Goal: Browse casually

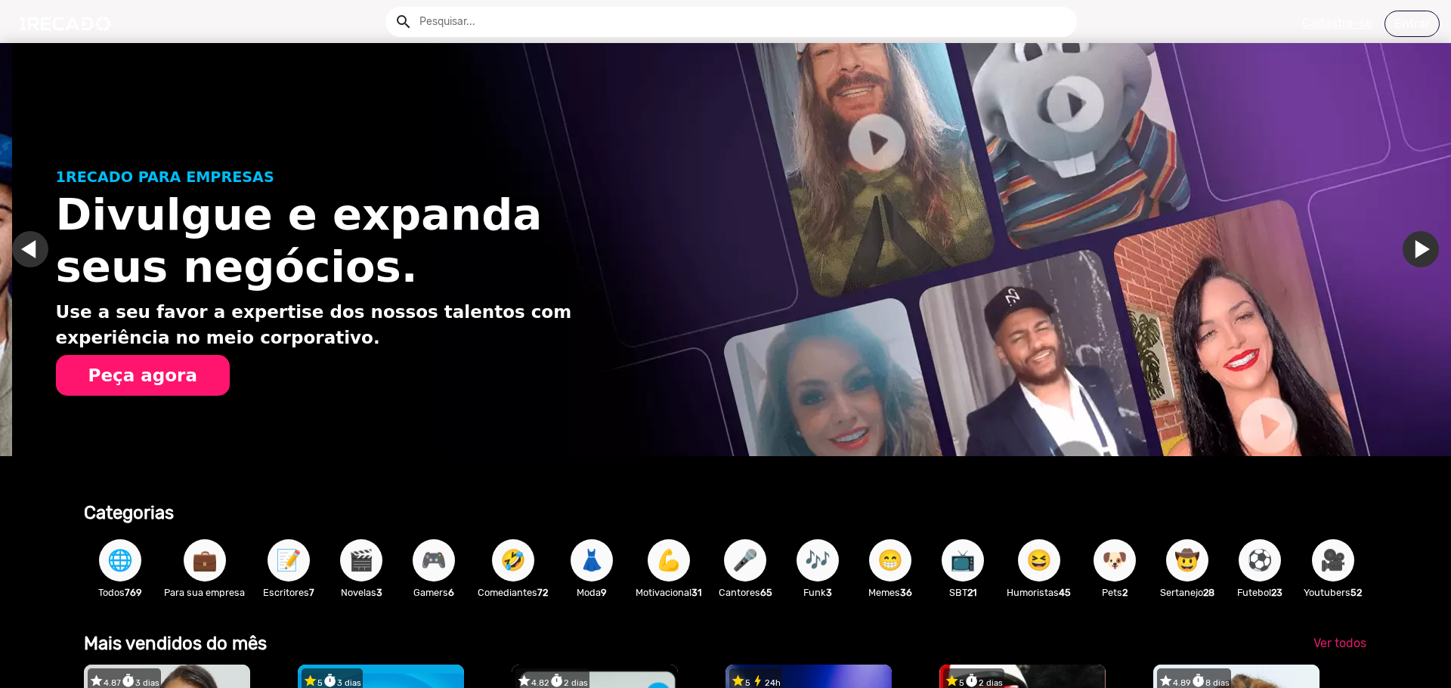
scroll to position [0, 1439]
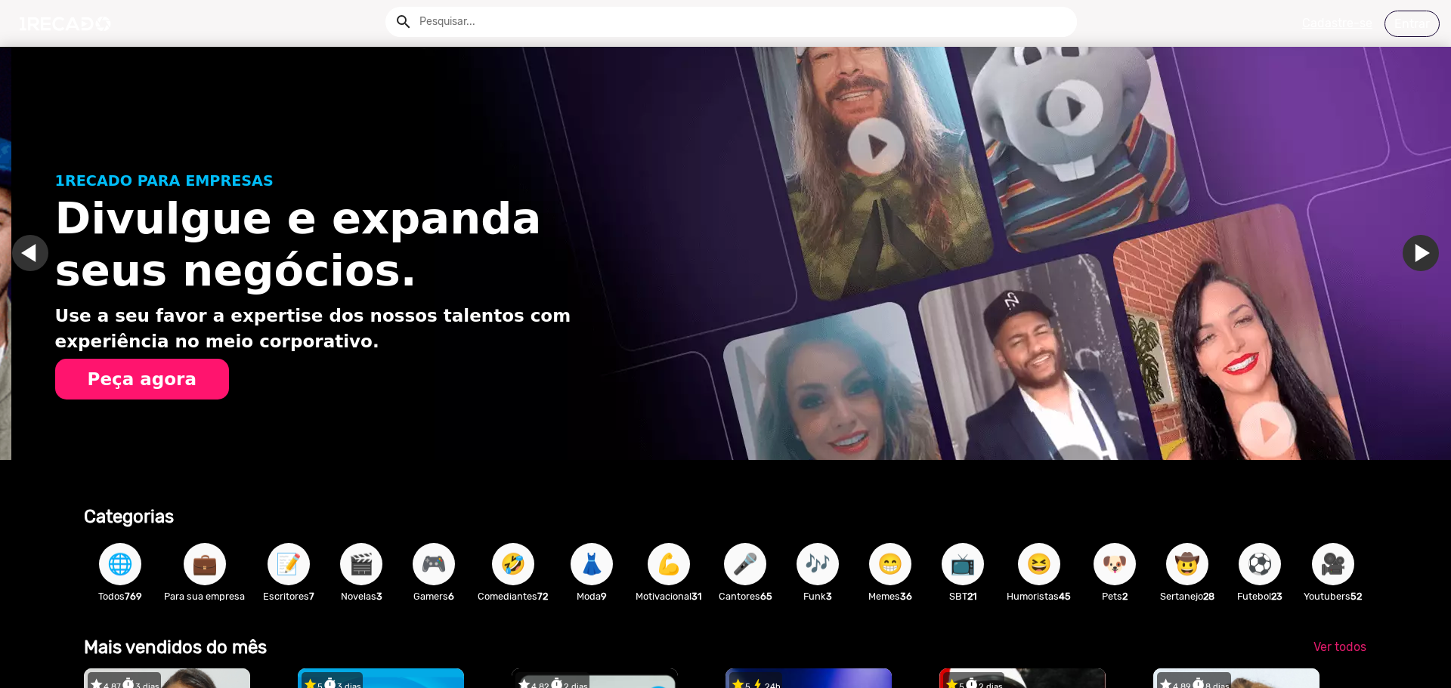
click at [539, 23] on input "text" at bounding box center [742, 22] width 669 height 30
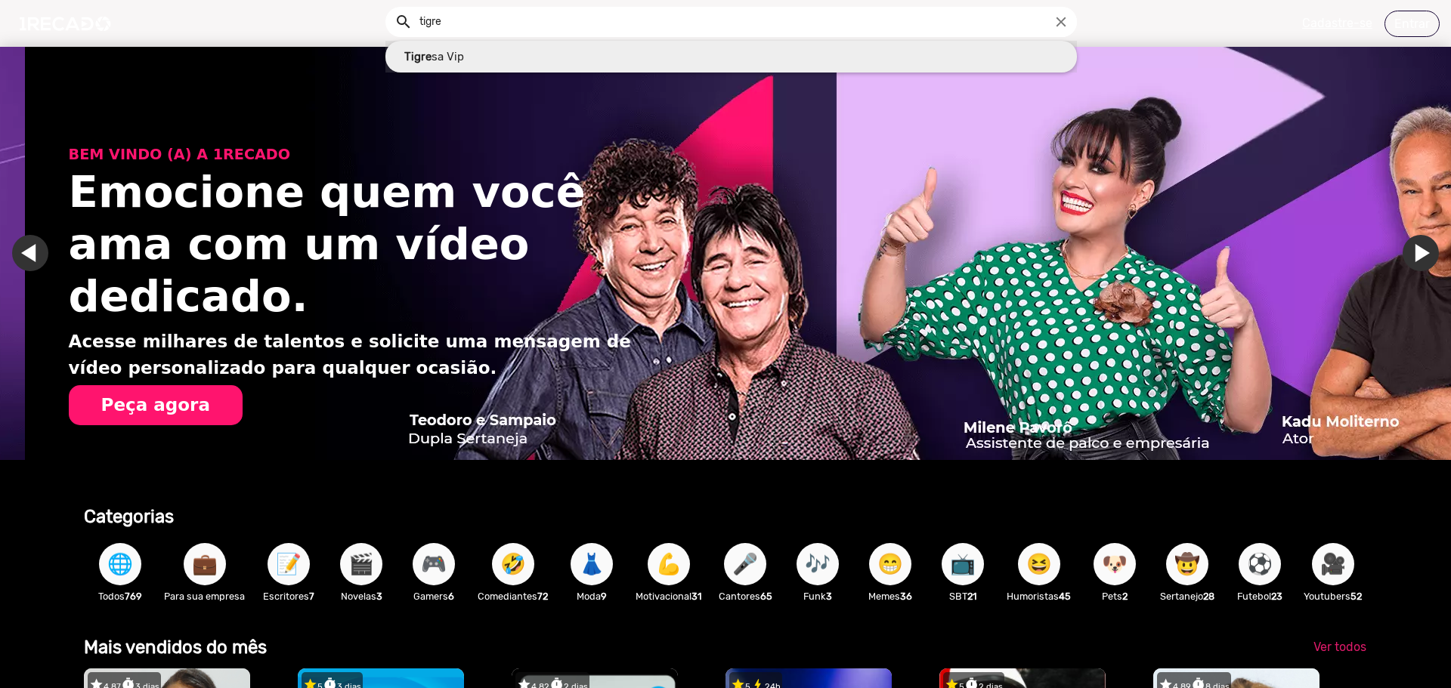
type input "Tigresa Vip"
click at [389, 8] on button "search" at bounding box center [402, 21] width 26 height 26
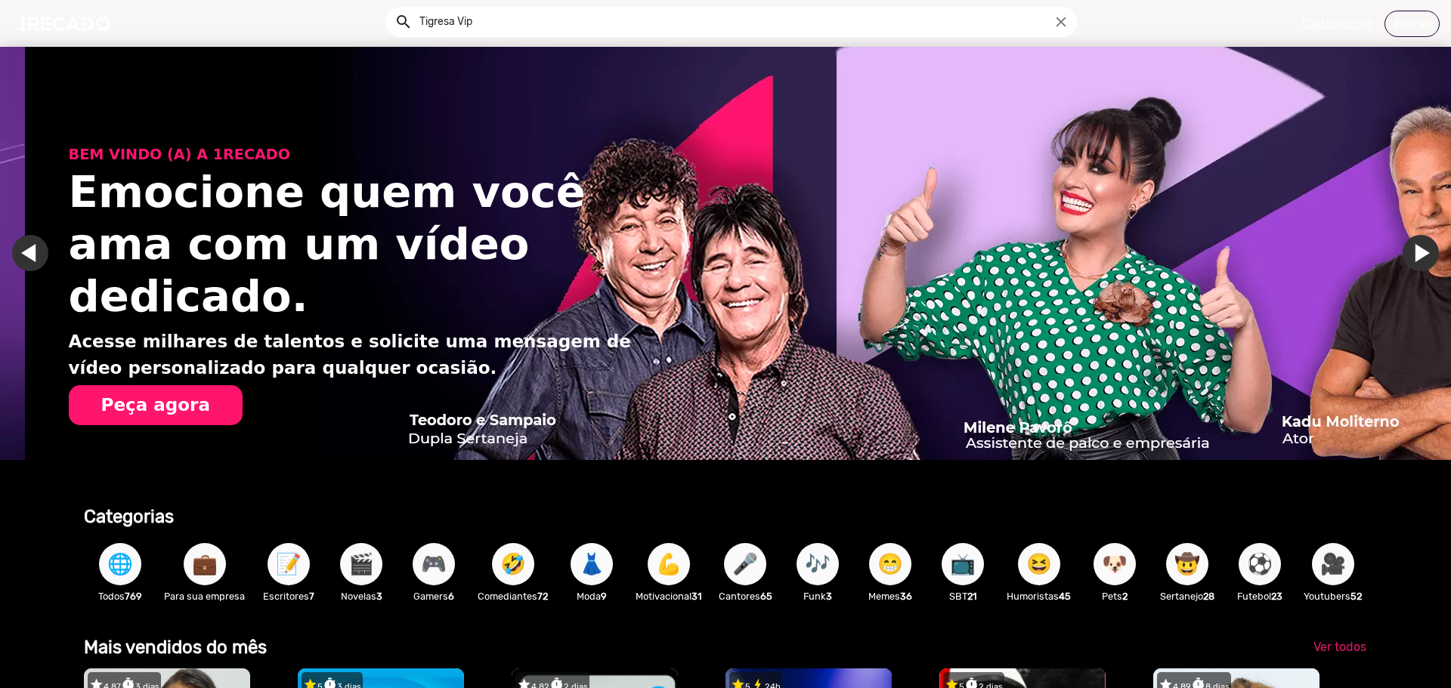
scroll to position [0, 2879]
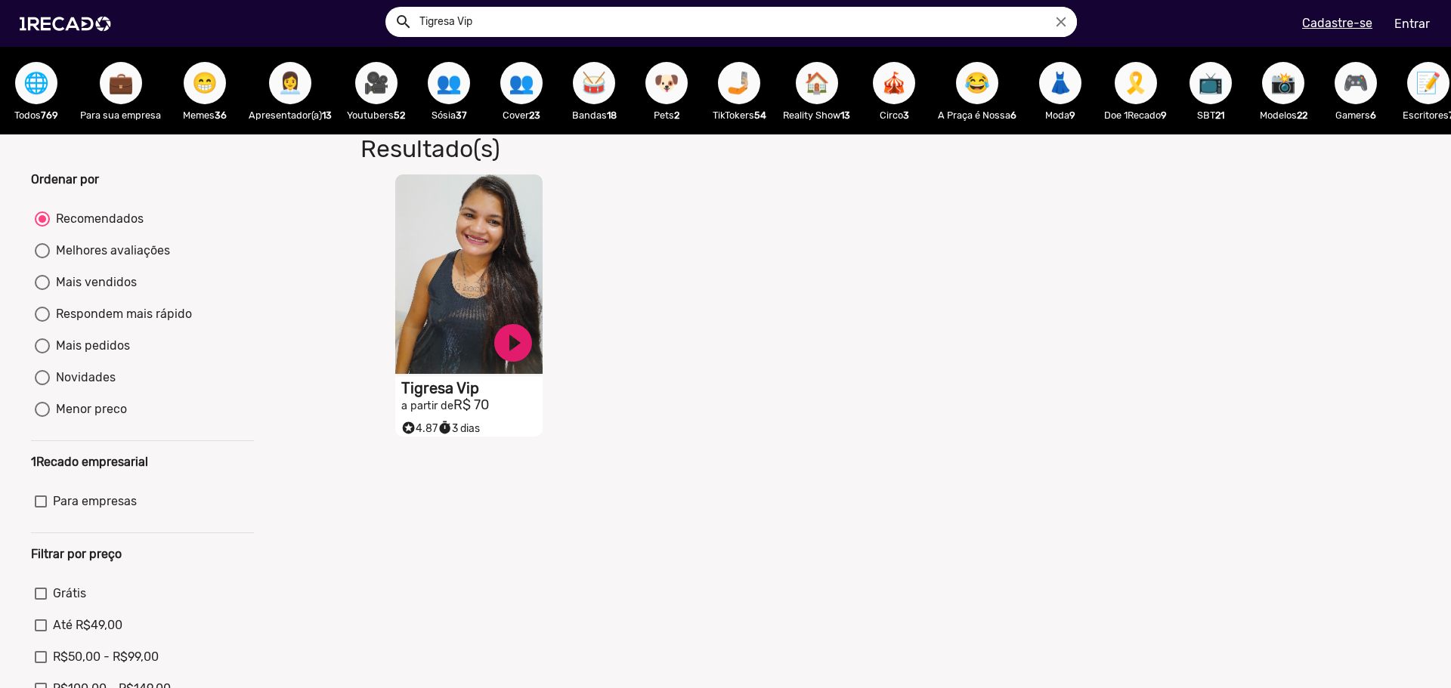
click at [426, 397] on h1 "Tigresa Vip" at bounding box center [471, 388] width 141 height 18
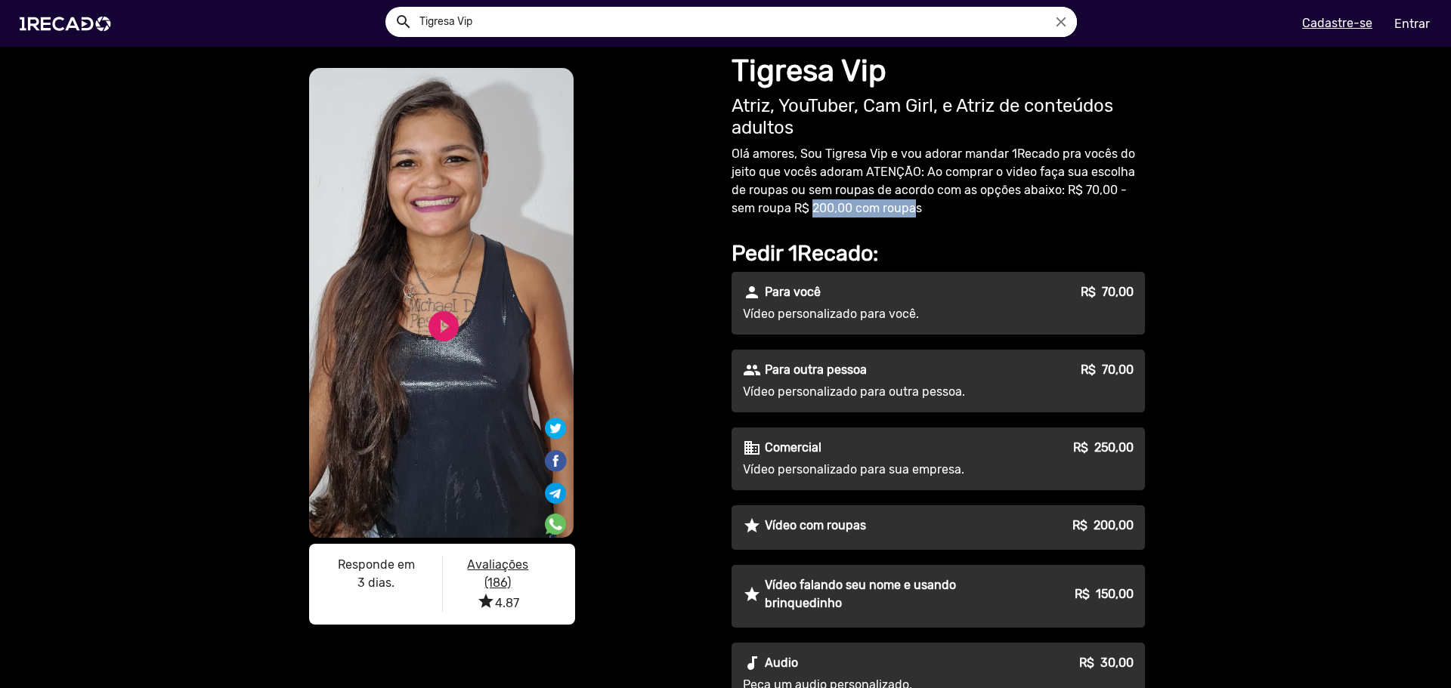
drag, startPoint x: 807, startPoint y: 213, endPoint x: 907, endPoint y: 209, distance: 100.6
click at [907, 209] on p "Olá amores, Sou Tigresa Vip e vou adorar mandar 1Recado pra vocês do jeito que …" at bounding box center [937, 181] width 413 height 73
click at [774, 239] on div "Tigresa Vip Atriz, YouTuber, Cam Girl, e Atriz de conteúdos adultos Olá amores,…" at bounding box center [940, 442] width 431 height 790
drag, startPoint x: 1010, startPoint y: 202, endPoint x: 1031, endPoint y: 194, distance: 21.8
click at [1011, 202] on p "Olá amores, Sou Tigresa Vip e vou adorar mandar 1Recado pra vocês do jeito que …" at bounding box center [937, 181] width 413 height 73
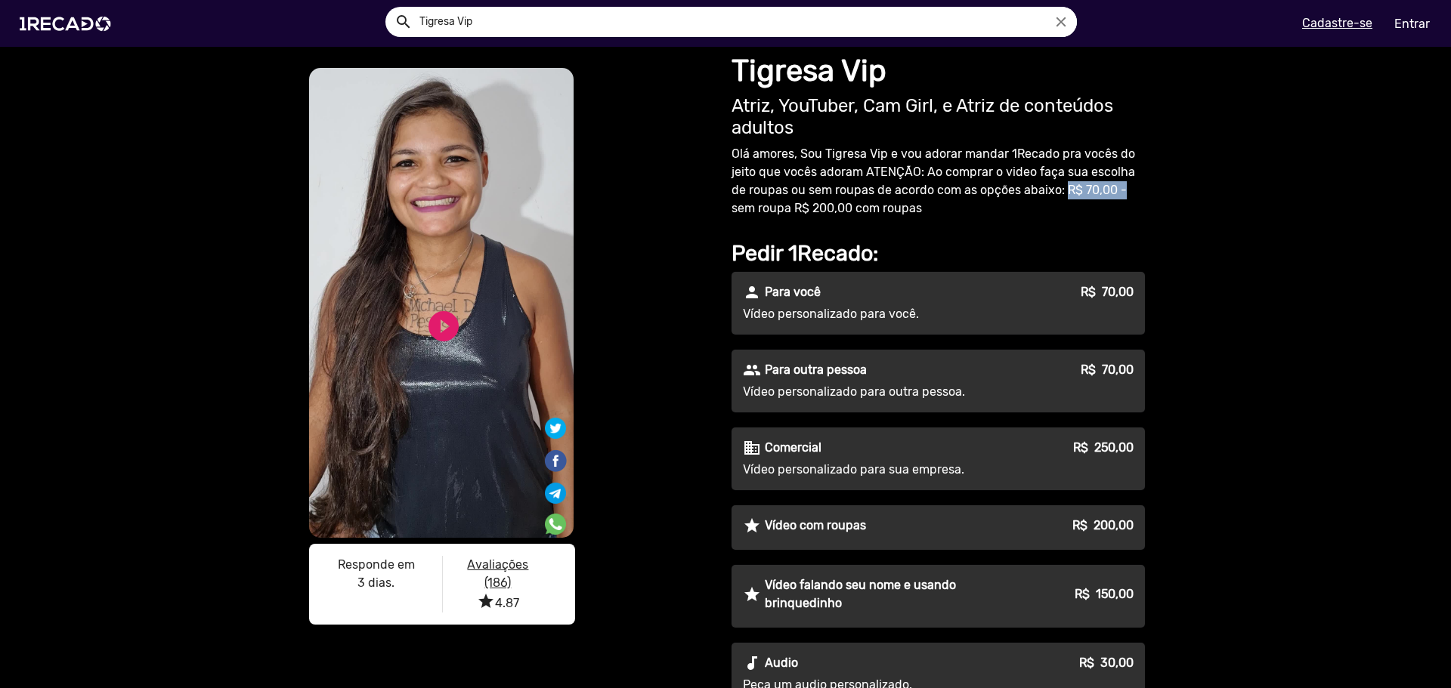
drag, startPoint x: 1061, startPoint y: 188, endPoint x: 1125, endPoint y: 190, distance: 64.2
click at [1125, 190] on p "Olá amores, Sou Tigresa Vip e vou adorar mandar 1Recado pra vocês do jeito que …" at bounding box center [937, 181] width 413 height 73
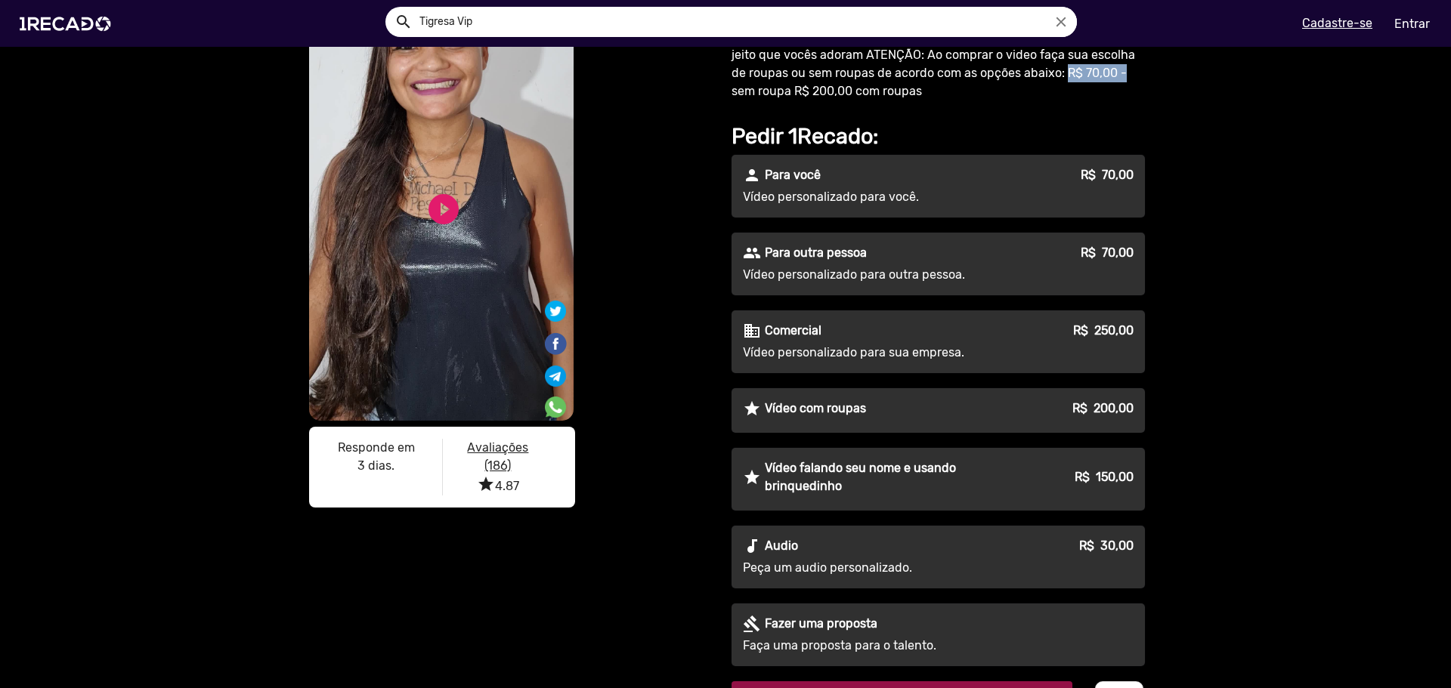
scroll to position [76, 0]
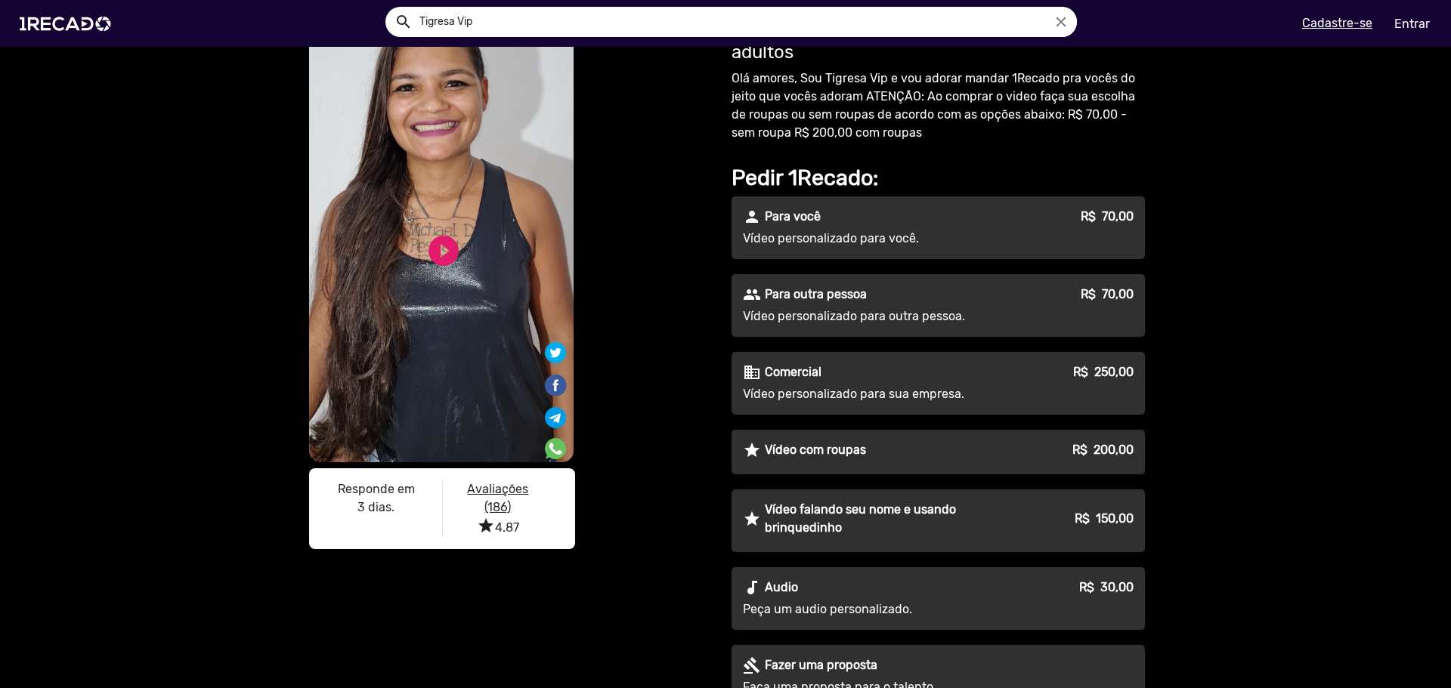
click at [809, 393] on p "Vídeo personalizado para sua empresa." at bounding box center [880, 394] width 274 height 18
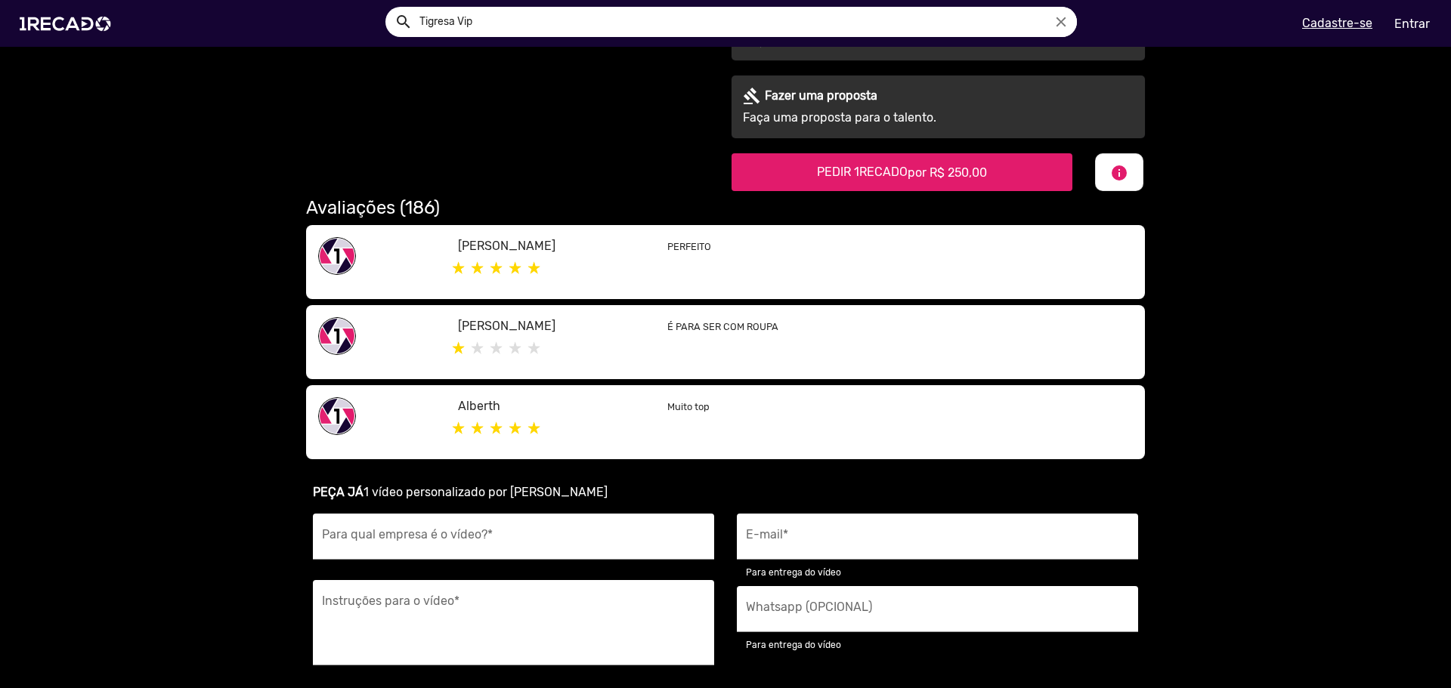
scroll to position [680, 0]
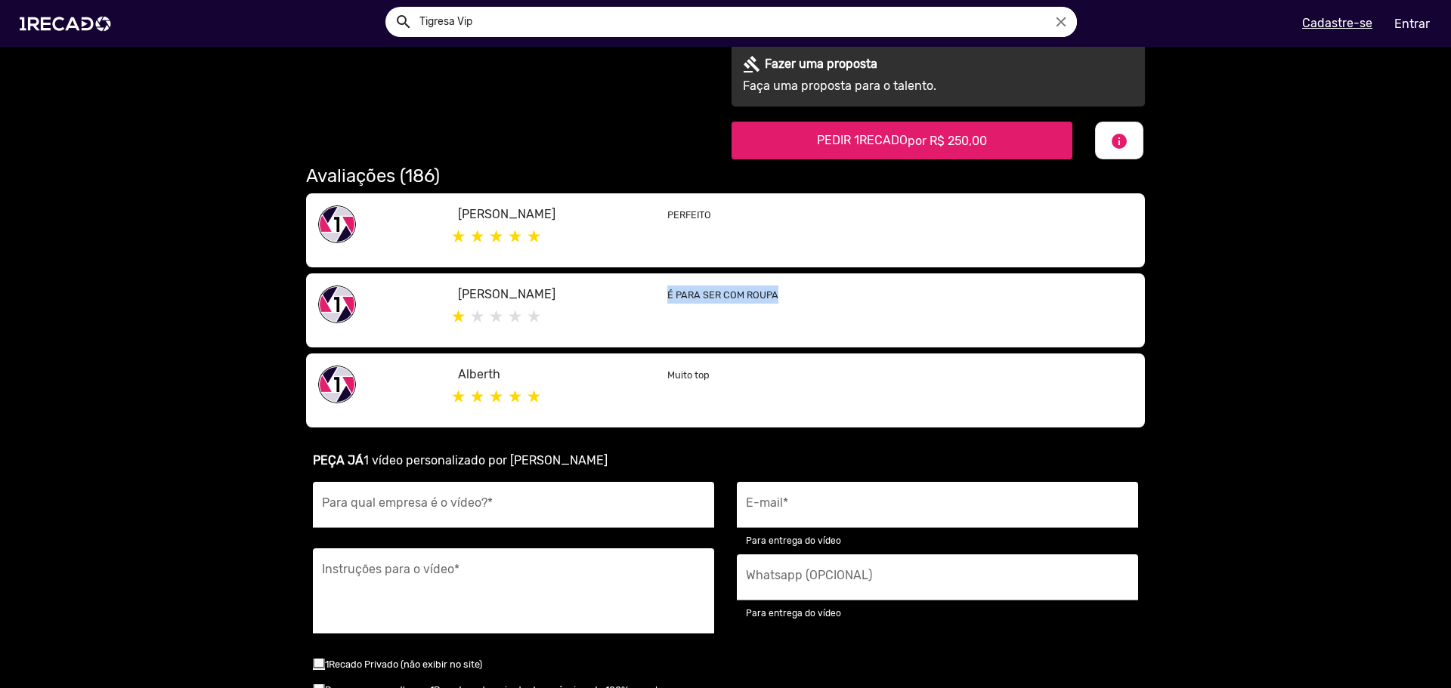
drag, startPoint x: 657, startPoint y: 294, endPoint x: 839, endPoint y: 298, distance: 181.4
click at [839, 298] on div "É PARA SER COM ROUPA" at bounding box center [900, 311] width 488 height 50
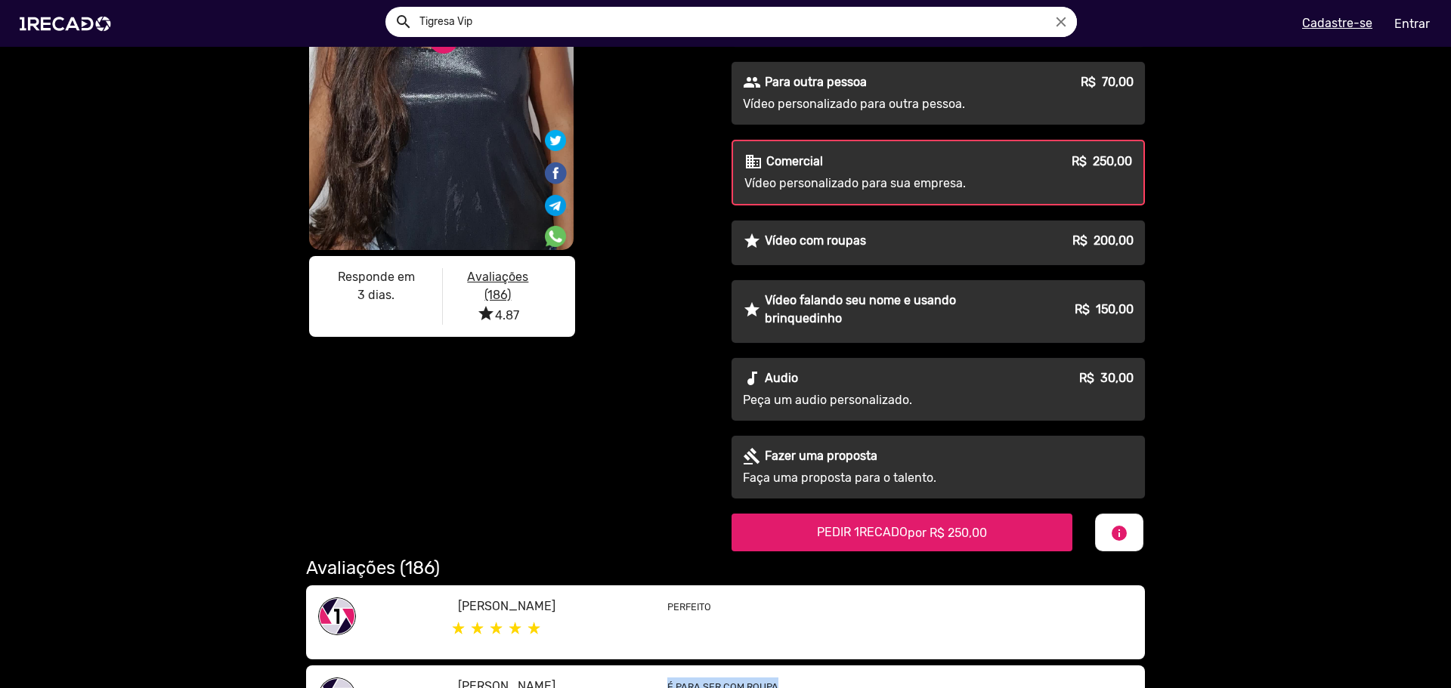
scroll to position [0, 0]
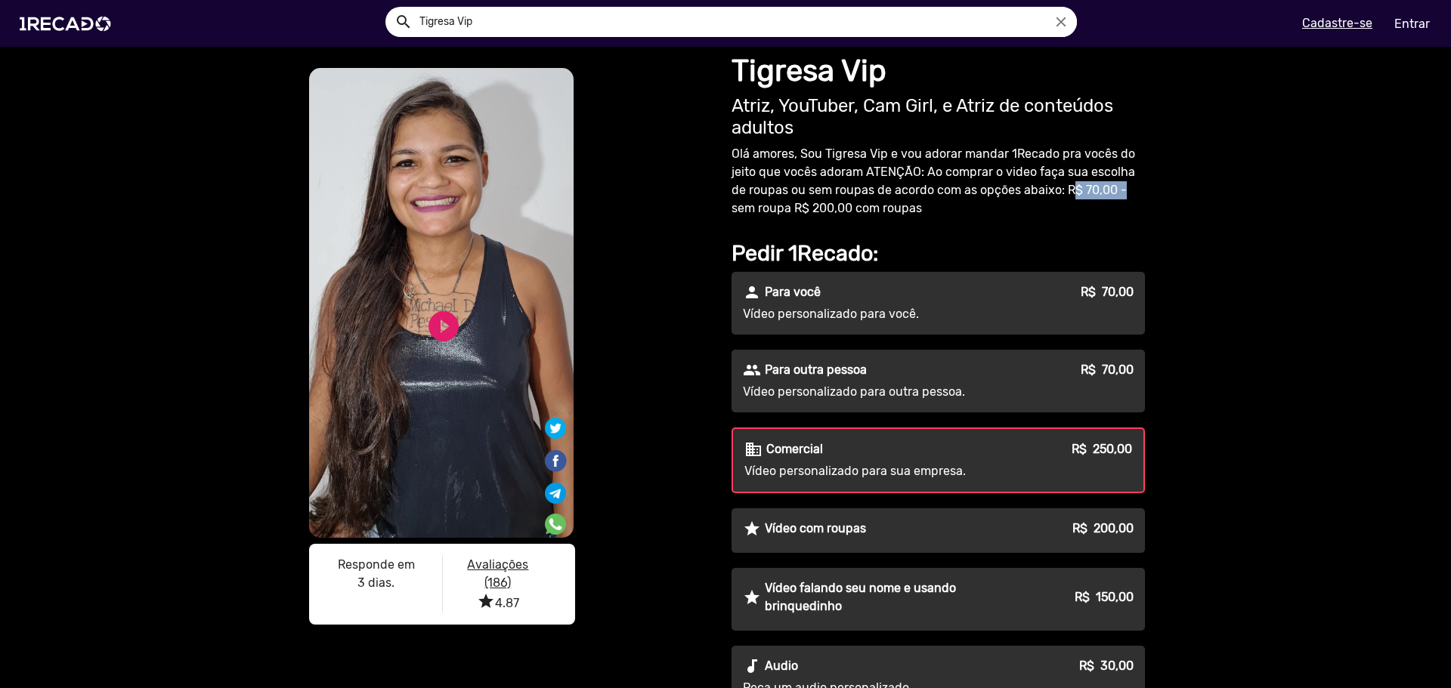
drag, startPoint x: 1067, startPoint y: 194, endPoint x: 1168, endPoint y: 193, distance: 101.3
click at [1168, 193] on div "S1RECADO vídeos dedicados para fãs e empresas S1RECADO vídeos dedicados para fã…" at bounding box center [725, 580] width 1451 height 1067
drag, startPoint x: 762, startPoint y: 218, endPoint x: 944, endPoint y: 227, distance: 182.3
click at [917, 219] on div "Tigresa Vip Atriz, YouTuber, Cam Girl, e Atriz de conteúdos adultos Olá amores,…" at bounding box center [940, 443] width 431 height 793
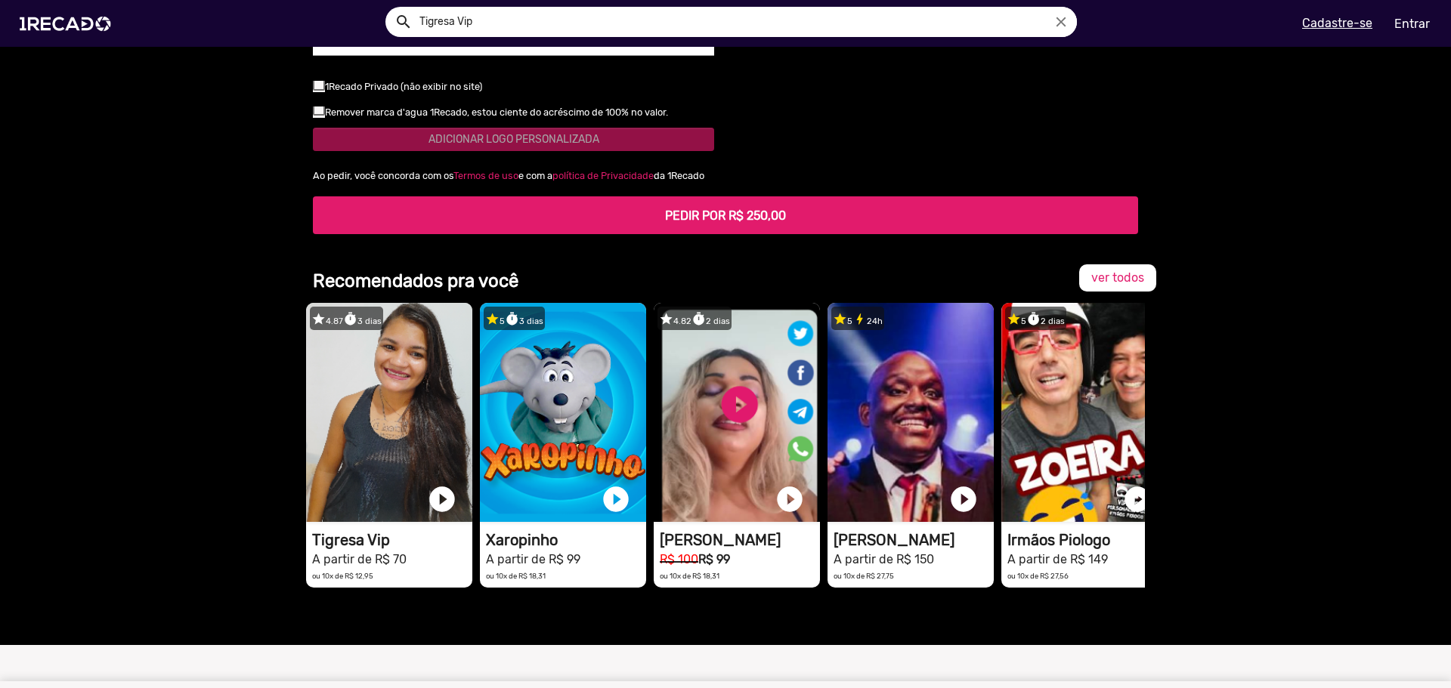
scroll to position [1284, 0]
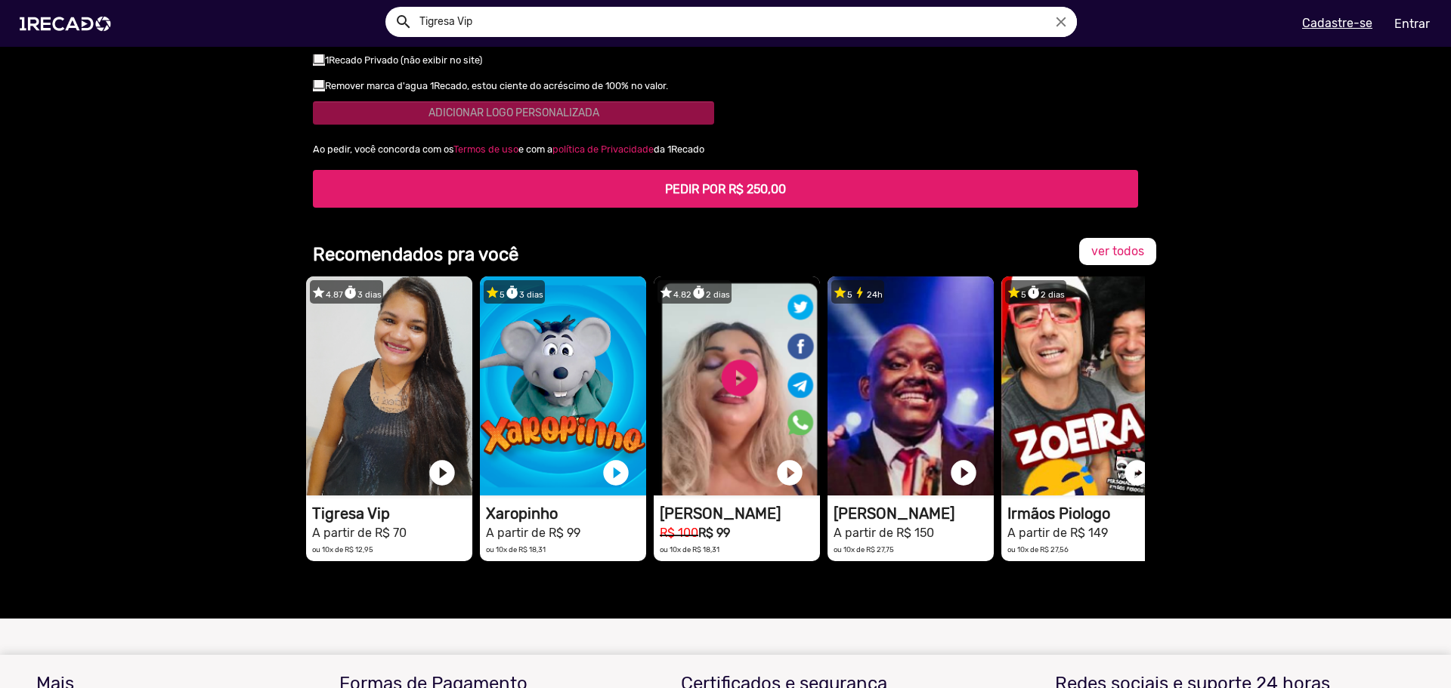
drag, startPoint x: 638, startPoint y: 593, endPoint x: 659, endPoint y: 592, distance: 20.4
click at [659, 592] on div at bounding box center [725, 600] width 839 height 38
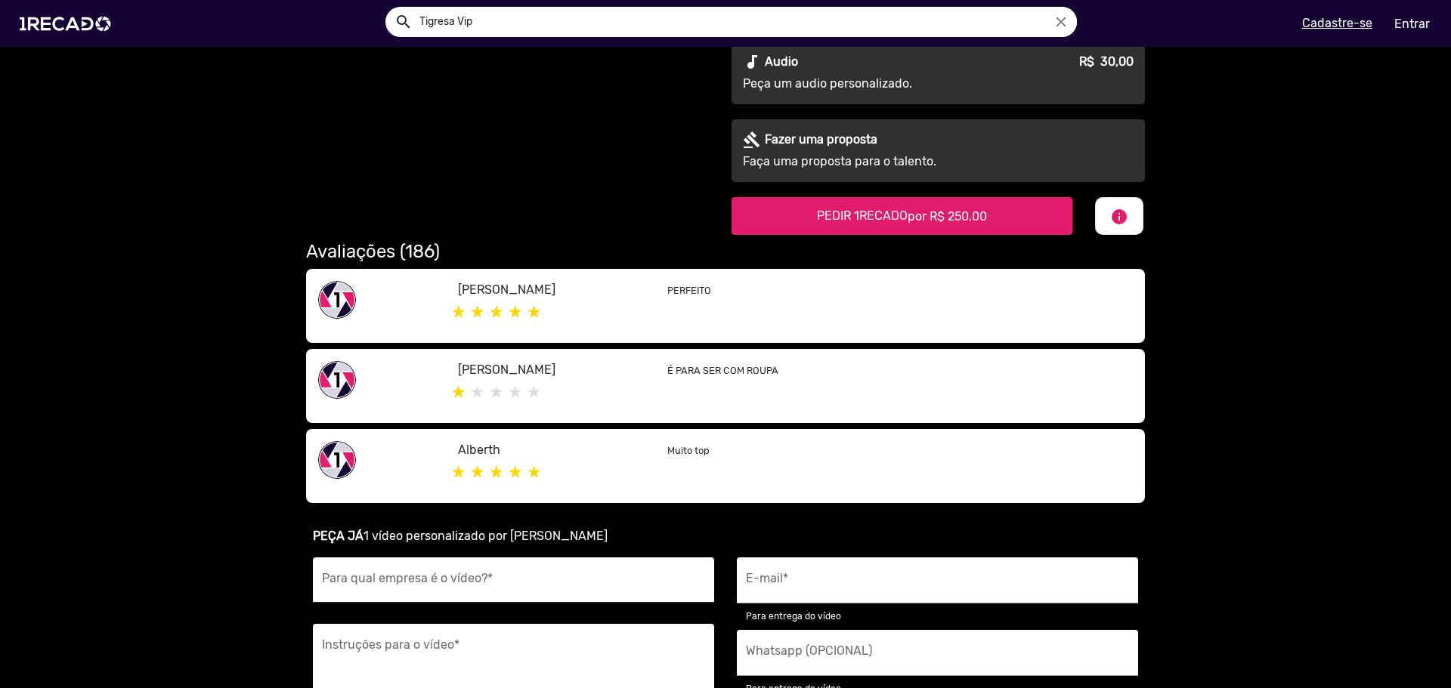
scroll to position [1209, 0]
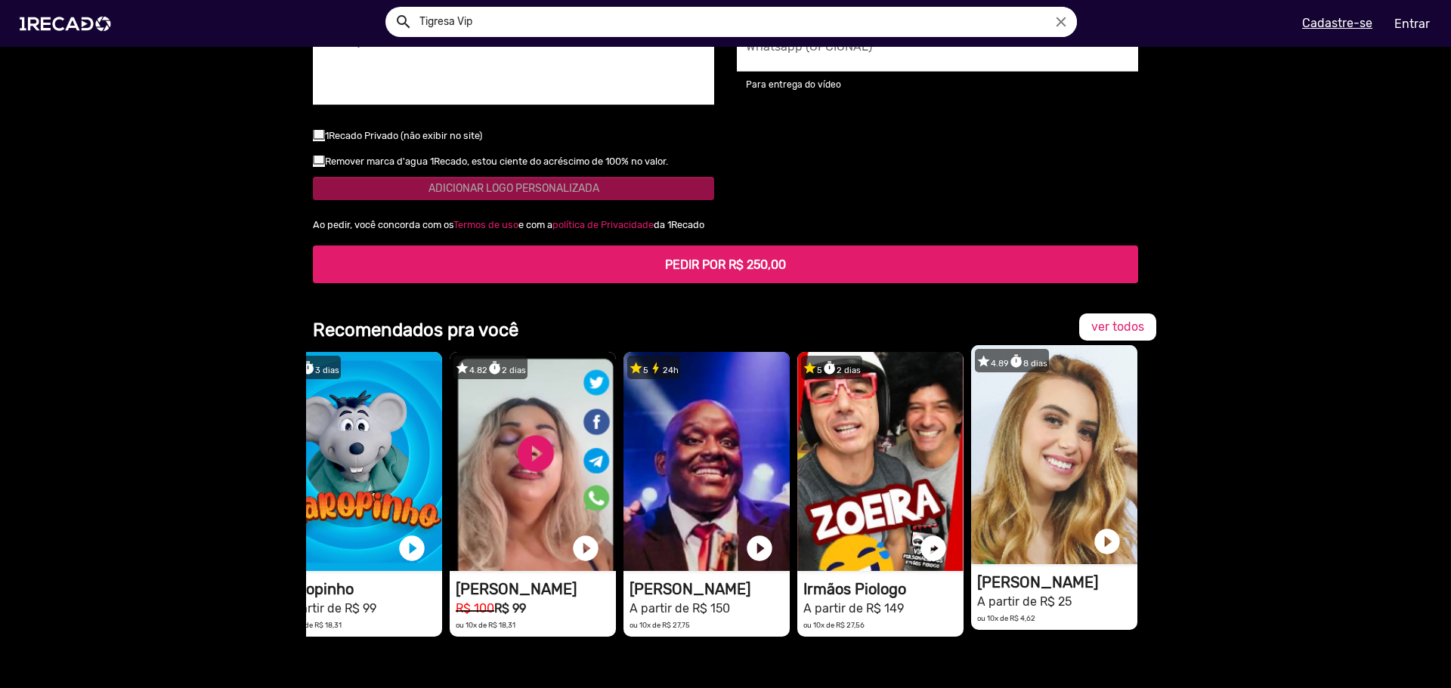
click at [1064, 535] on video "1RECADO vídeos dedicados para fãs e empresas" at bounding box center [1054, 454] width 166 height 219
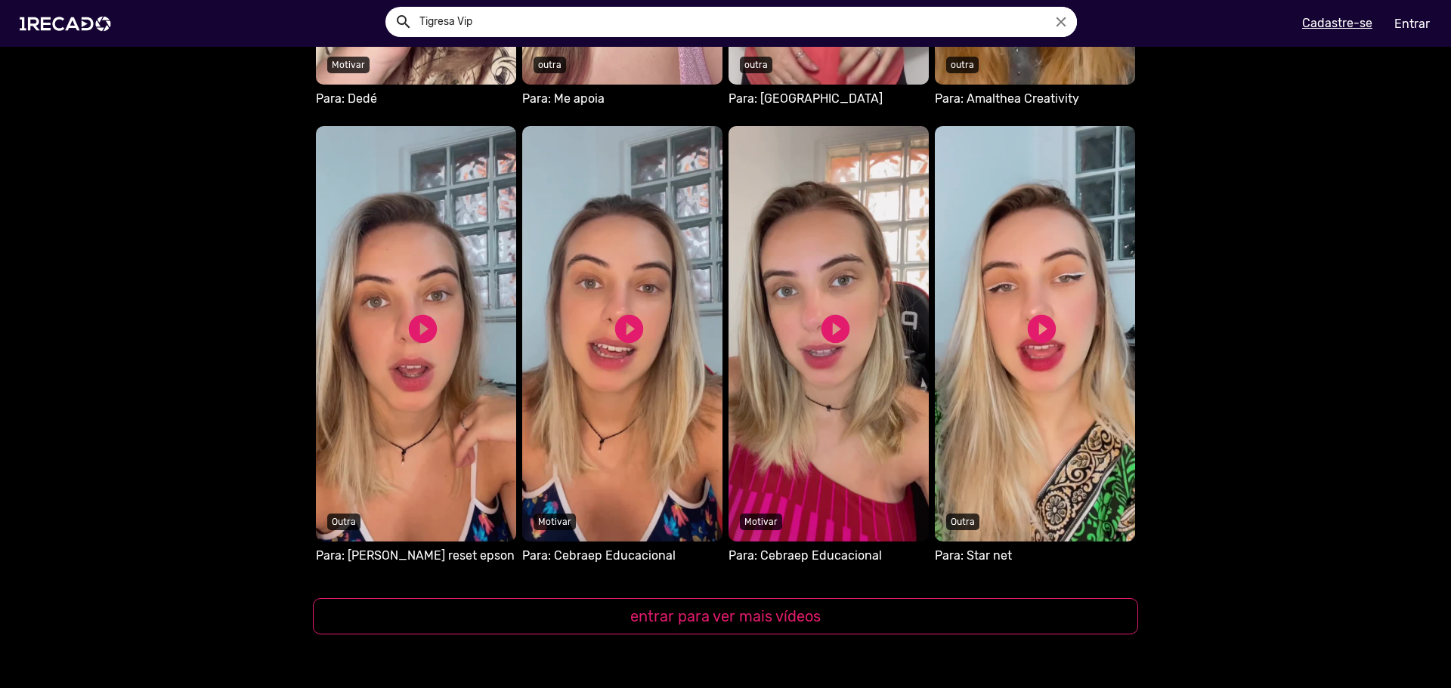
scroll to position [982, 0]
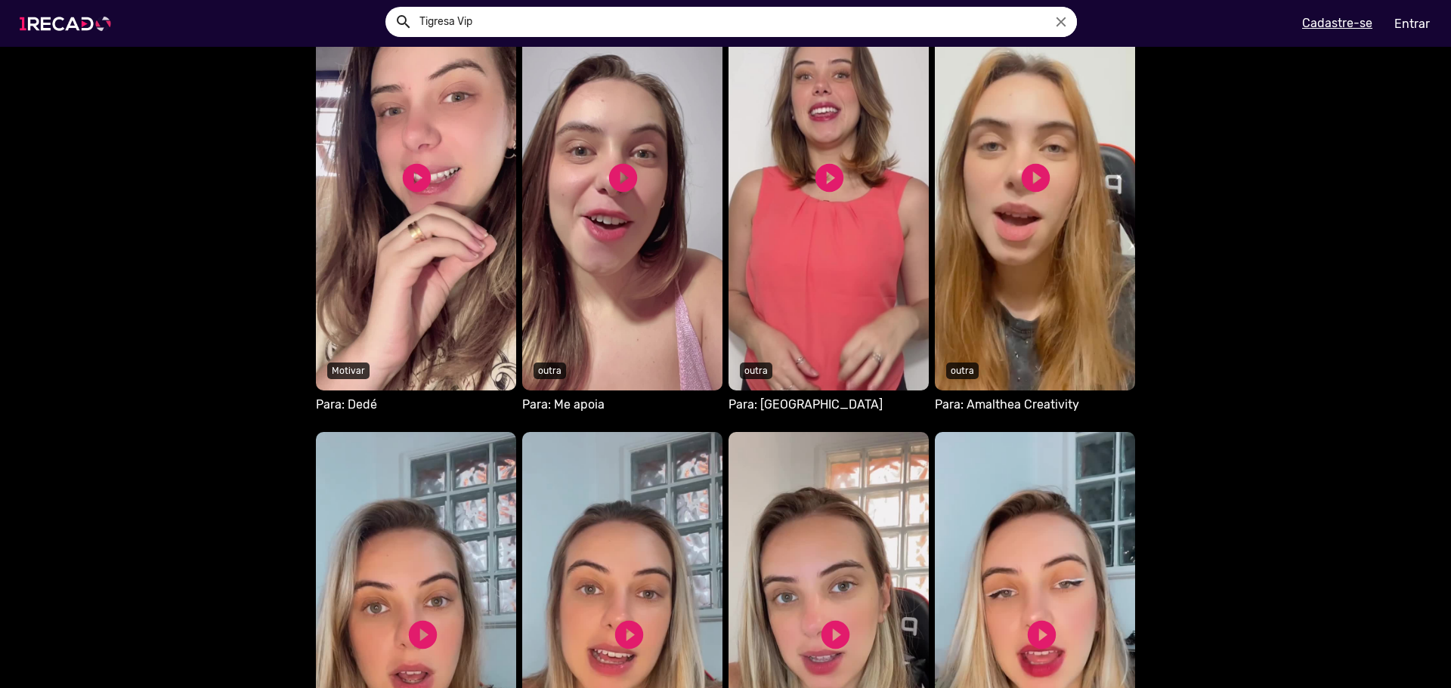
click at [73, 23] on img at bounding box center [68, 24] width 114 height 64
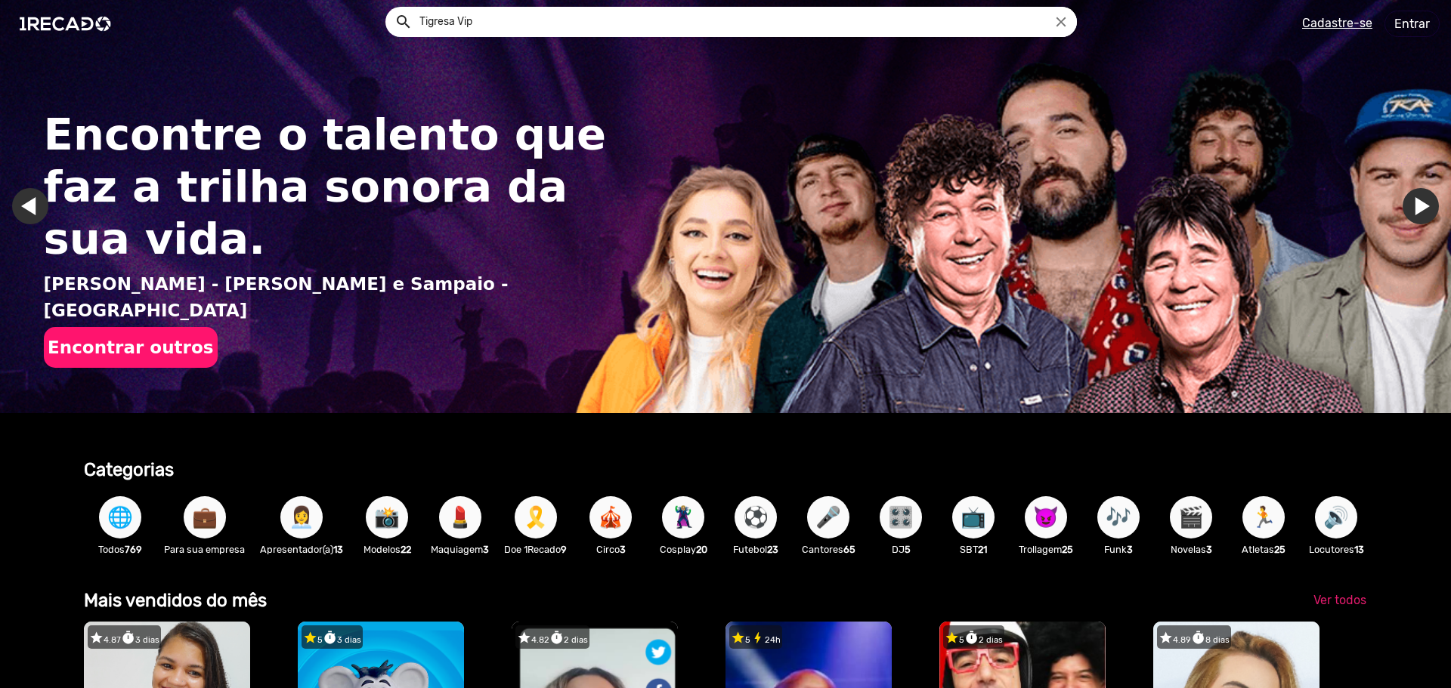
click at [521, 17] on input "Tigresa Vip" at bounding box center [742, 22] width 669 height 30
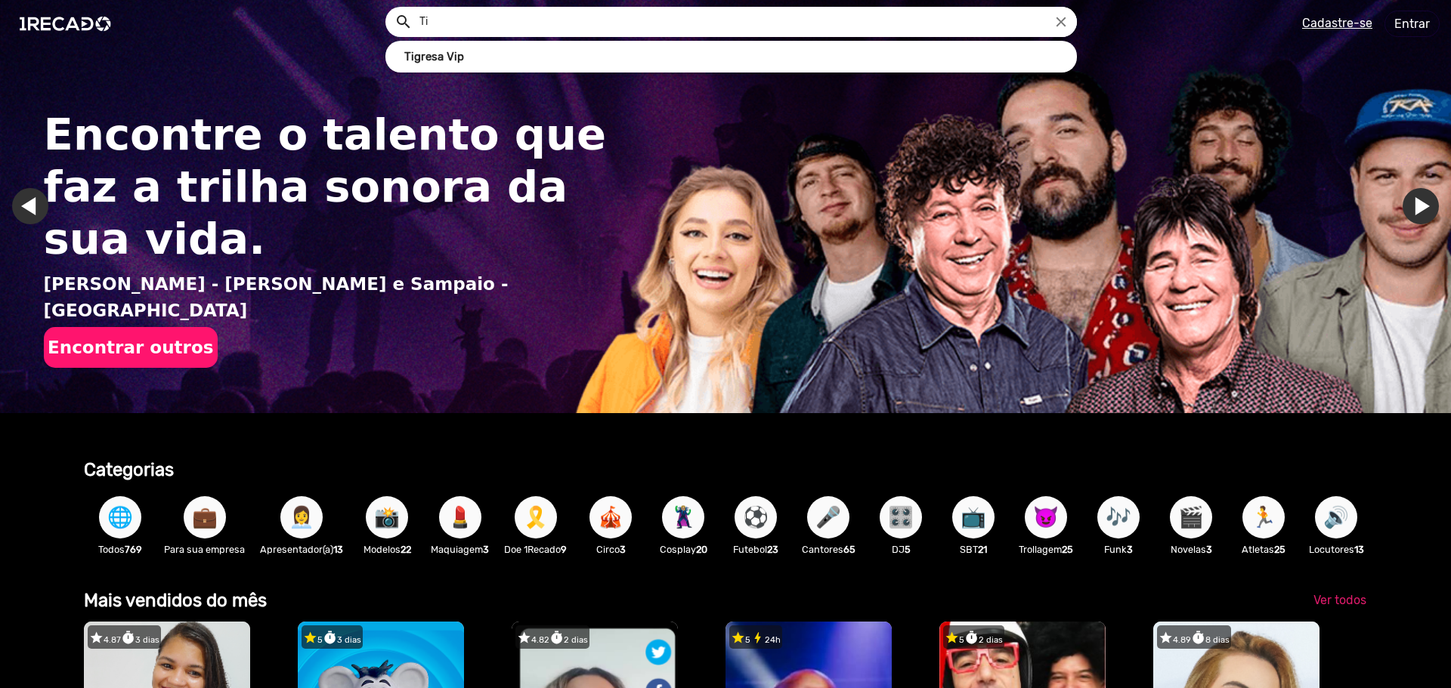
type input "T"
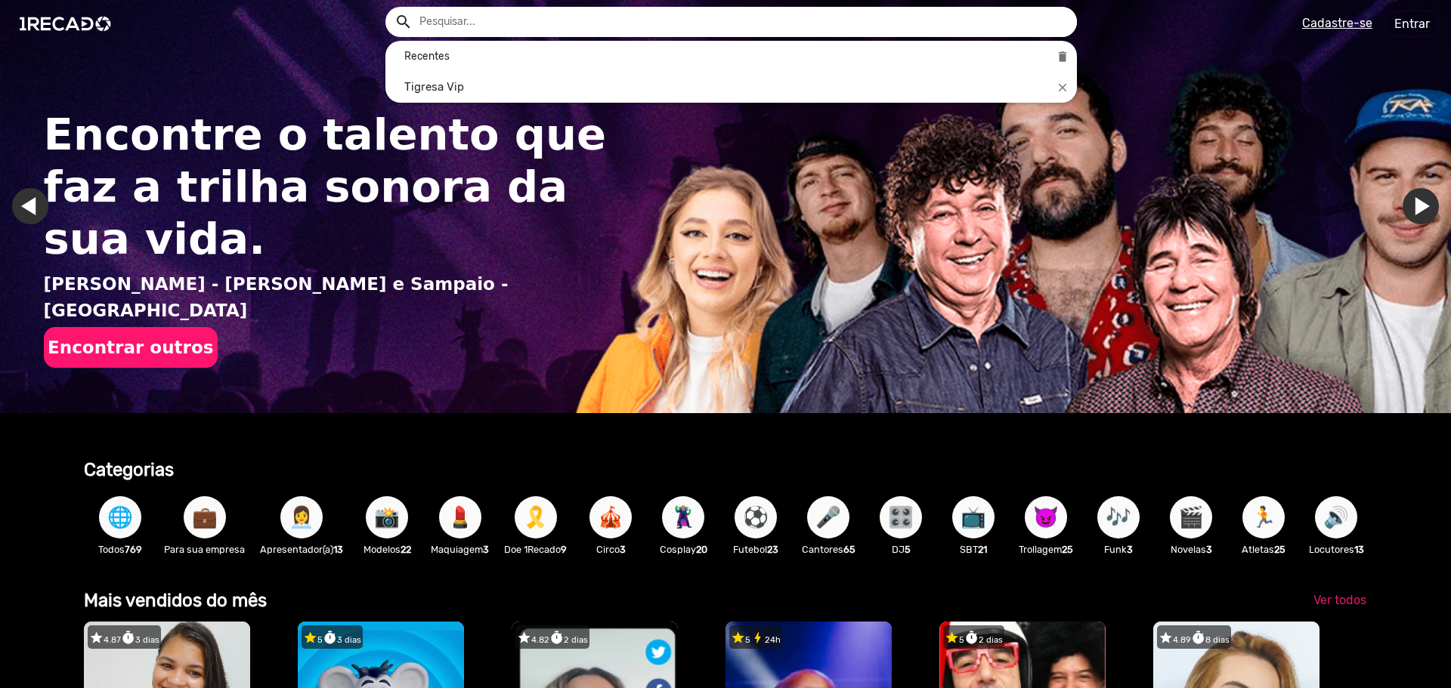
click at [389, 8] on button "search" at bounding box center [402, 21] width 26 height 26
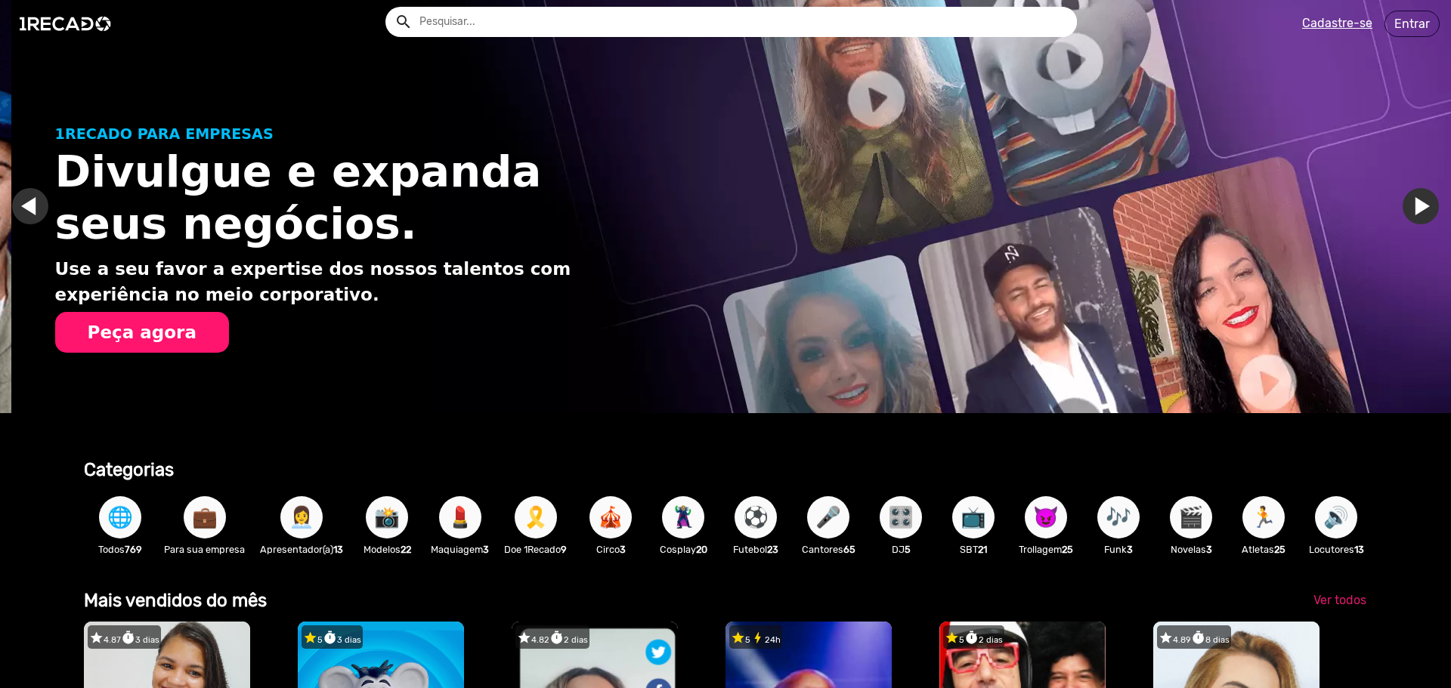
click at [34, 217] on link "Ir para o slide anterior" at bounding box center [41, 206] width 36 height 36
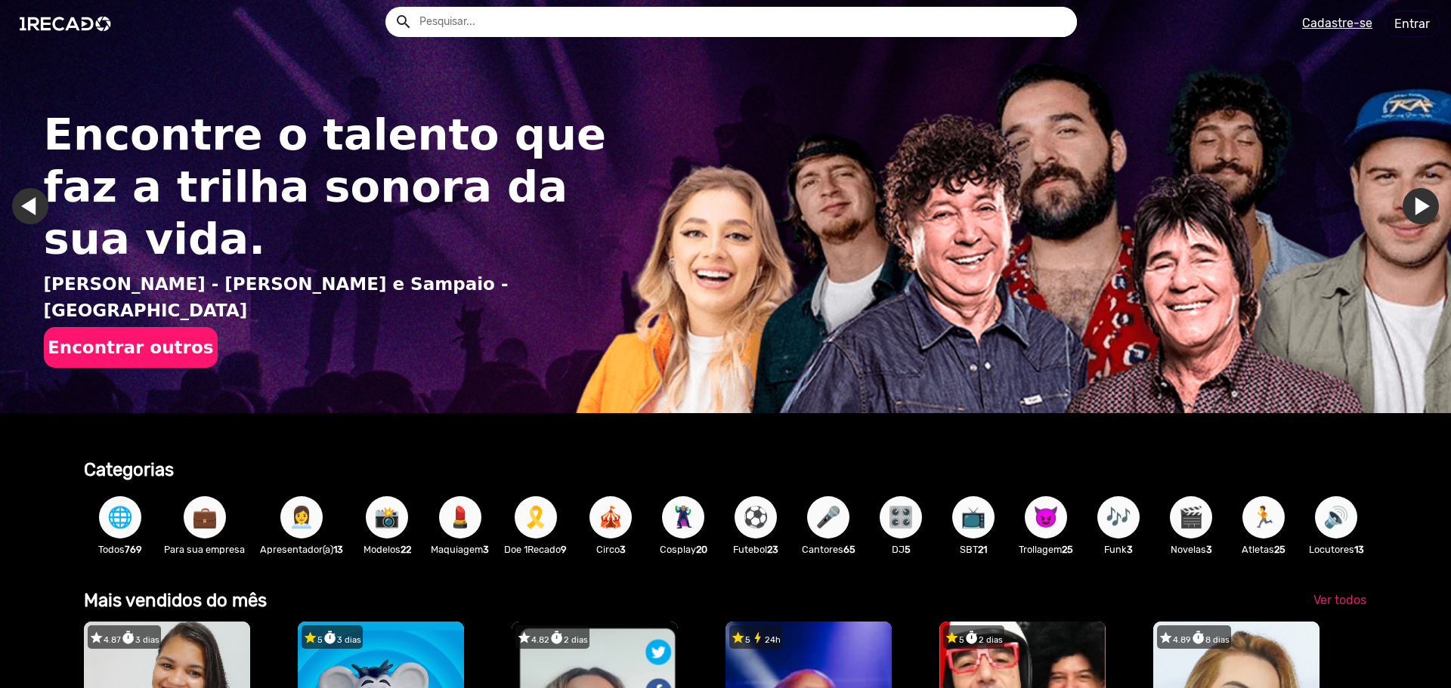
click at [103, 327] on button "Encontrar outros" at bounding box center [131, 347] width 174 height 41
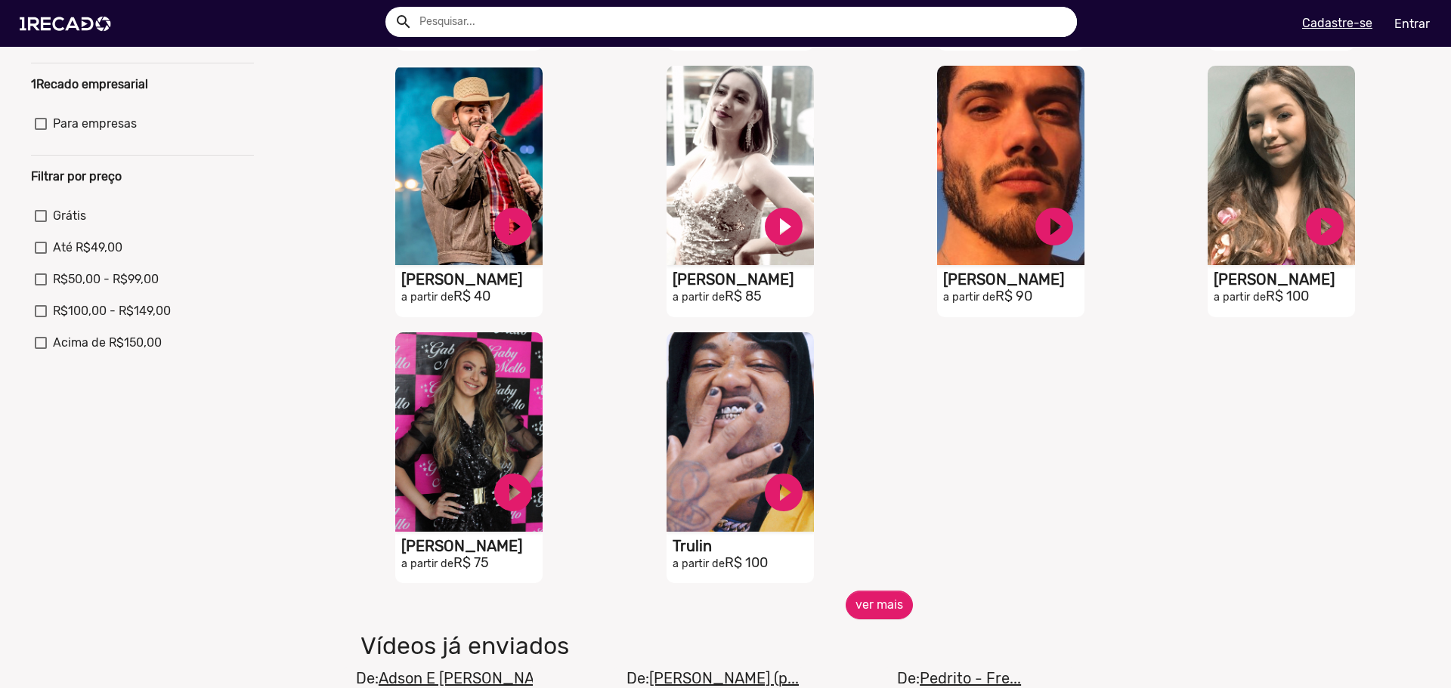
scroll to position [529, 0]
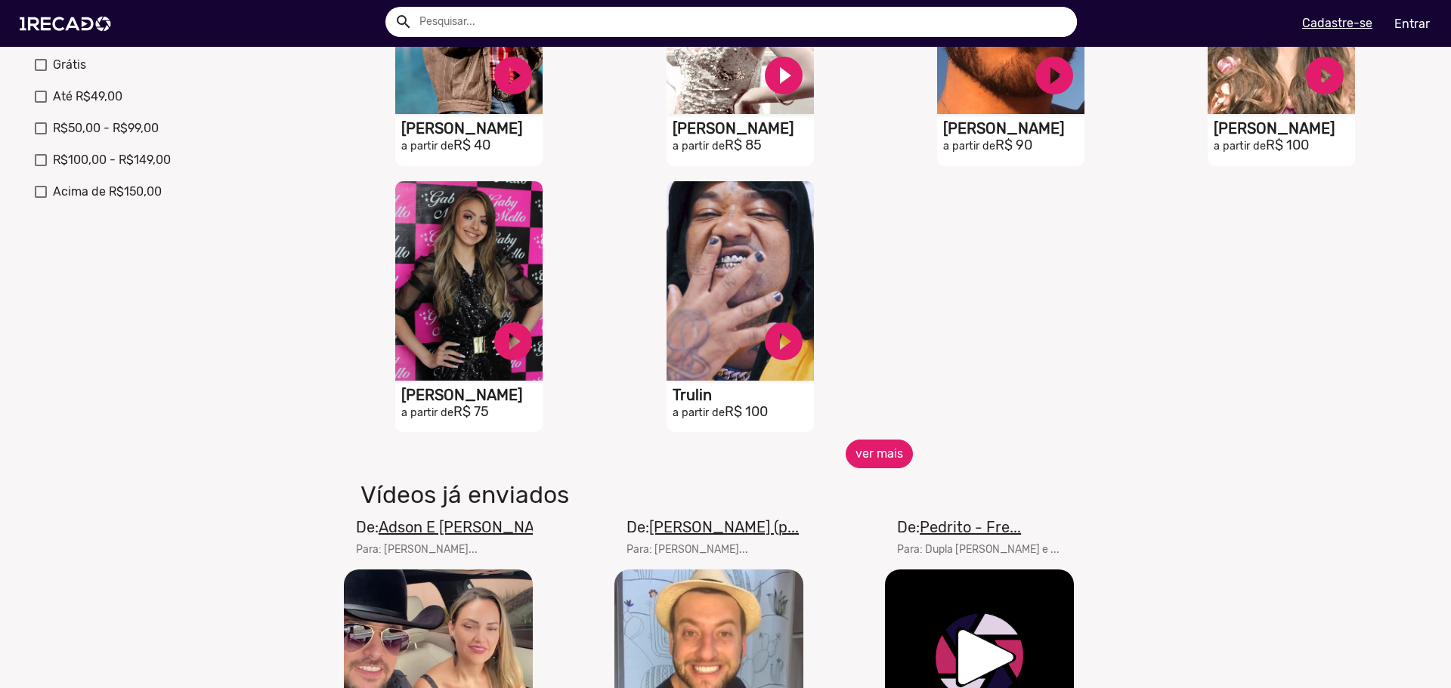
click at [870, 459] on button "ver mais" at bounding box center [878, 454] width 67 height 29
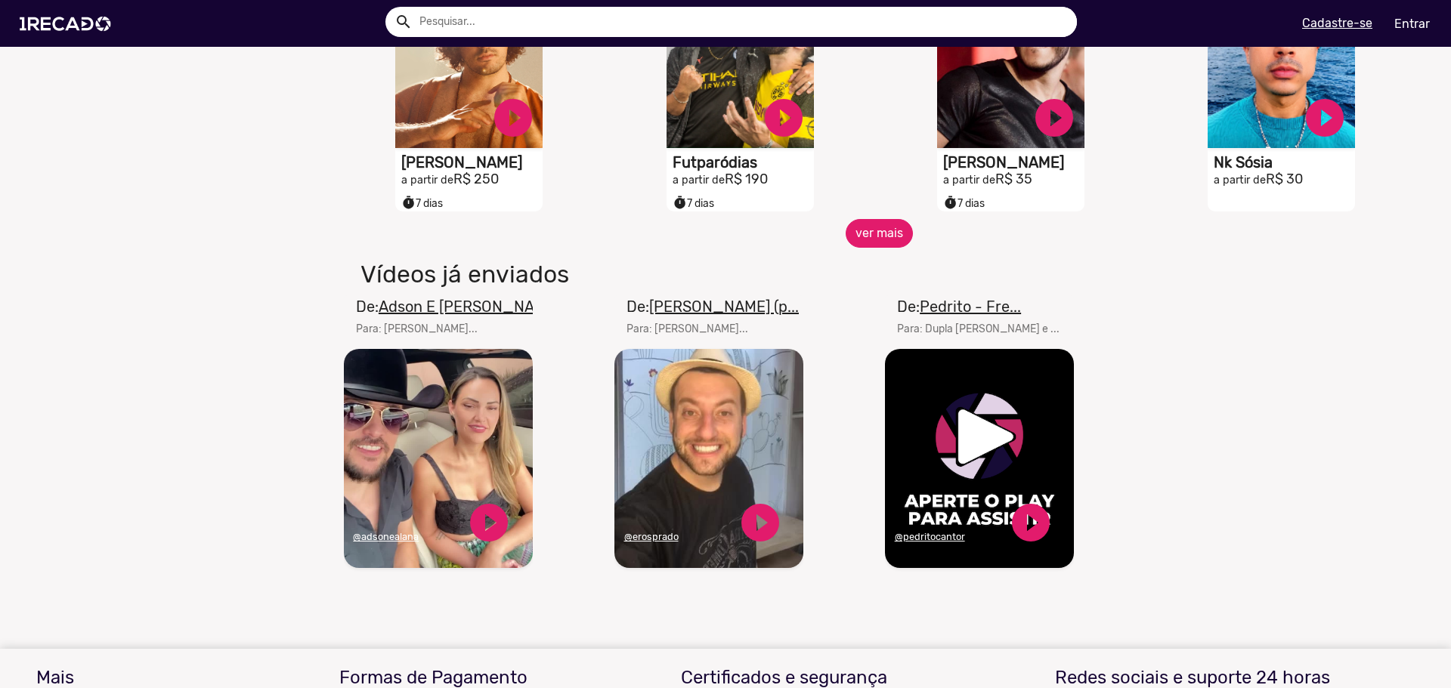
scroll to position [1133, 0]
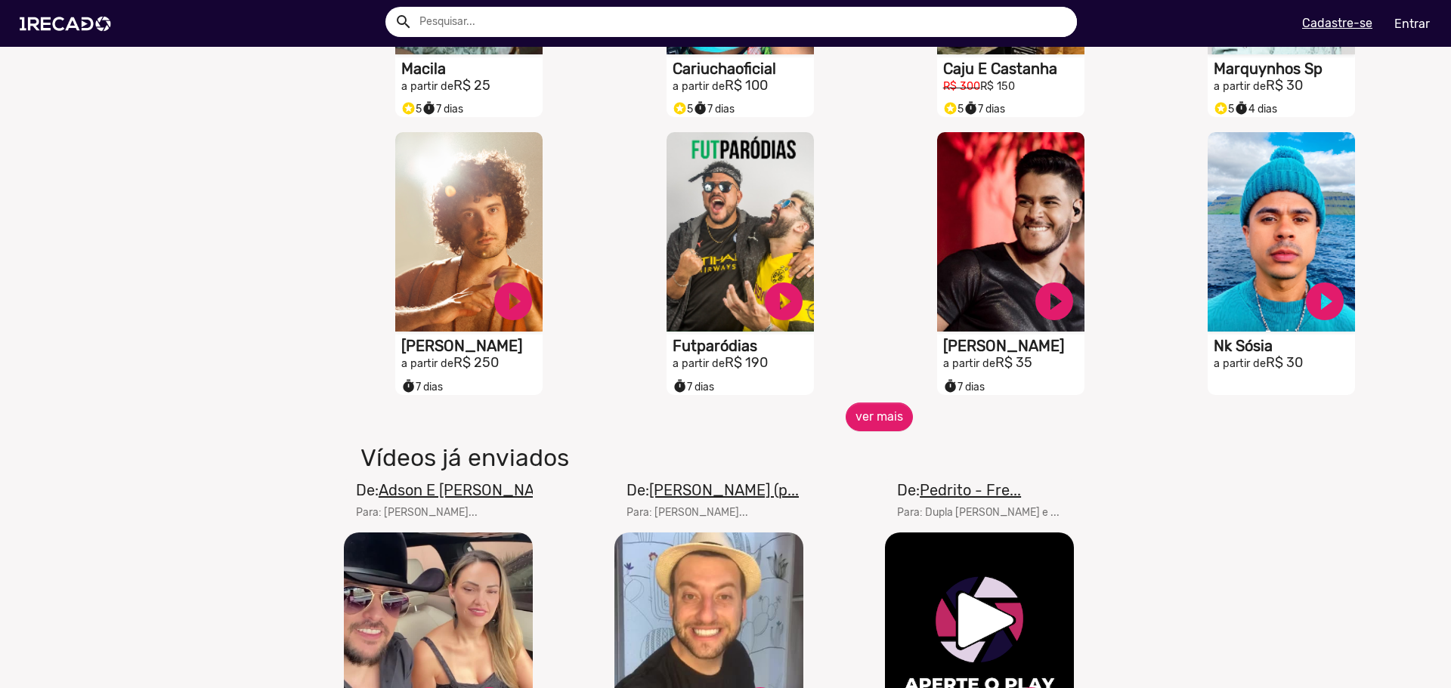
click at [873, 431] on button "ver mais" at bounding box center [878, 417] width 67 height 29
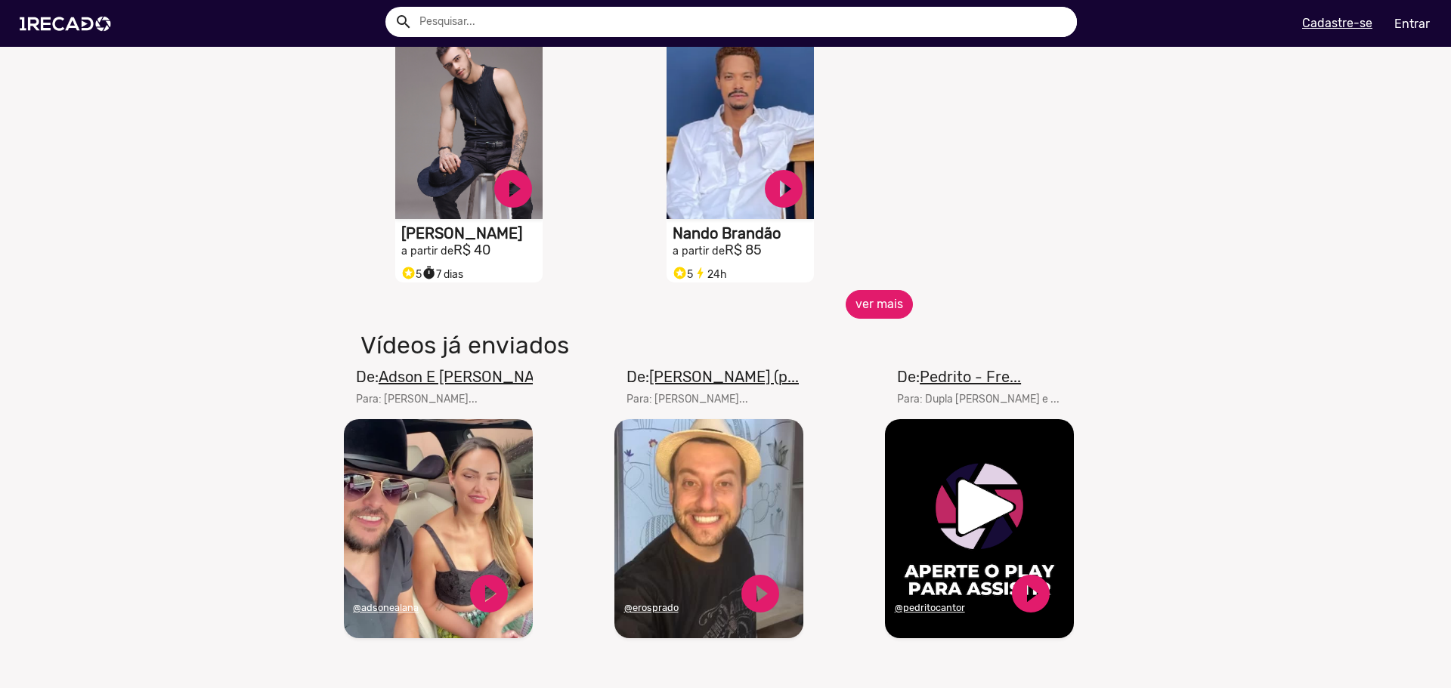
scroll to position [1889, 0]
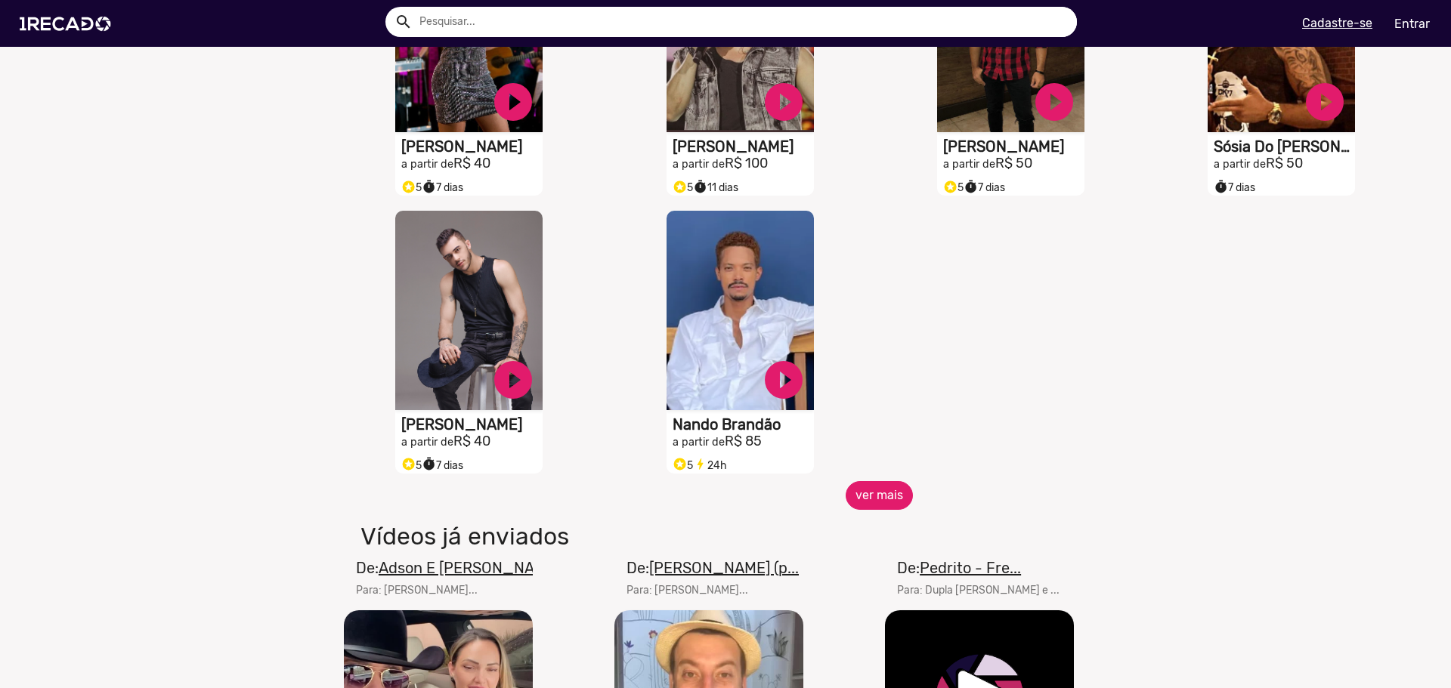
click at [892, 510] on button "ver mais" at bounding box center [878, 495] width 67 height 29
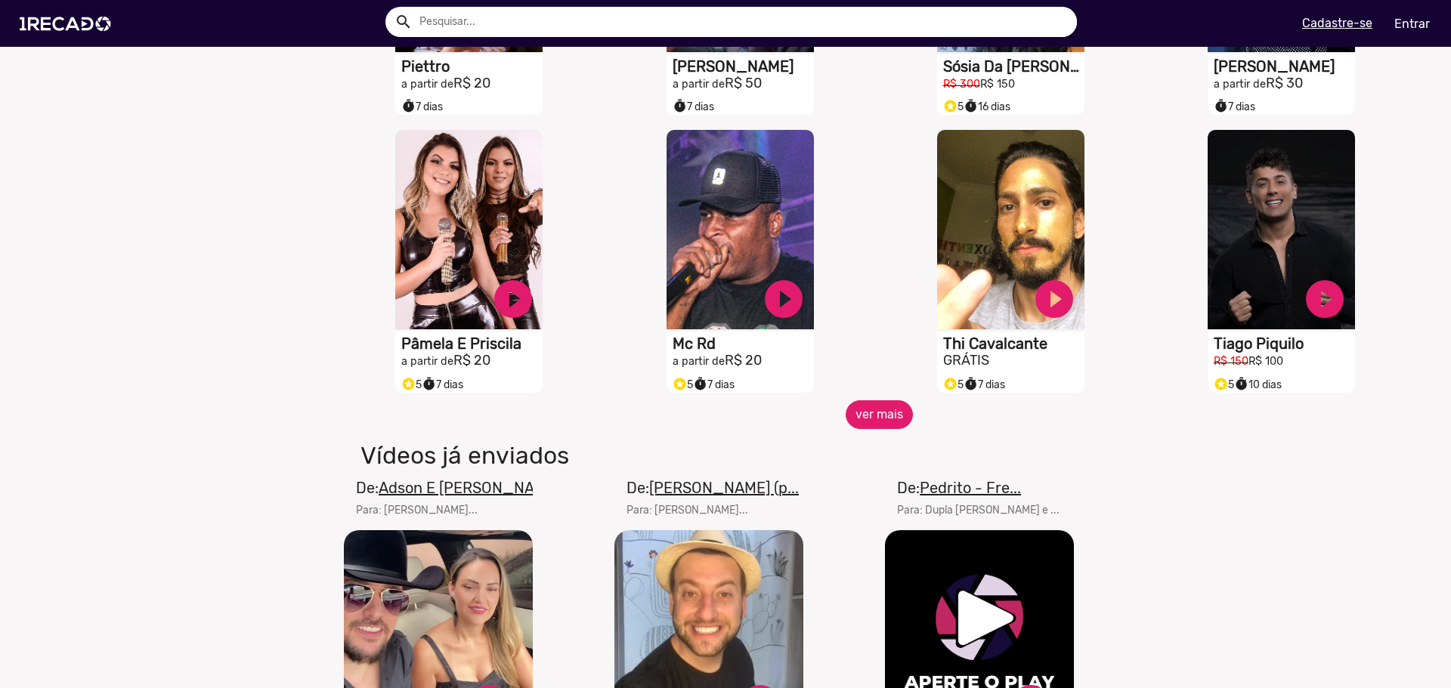
scroll to position [2524, 0]
click at [895, 426] on button "ver mais" at bounding box center [878, 415] width 67 height 29
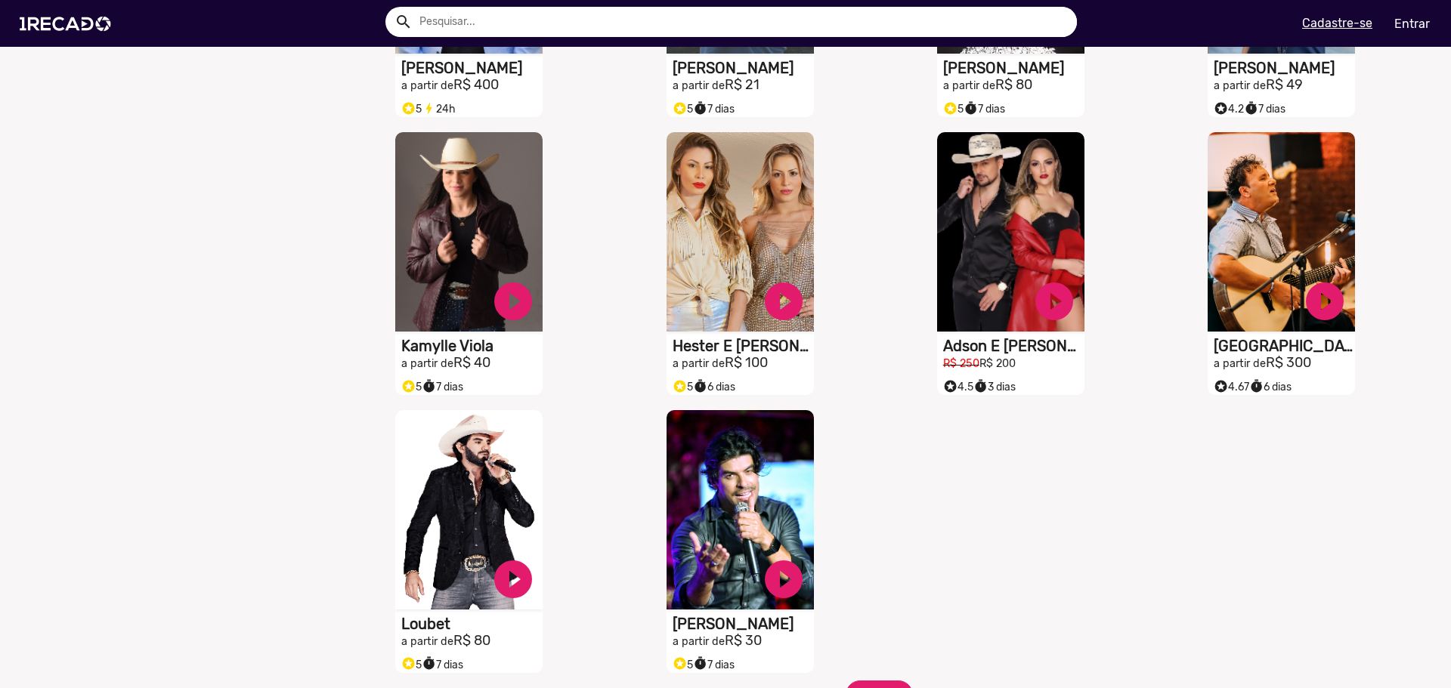
scroll to position [3129, 0]
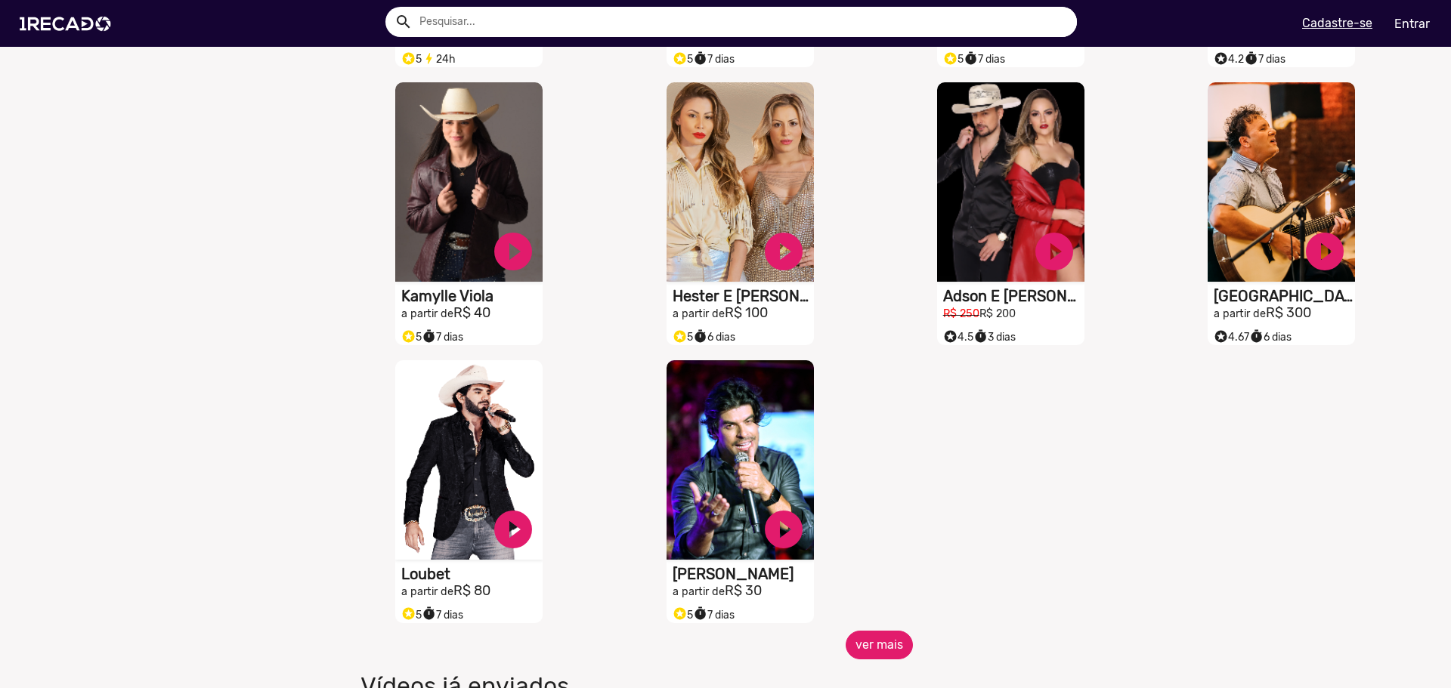
click at [892, 653] on button "ver mais" at bounding box center [878, 645] width 67 height 29
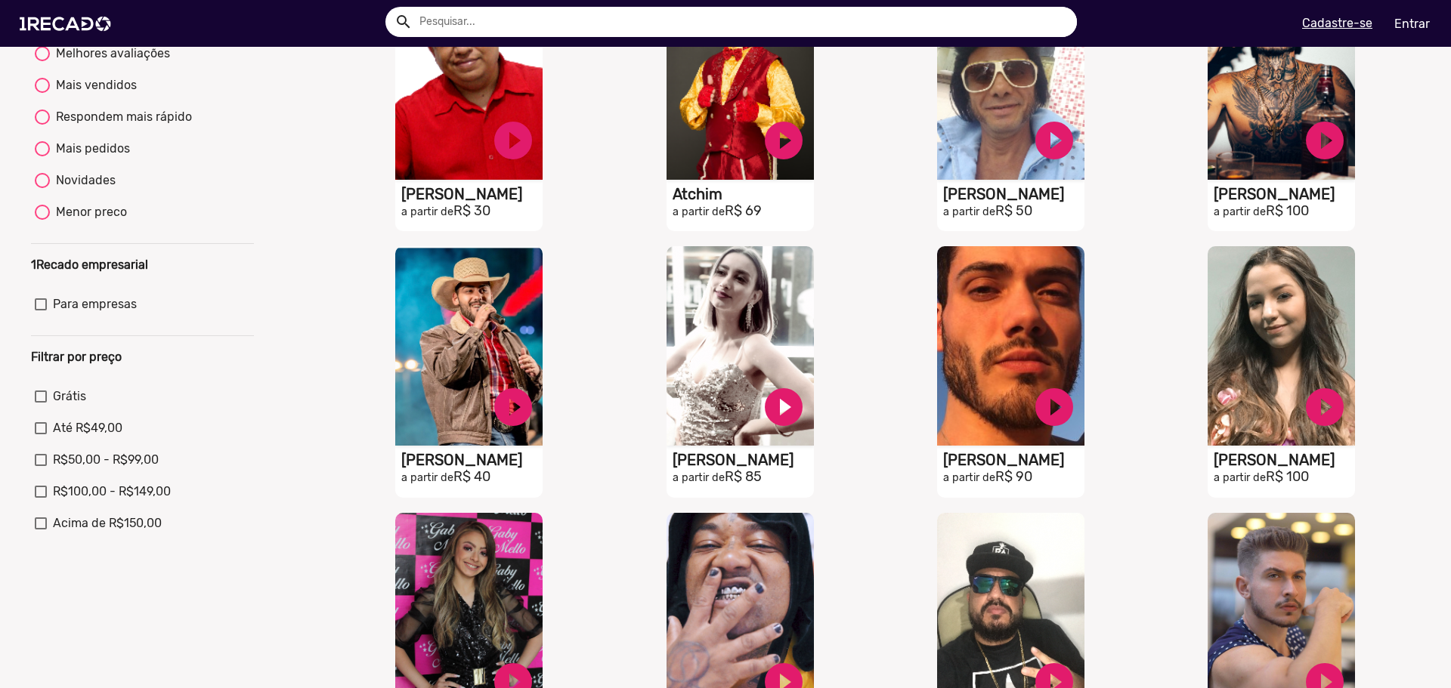
scroll to position [218, 0]
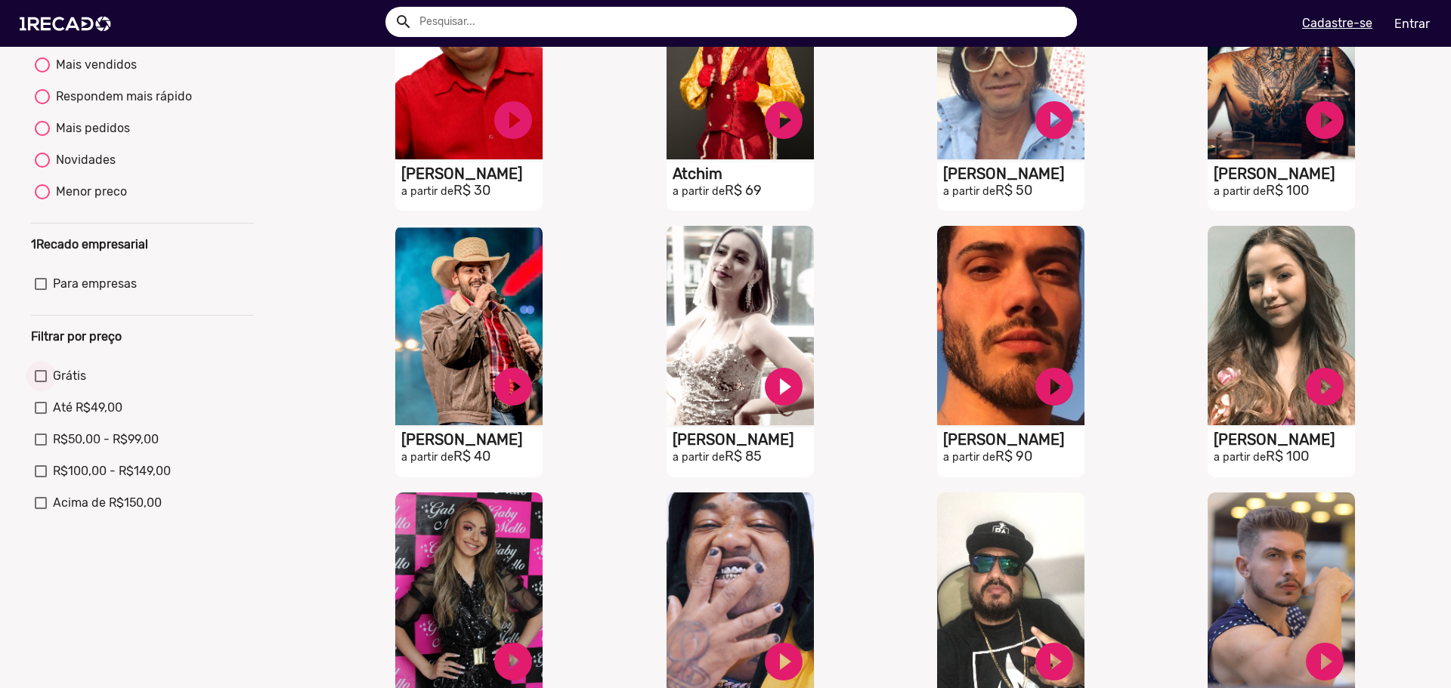
click at [36, 382] on div at bounding box center [41, 376] width 12 height 12
click at [40, 383] on input "Grátis" at bounding box center [40, 382] width 1 height 1
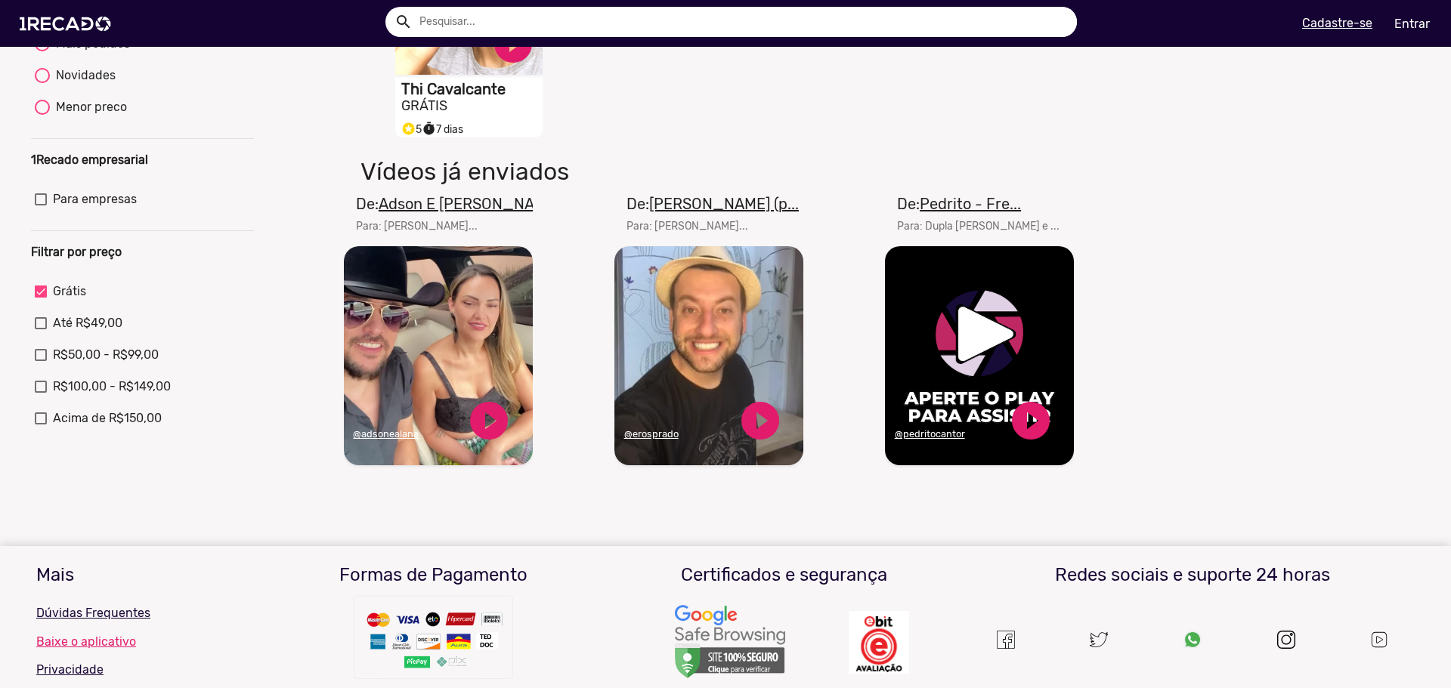
scroll to position [378, 0]
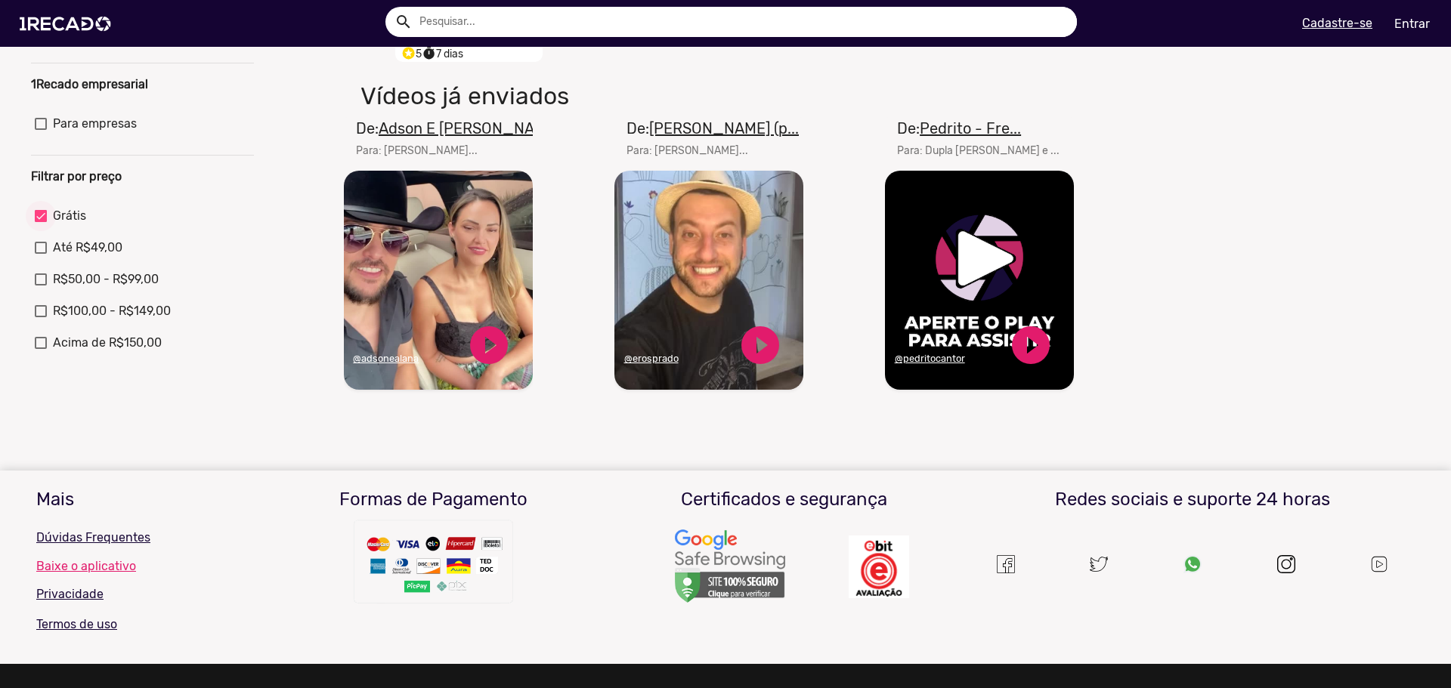
click at [39, 222] on div at bounding box center [41, 216] width 12 height 12
click at [40, 223] on input "Grátis" at bounding box center [40, 222] width 1 height 1
checkbox input "false"
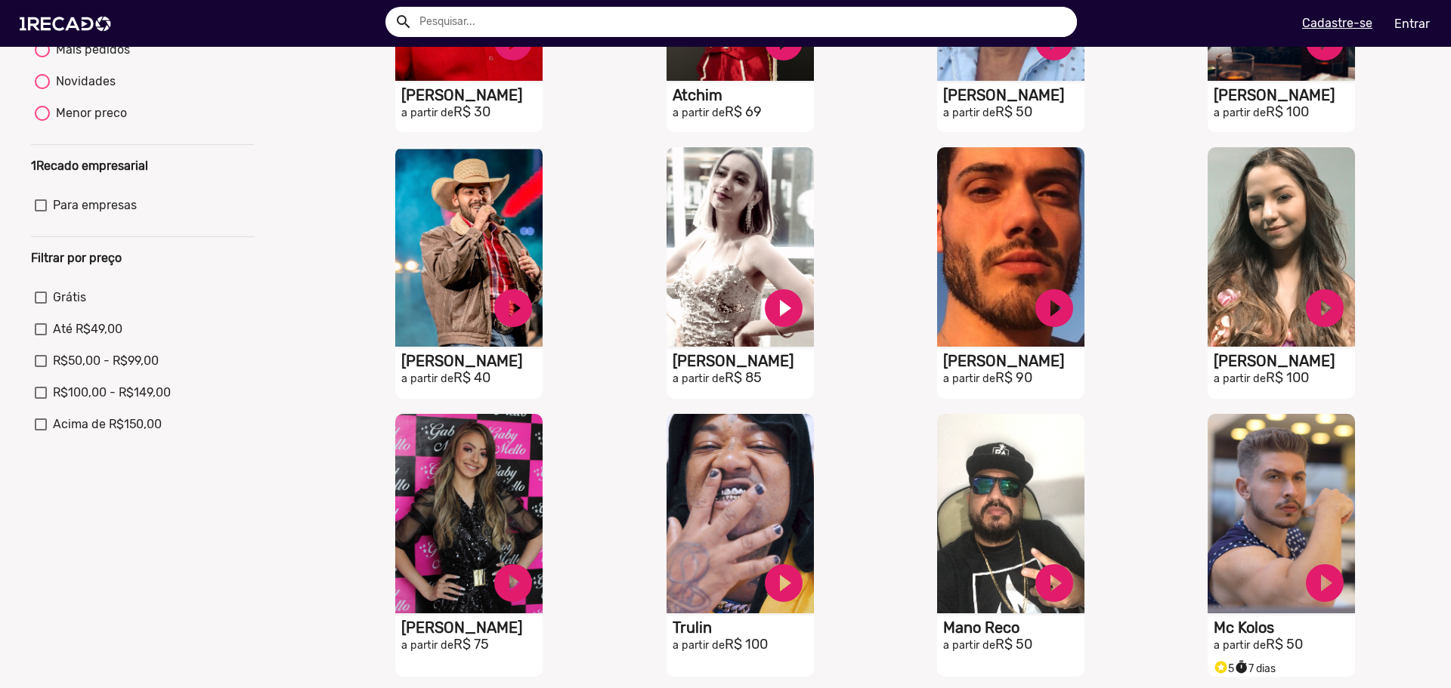
scroll to position [0, 0]
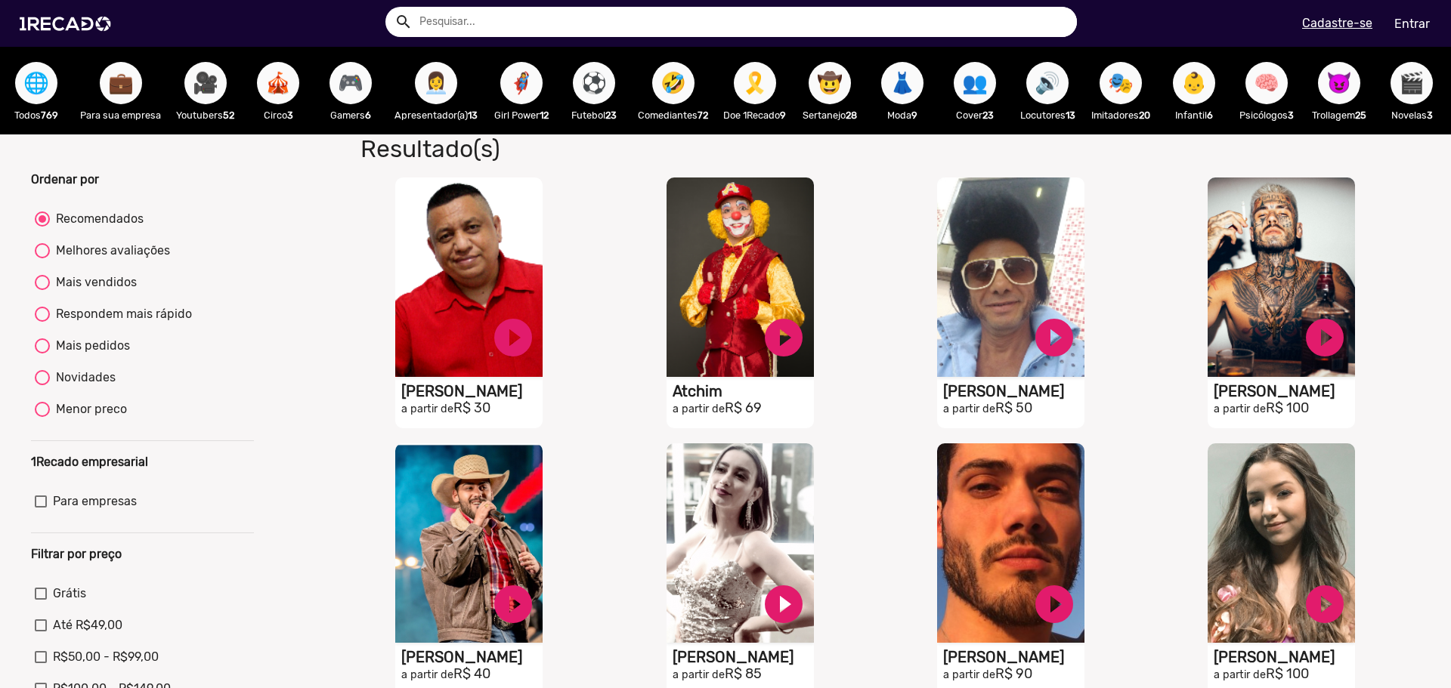
click at [31, 289] on mat-radio-group "Recomendados Melhores avaliações Mais vendidos Respondem mais rápido Mais pedid…" at bounding box center [142, 317] width 223 height 222
click at [42, 290] on div at bounding box center [42, 282] width 15 height 15
click at [42, 291] on input "Mais vendidos" at bounding box center [42, 290] width 1 height 1
radio input "true"
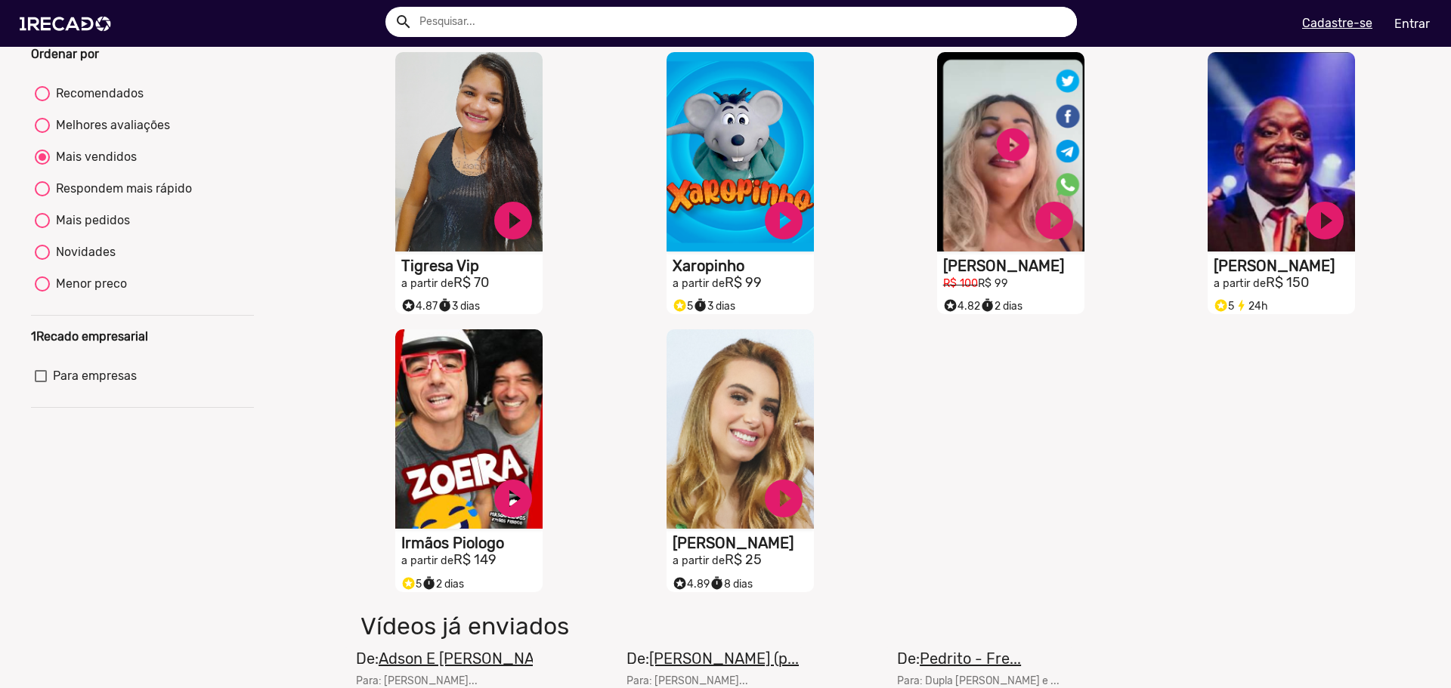
scroll to position [151, 0]
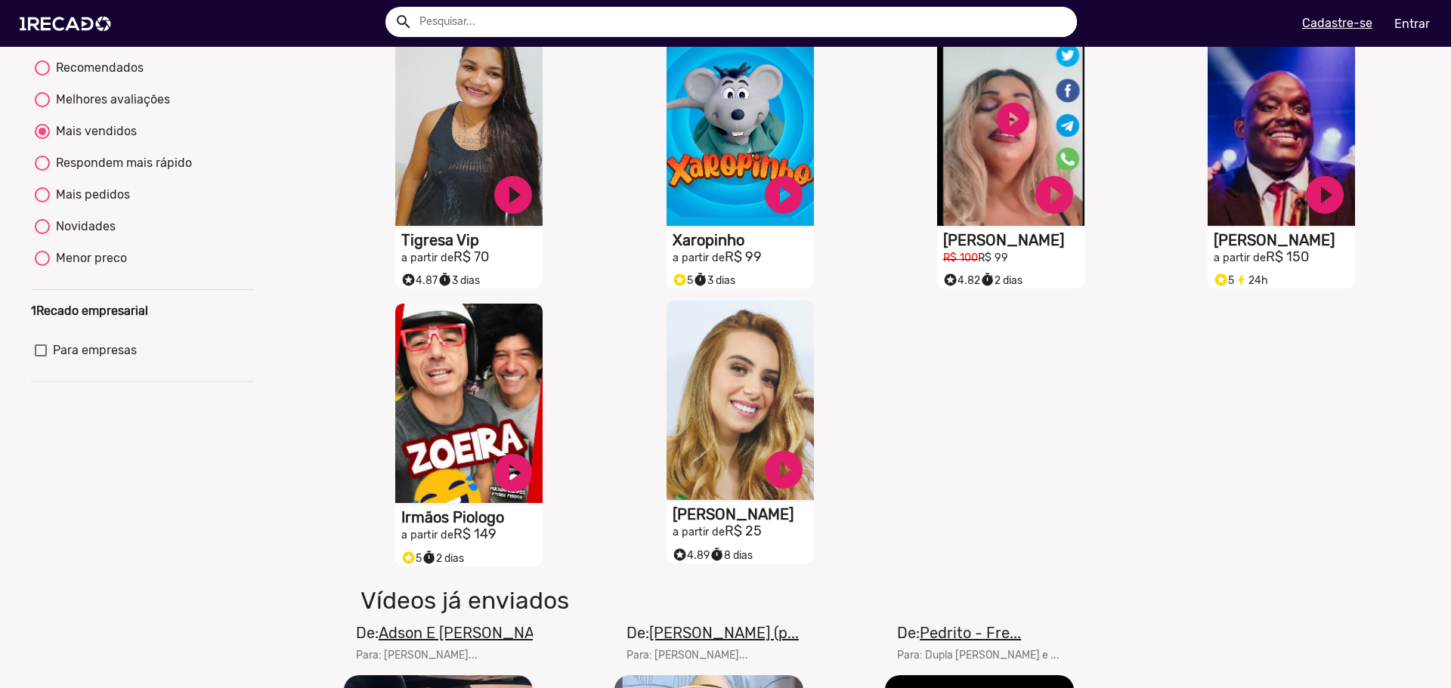
click at [725, 470] on video "S1RECADO vídeos dedicados para fãs e empresas" at bounding box center [739, 400] width 147 height 199
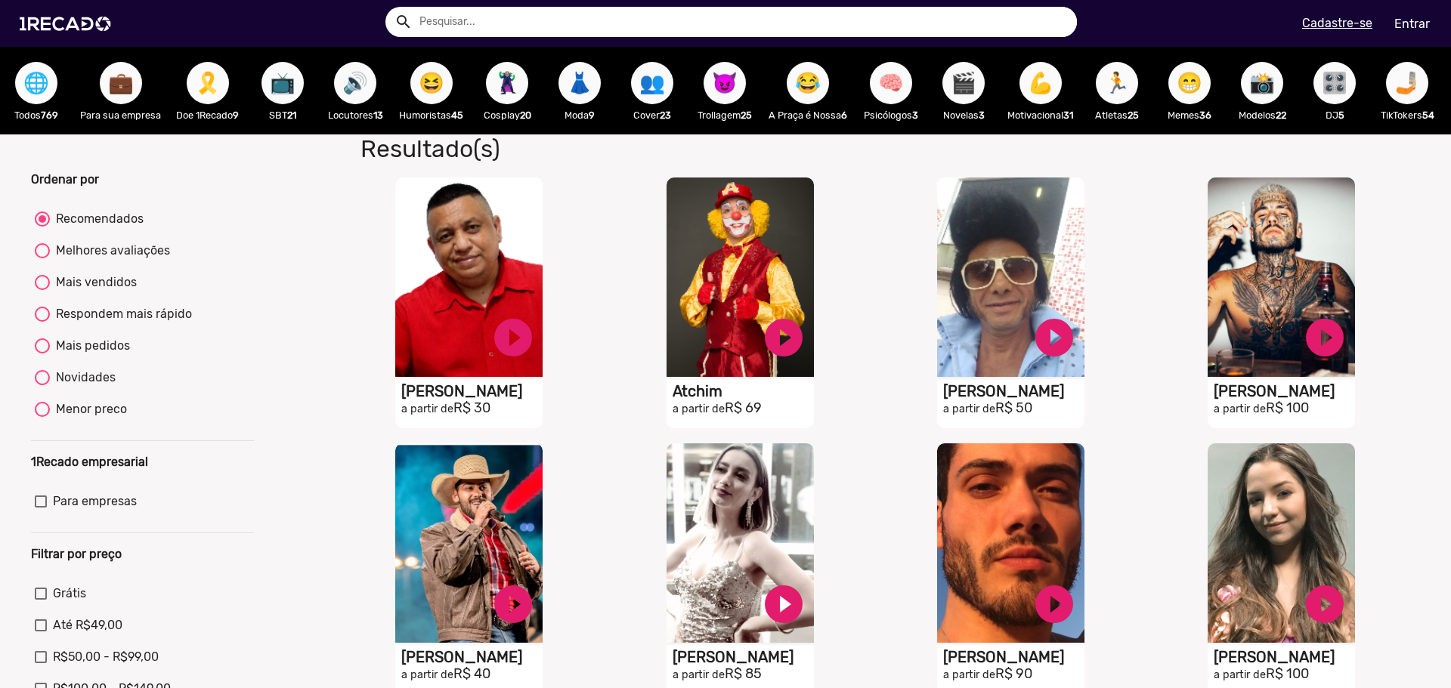
click at [45, 73] on span "🌐" at bounding box center [36, 83] width 26 height 42
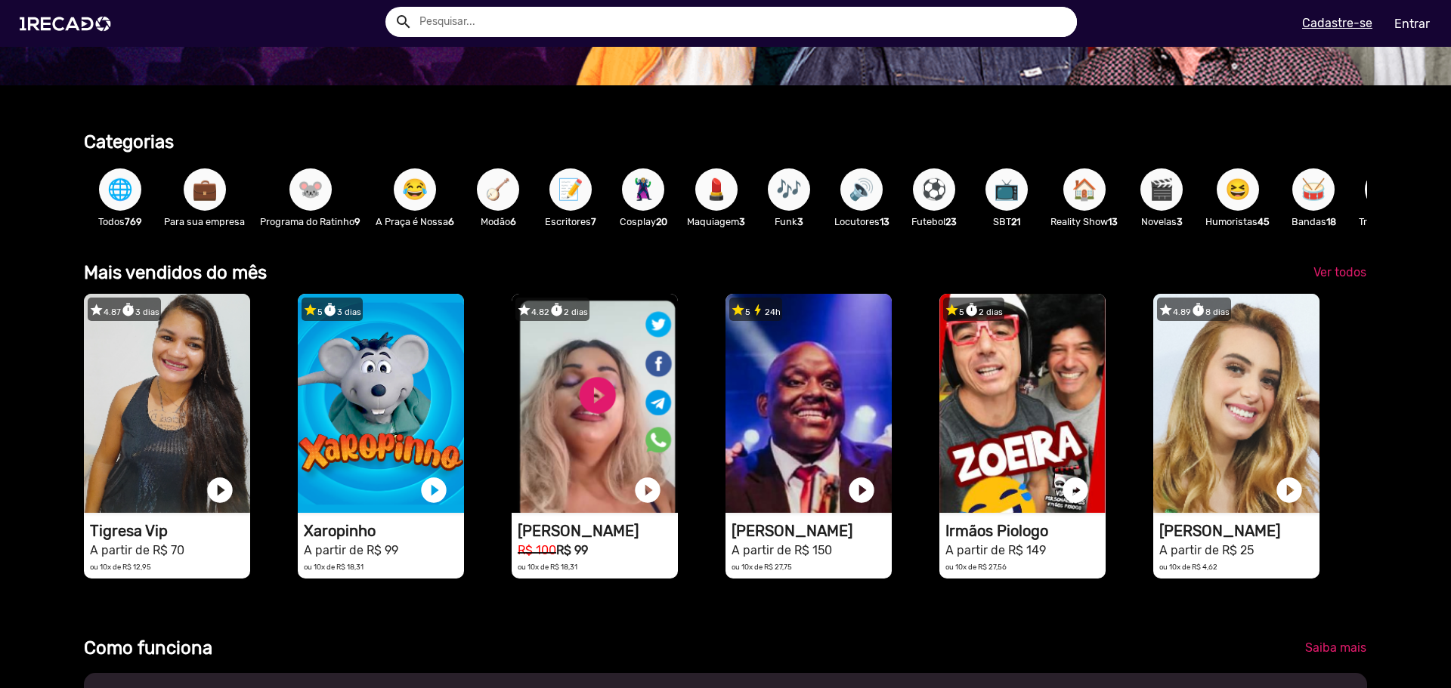
scroll to position [302, 0]
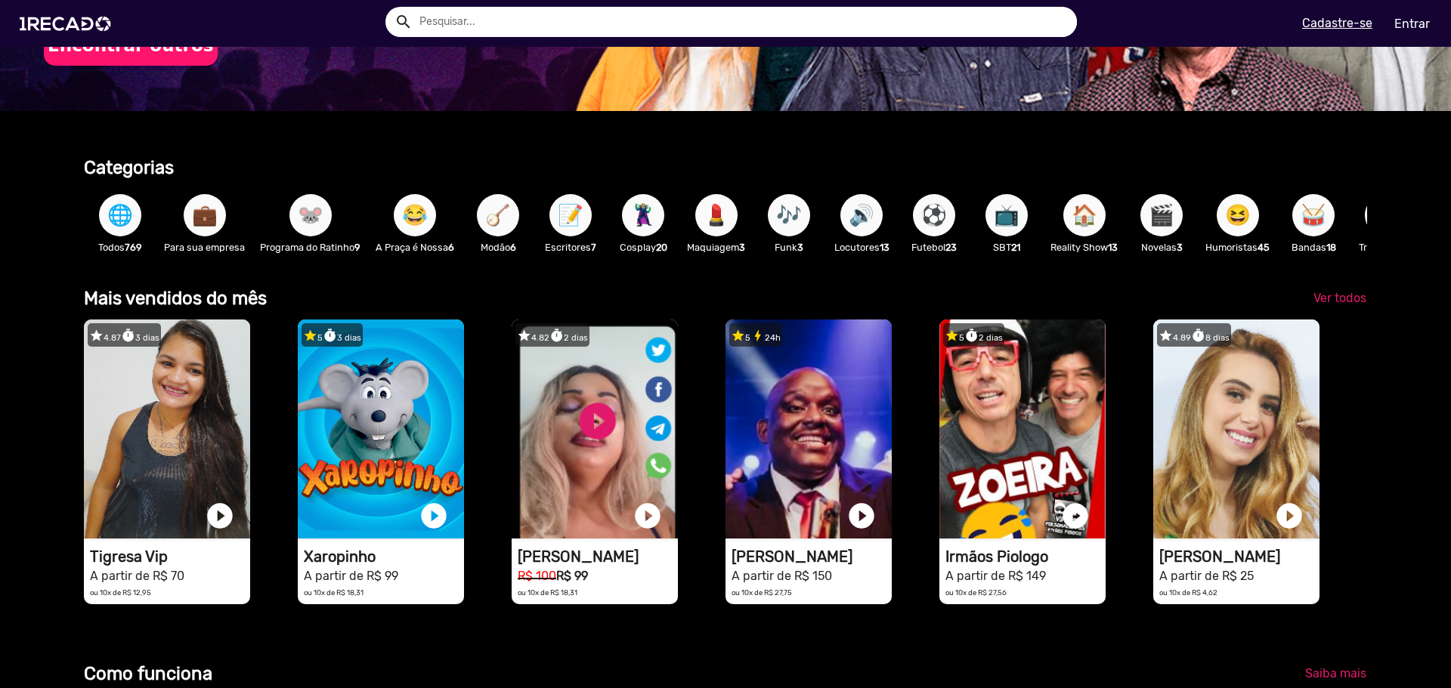
click at [403, 218] on span "😂" at bounding box center [415, 215] width 26 height 42
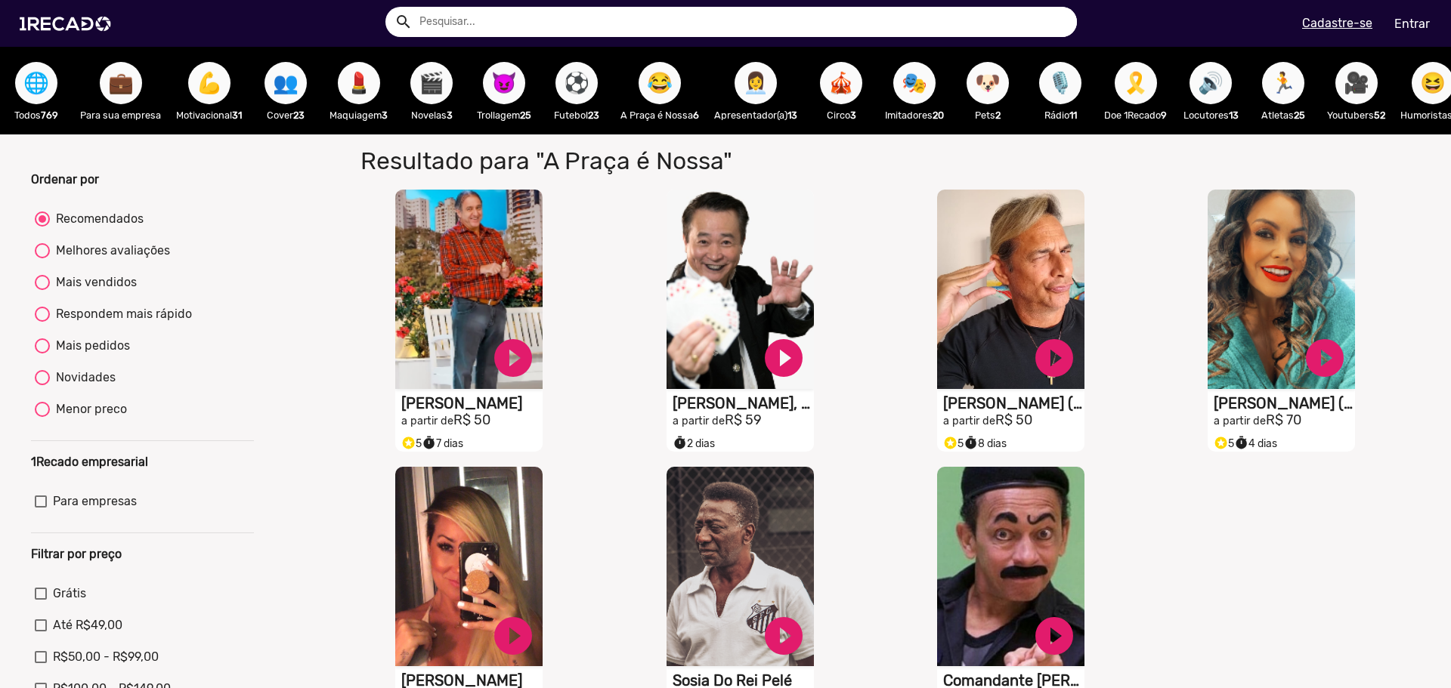
click at [511, 87] on span "😈" at bounding box center [504, 83] width 26 height 42
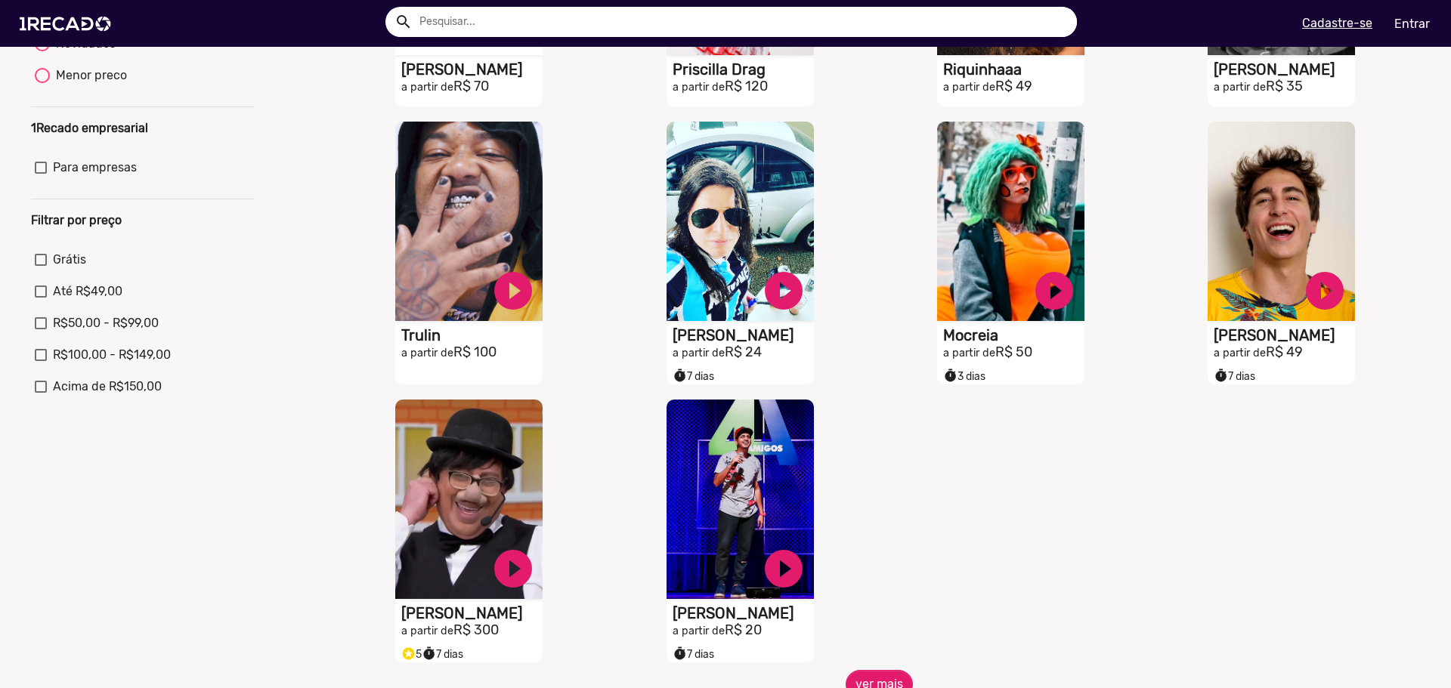
scroll to position [453, 0]
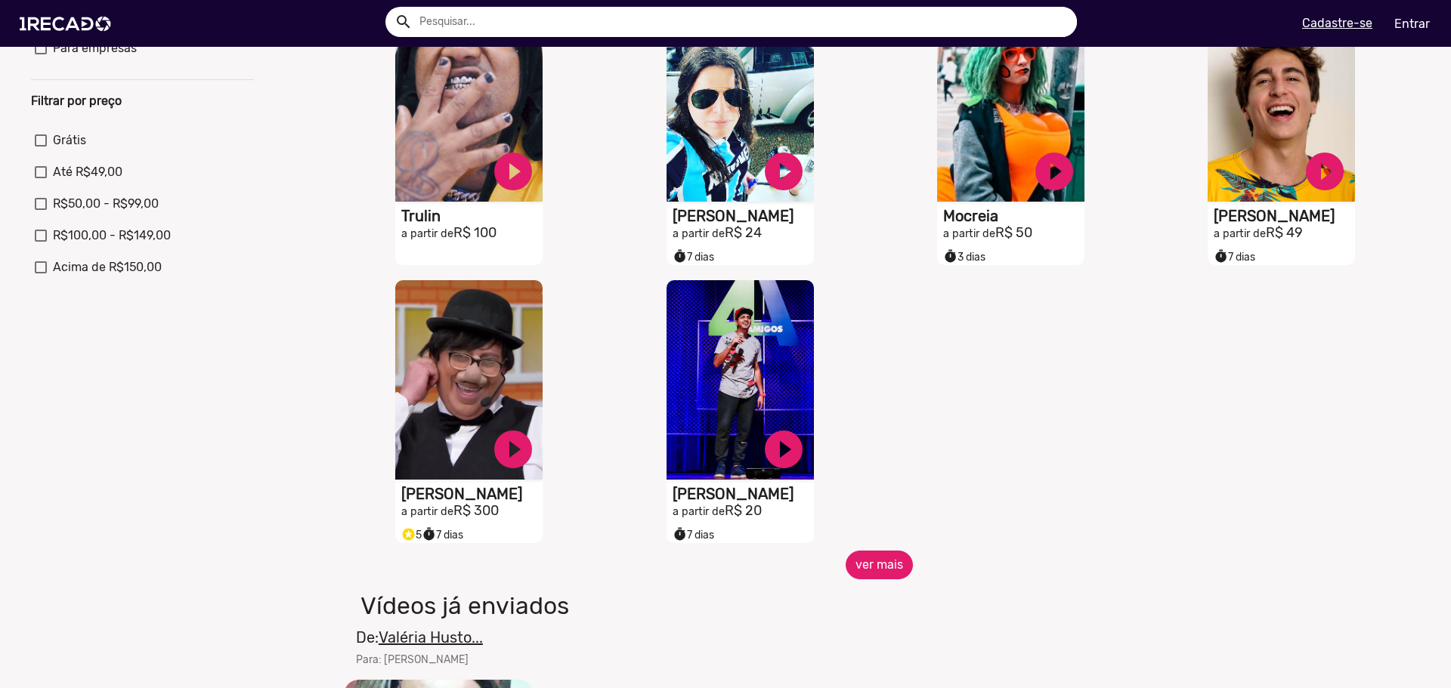
click at [880, 579] on button "ver mais" at bounding box center [878, 565] width 67 height 29
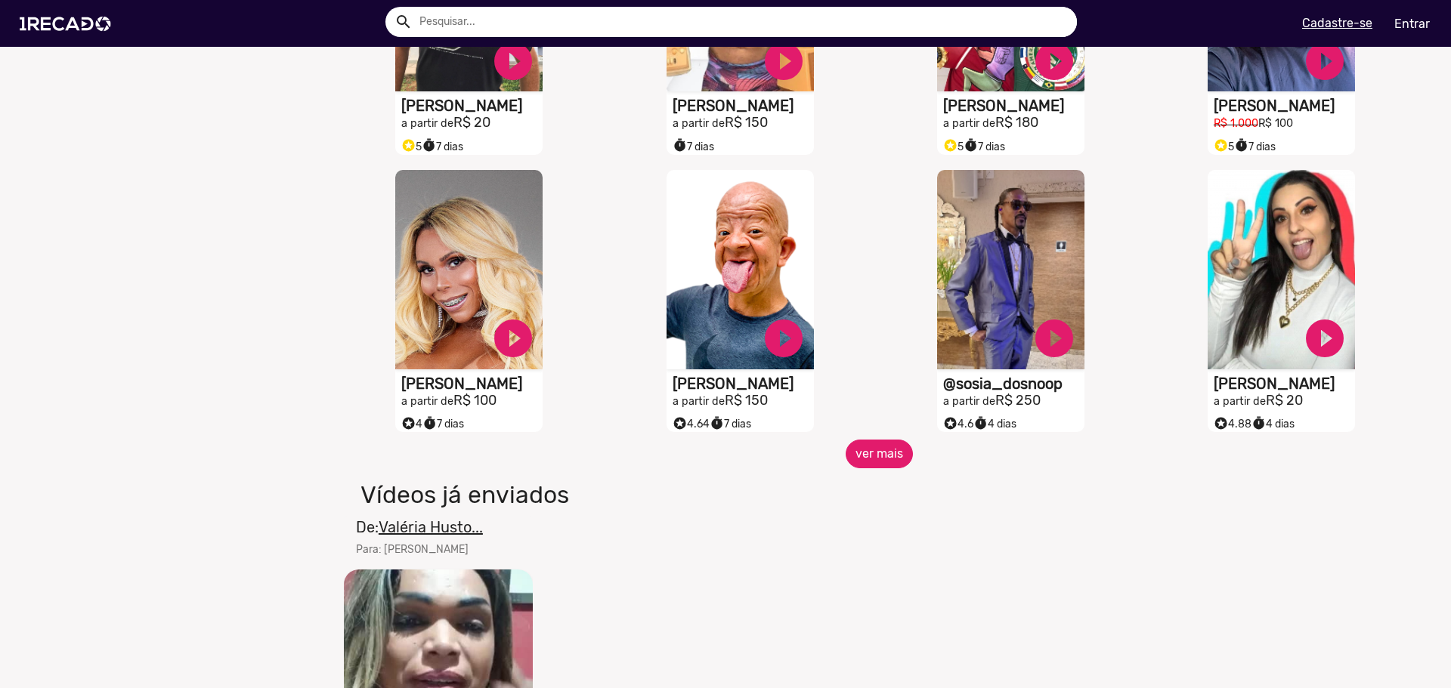
scroll to position [1133, 0]
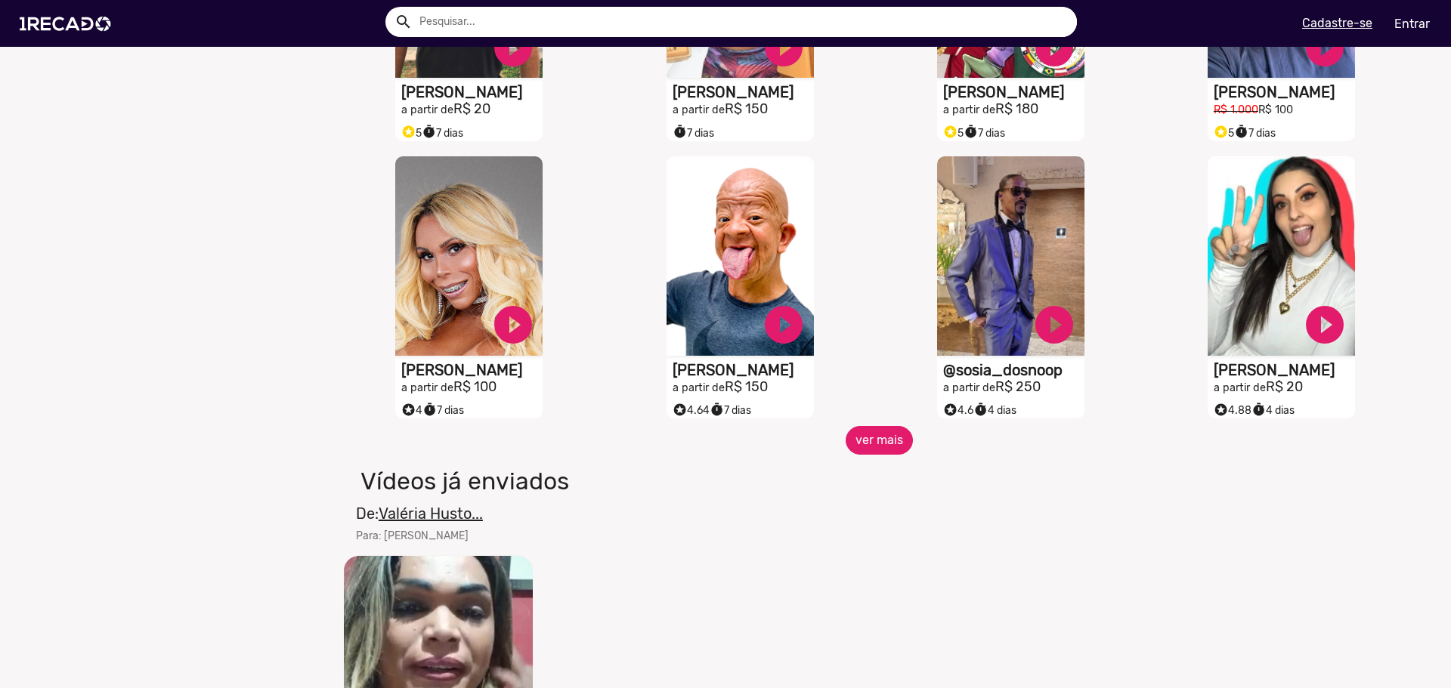
click at [863, 455] on button "ver mais" at bounding box center [878, 440] width 67 height 29
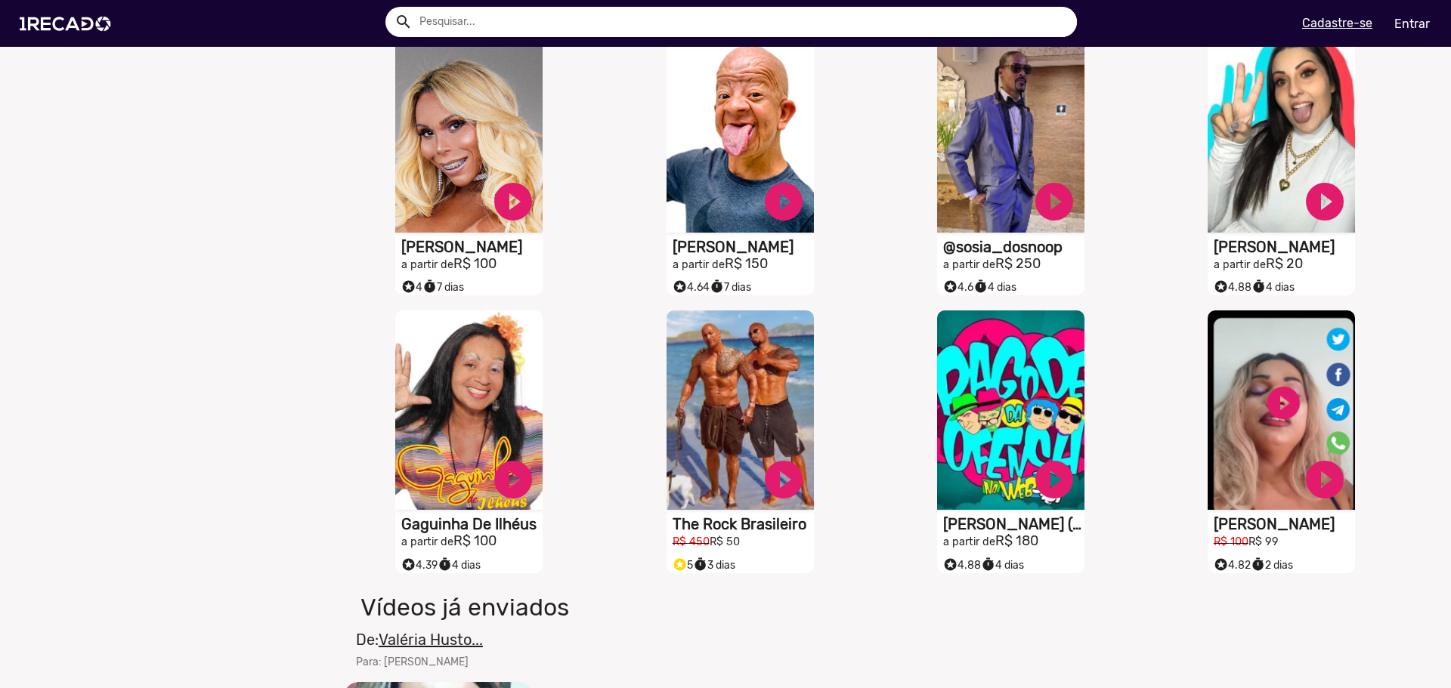
scroll to position [1511, 0]
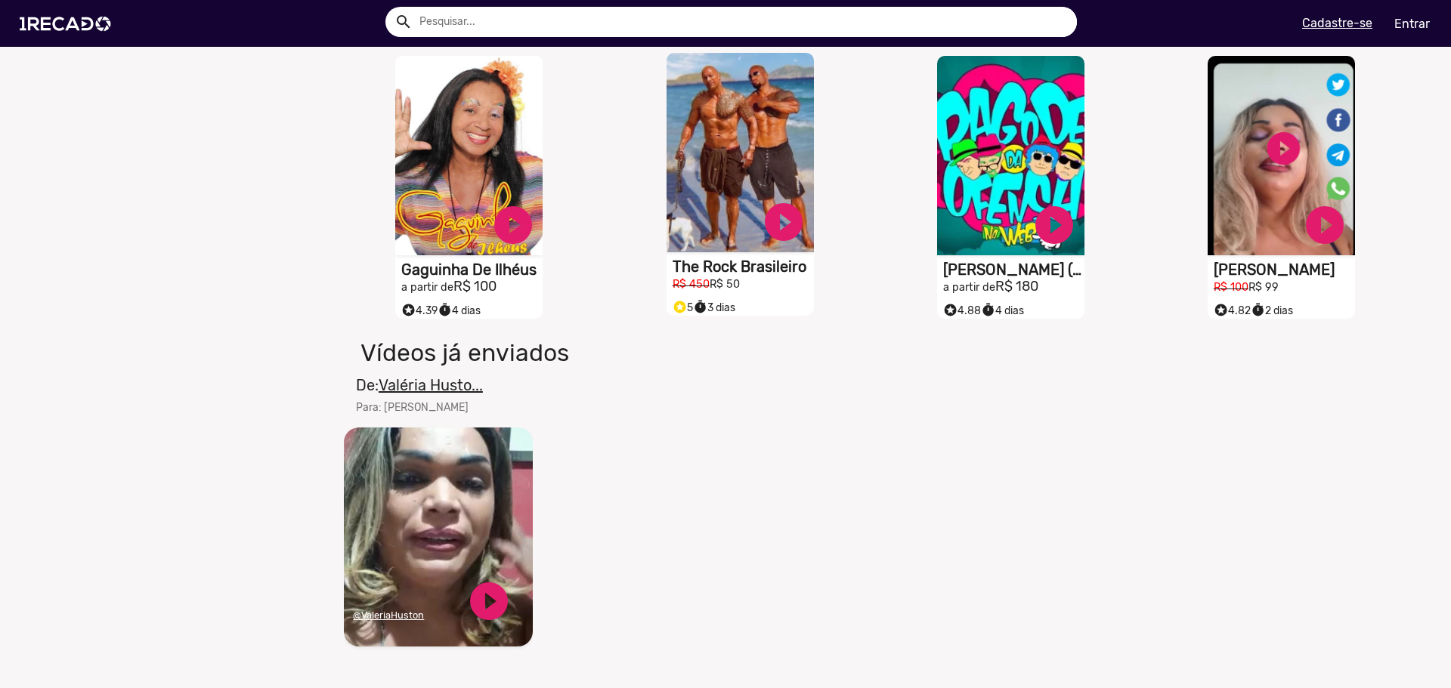
click at [693, 184] on video "S1RECADO vídeos dedicados para fãs e empresas" at bounding box center [739, 152] width 147 height 199
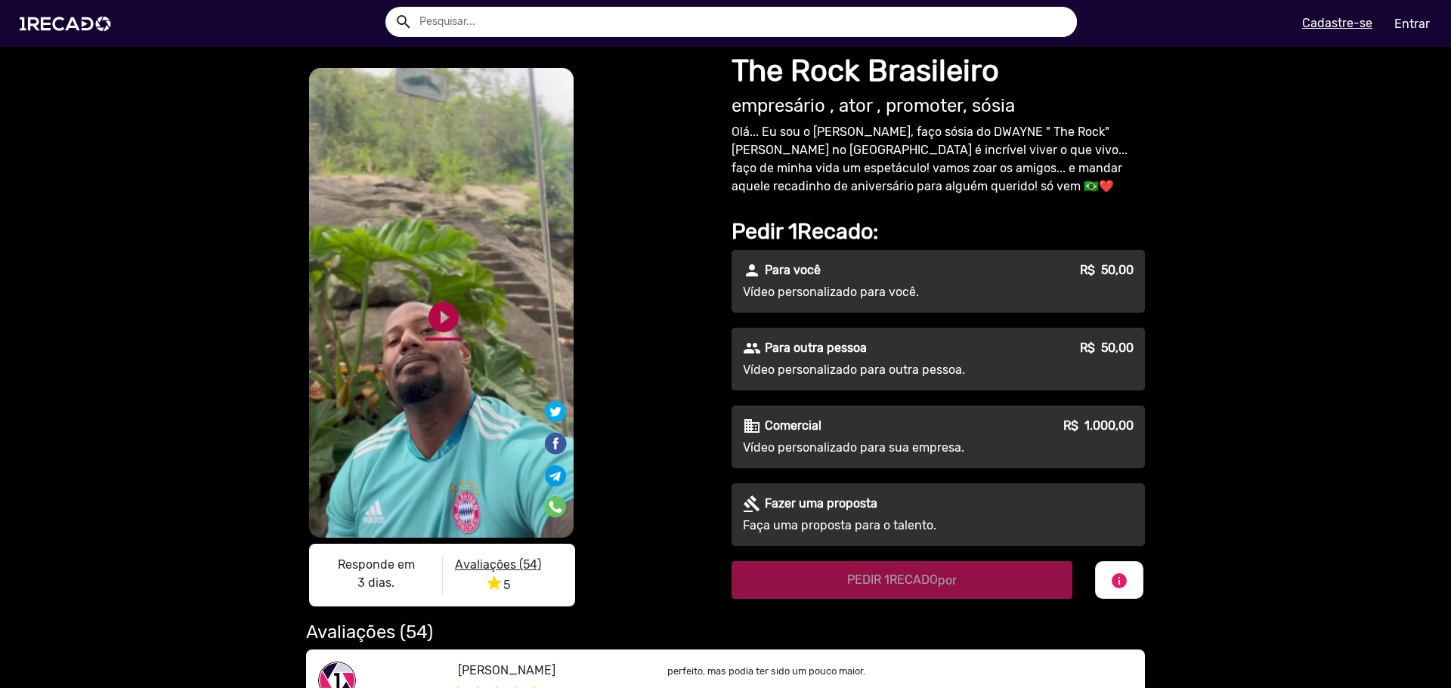
click at [436, 320] on link "play_circle_filled" at bounding box center [443, 317] width 36 height 36
click at [438, 315] on link "pause_circle" at bounding box center [443, 317] width 36 height 36
click at [440, 315] on link "play_circle_filled" at bounding box center [443, 317] width 36 height 36
click at [429, 315] on link "pause_circle" at bounding box center [443, 317] width 36 height 36
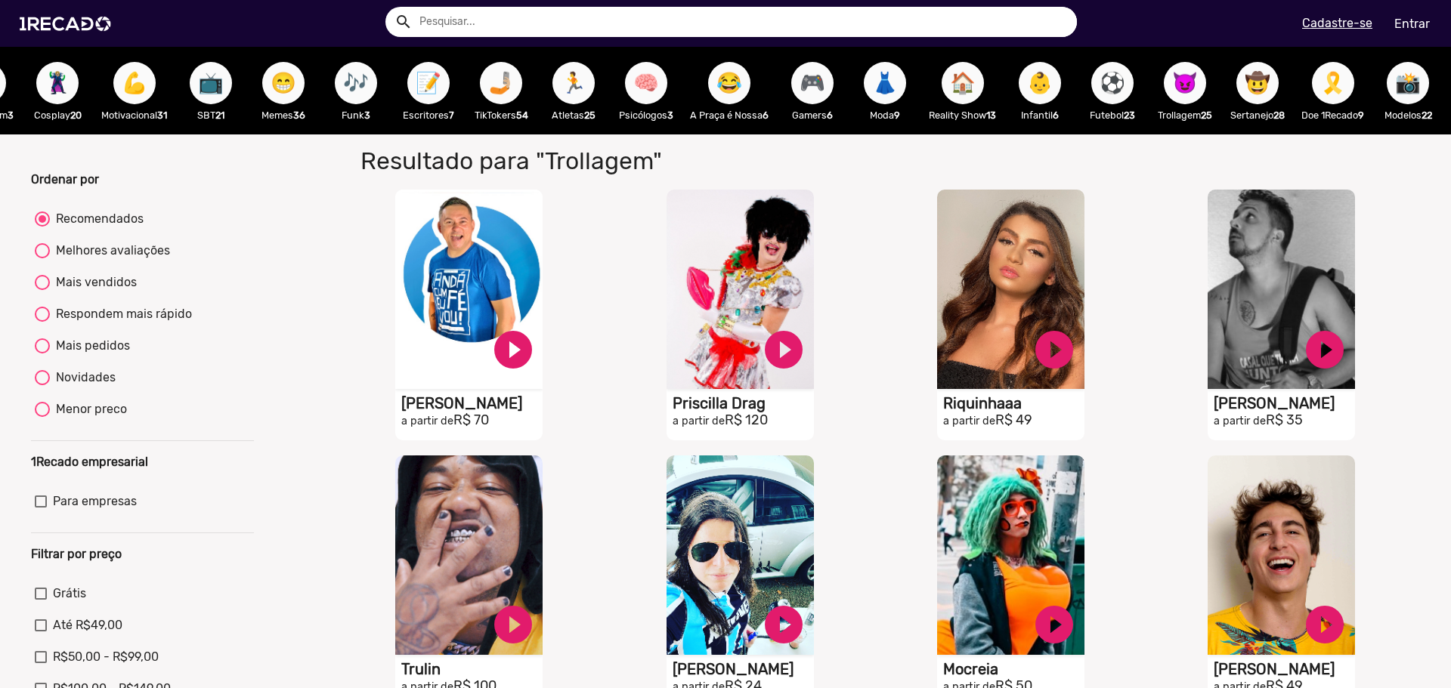
scroll to position [0, 965]
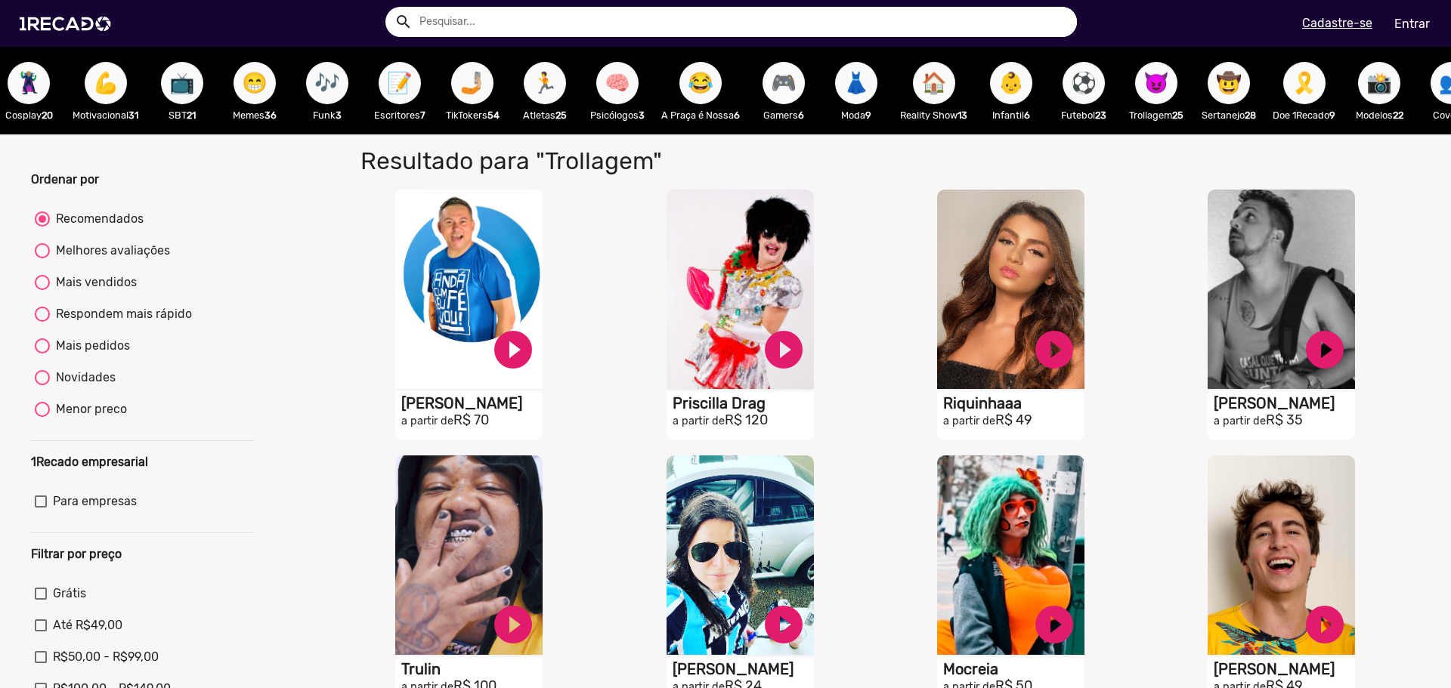
click at [787, 82] on span "🎮" at bounding box center [784, 83] width 26 height 42
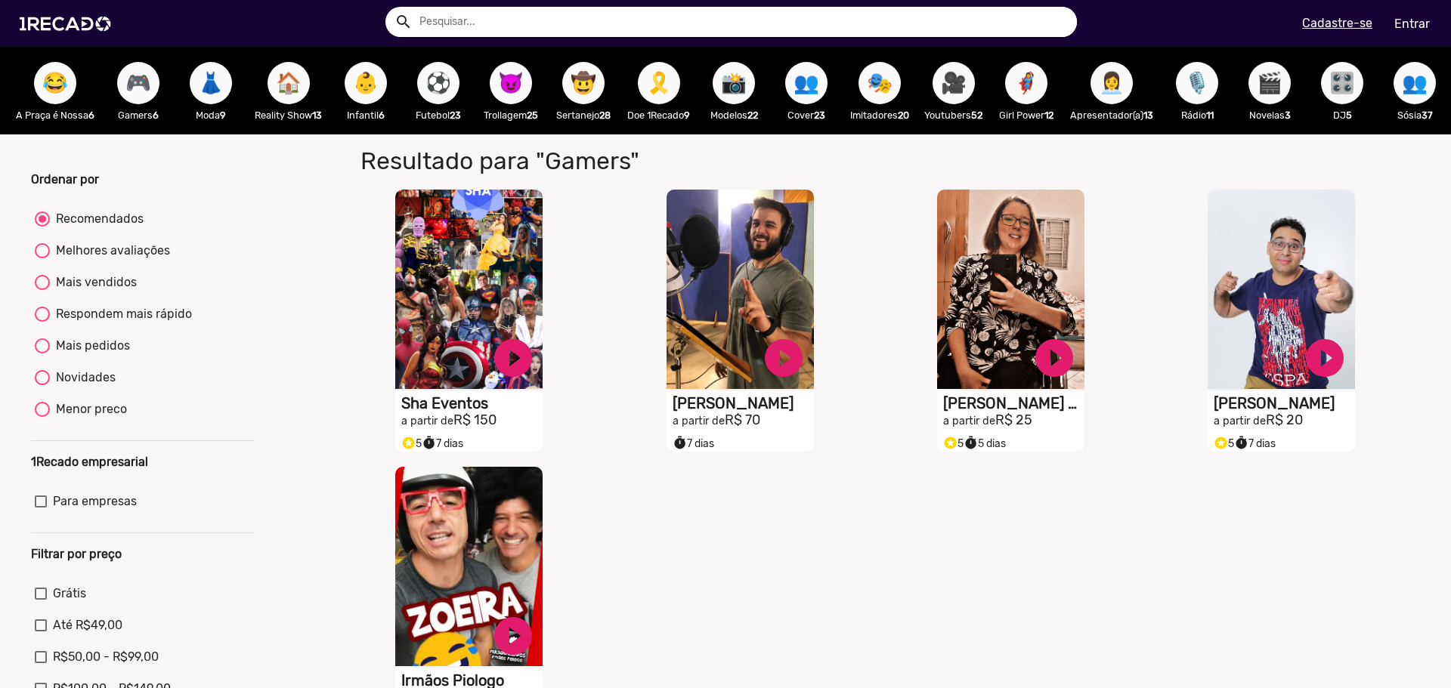
scroll to position [0, 1651]
click at [1121, 76] on div "👩‍💼 Apresentador(a) 13" at bounding box center [1111, 91] width 98 height 88
click at [1099, 76] on span "👩‍💼" at bounding box center [1112, 83] width 26 height 42
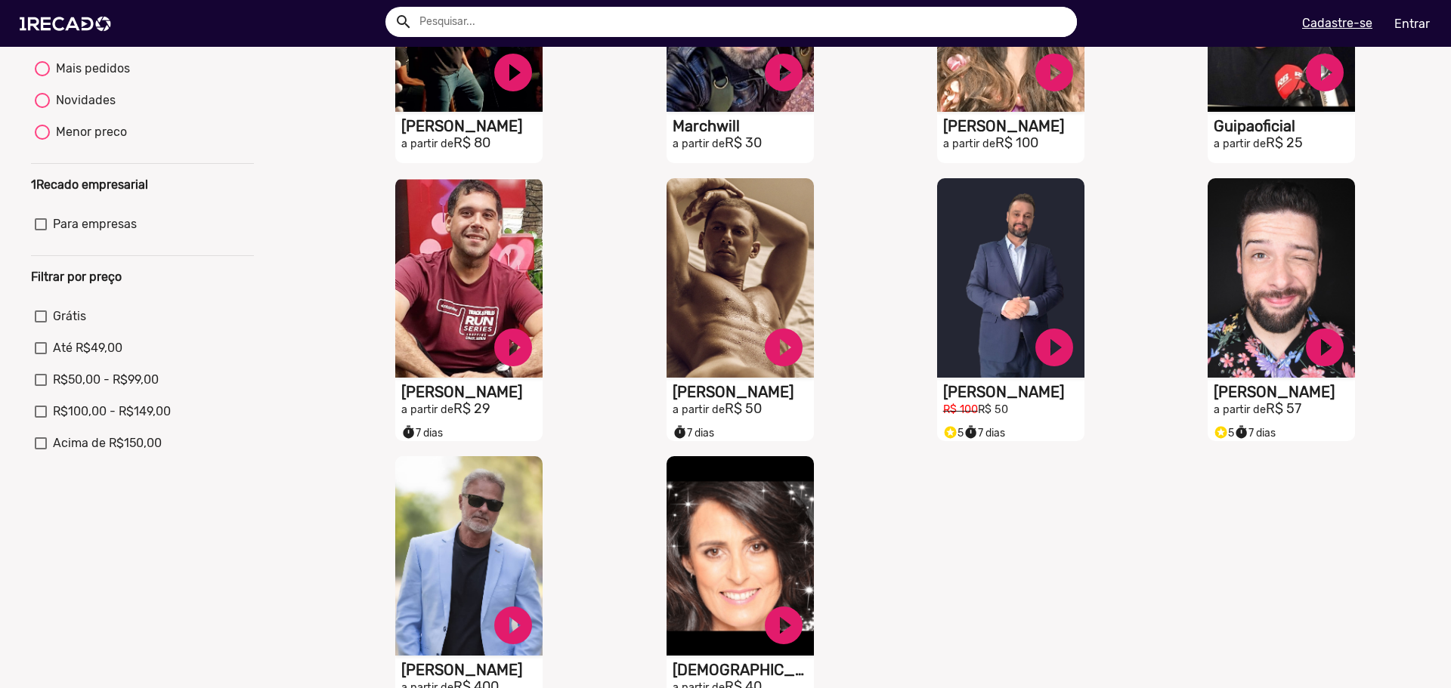
scroll to position [302, 0]
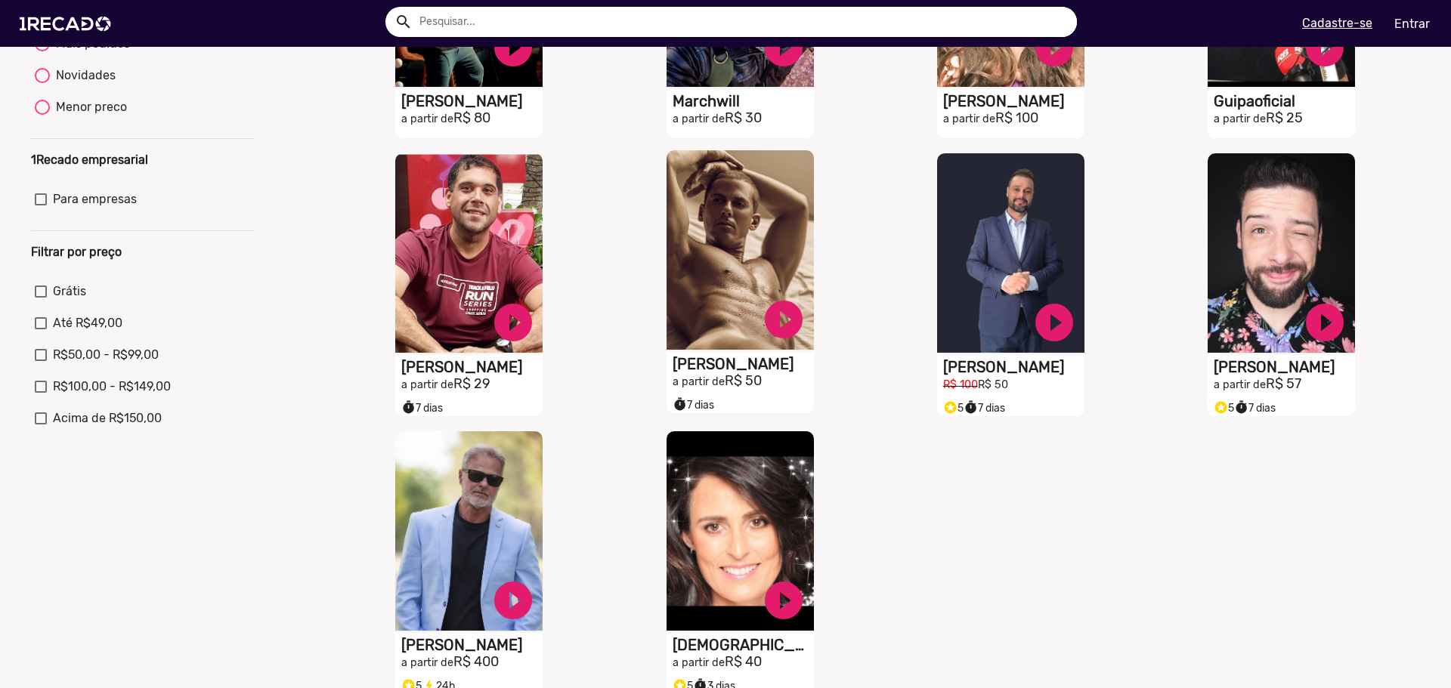
click at [703, 349] on video "S1RECADO vídeos dedicados para fãs e empresas" at bounding box center [739, 249] width 147 height 199
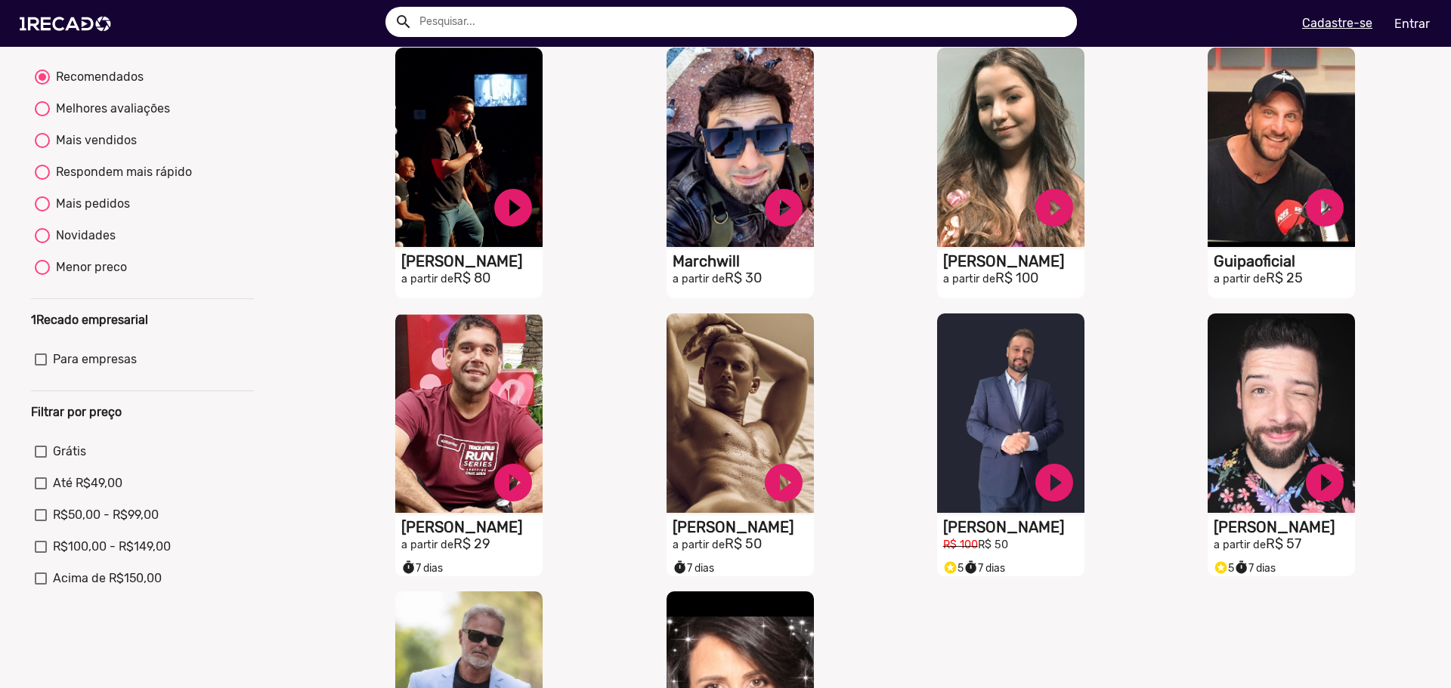
scroll to position [529, 0]
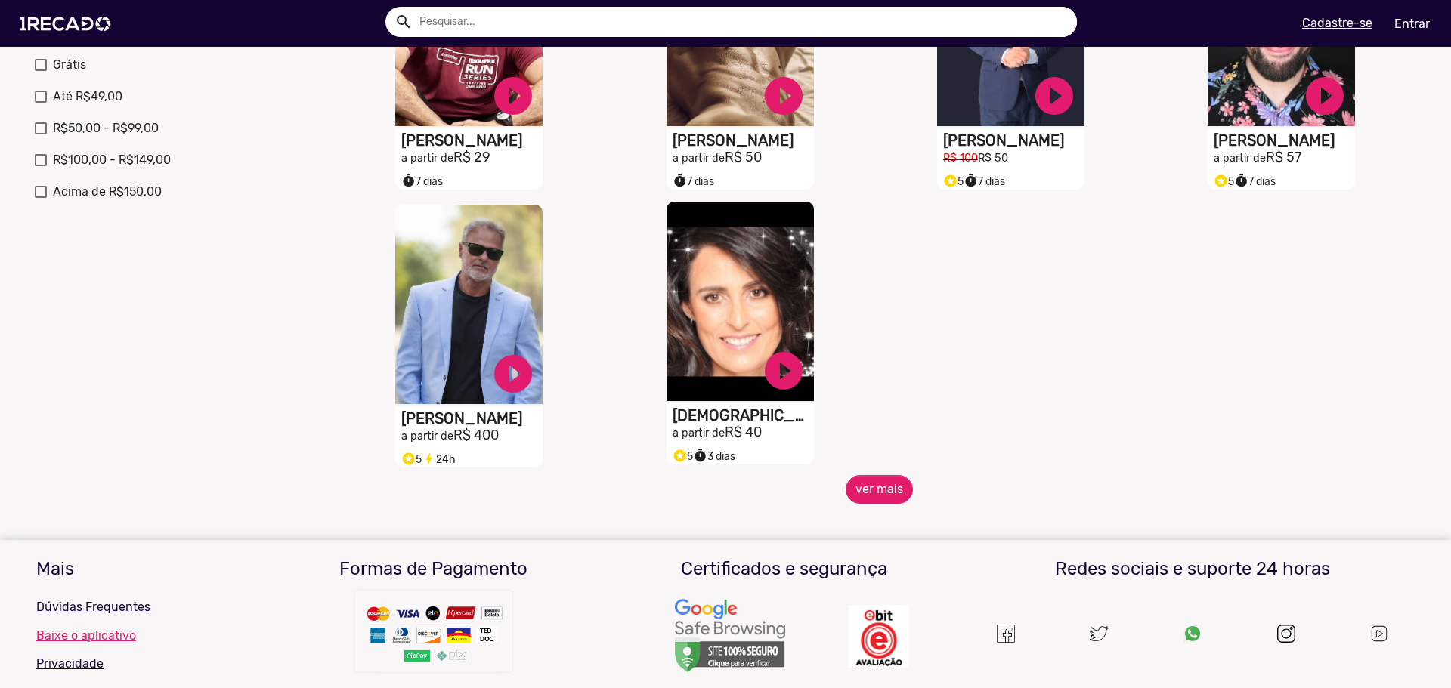
click at [692, 424] on h1 "[DEMOGRAPHIC_DATA][PERSON_NAME]" at bounding box center [742, 415] width 141 height 18
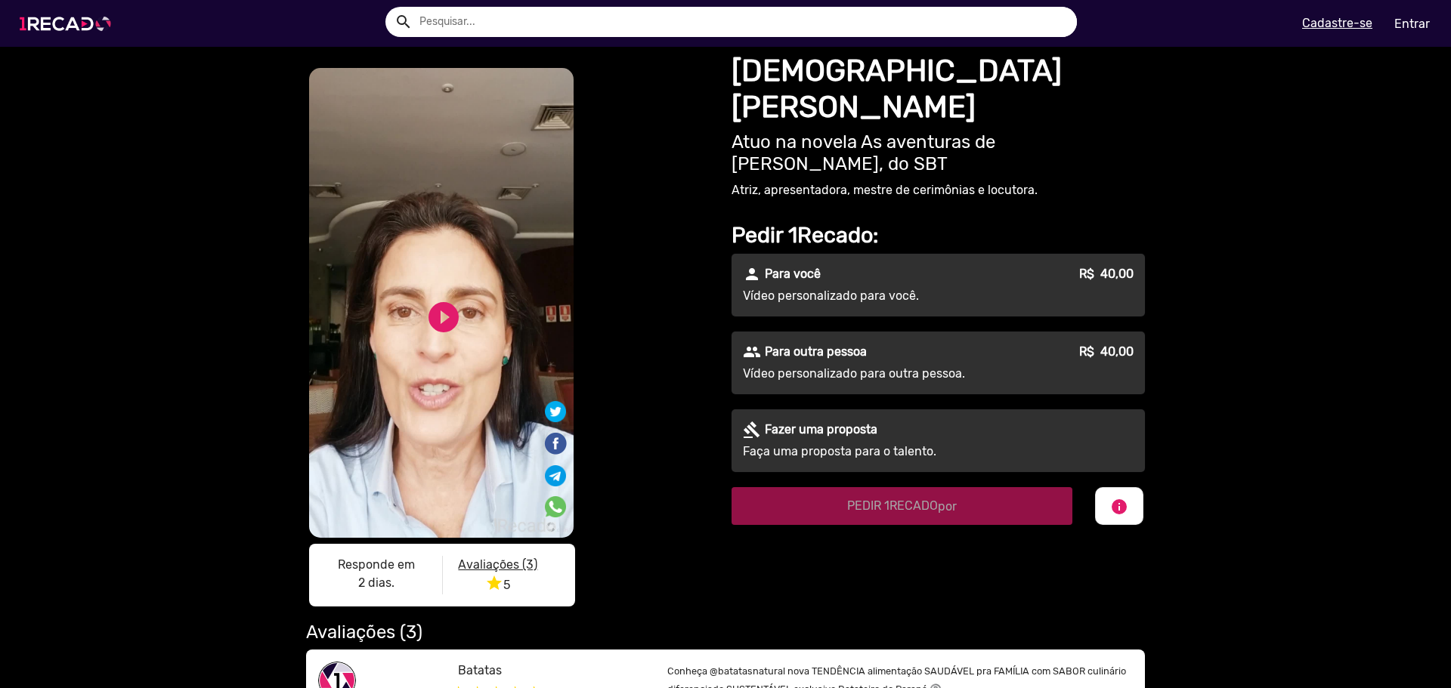
click at [48, 17] on img at bounding box center [68, 24] width 114 height 64
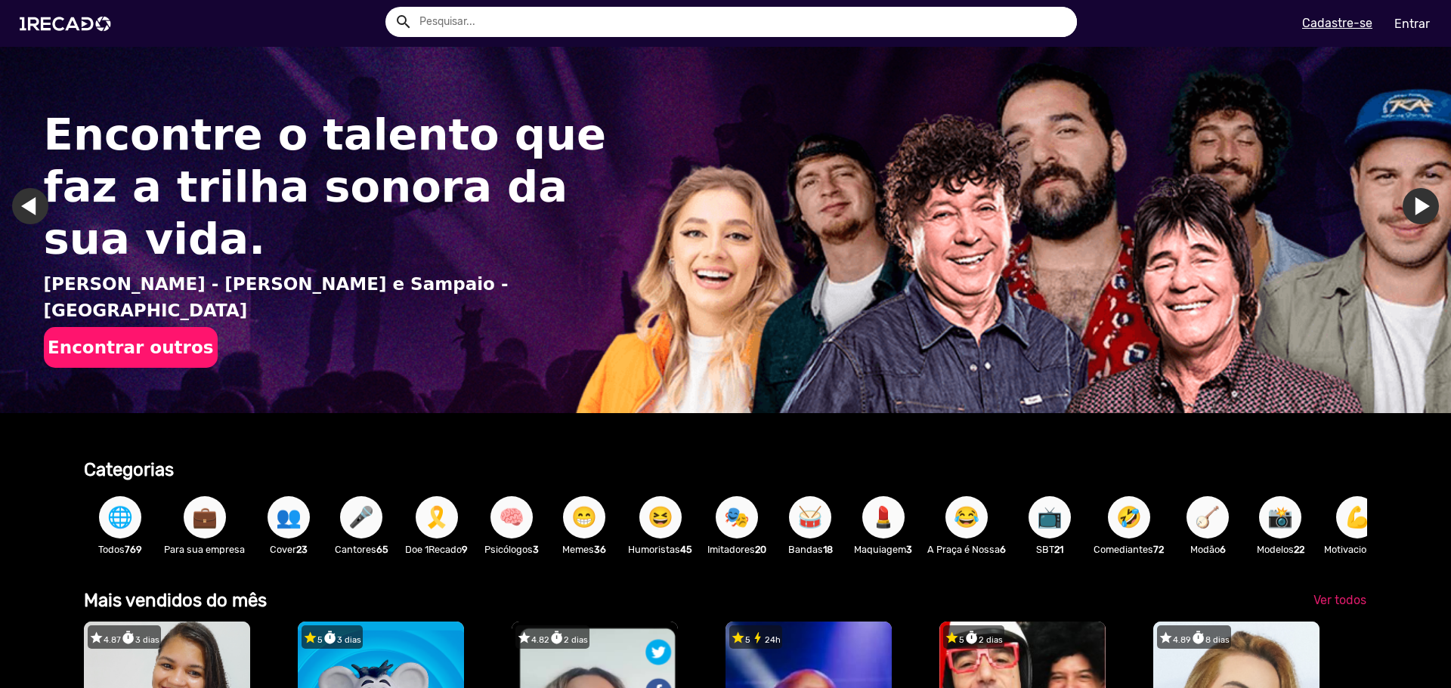
scroll to position [302, 0]
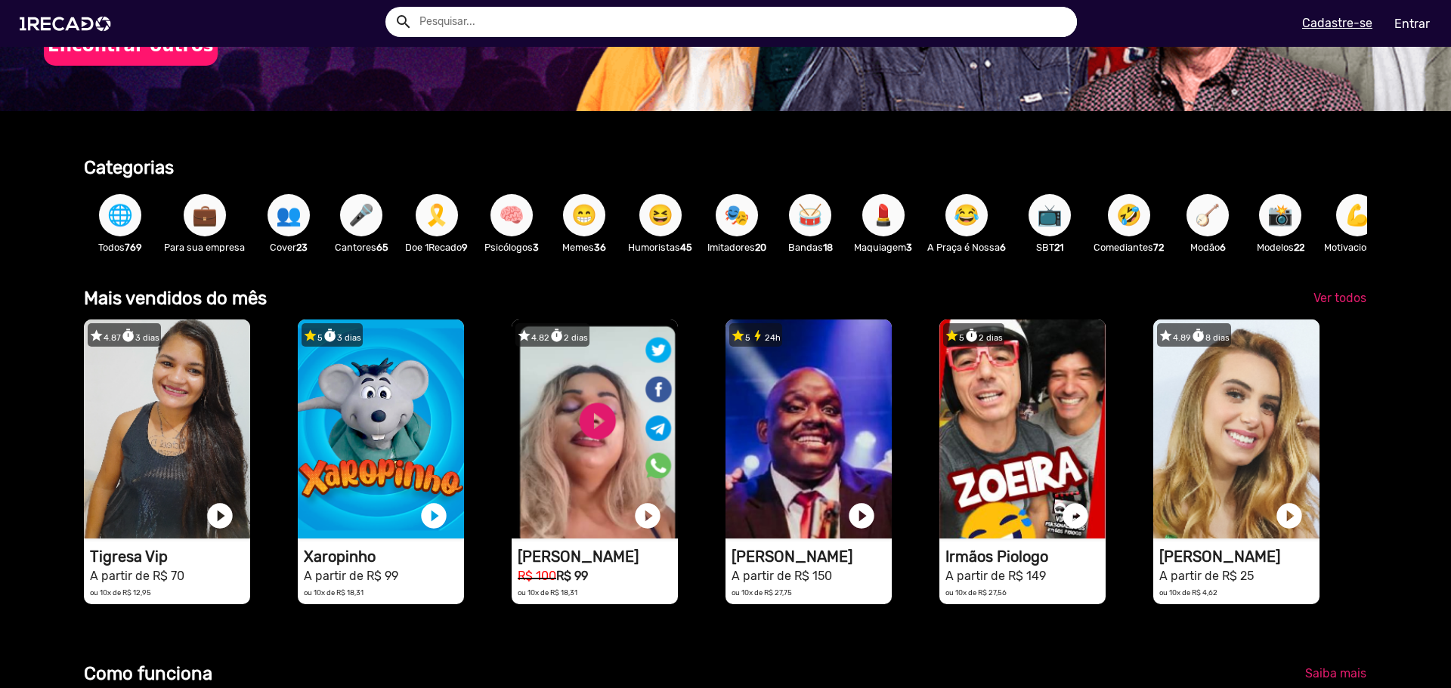
click at [567, 219] on button "😁" at bounding box center [584, 215] width 42 height 42
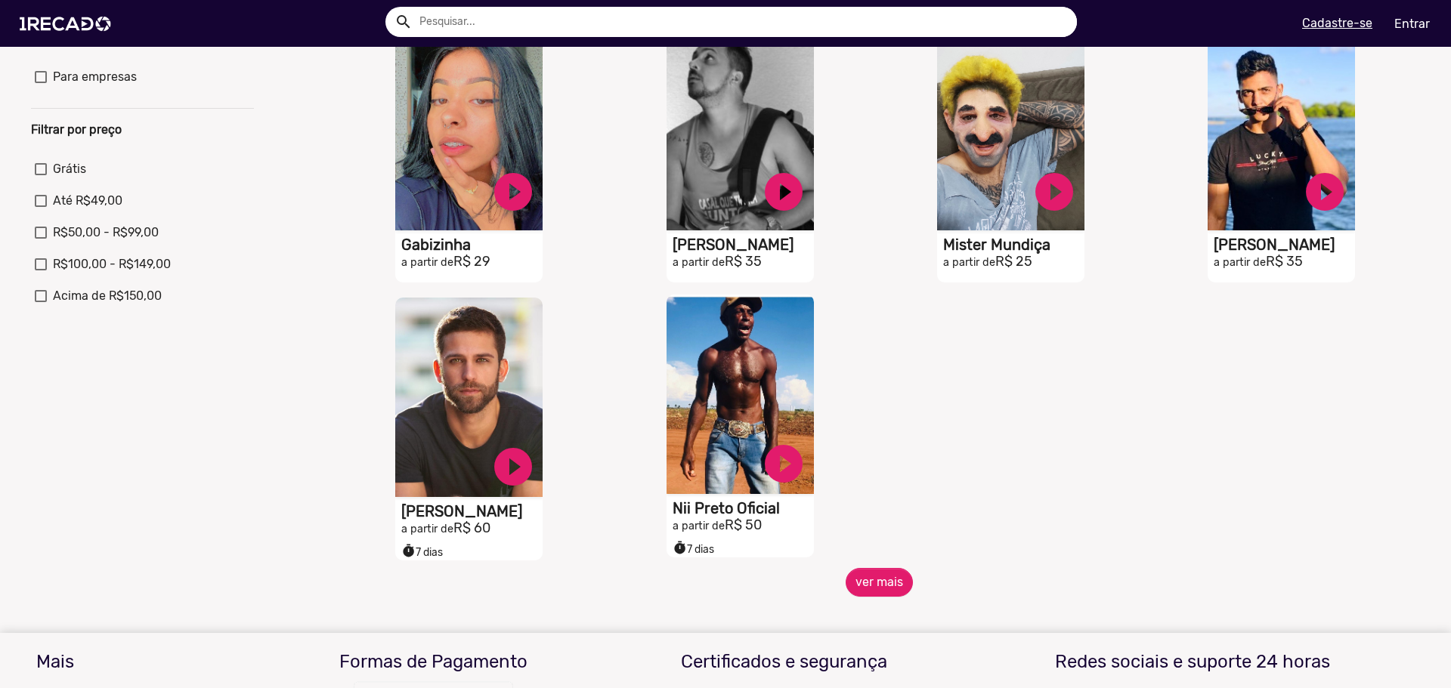
scroll to position [453, 0]
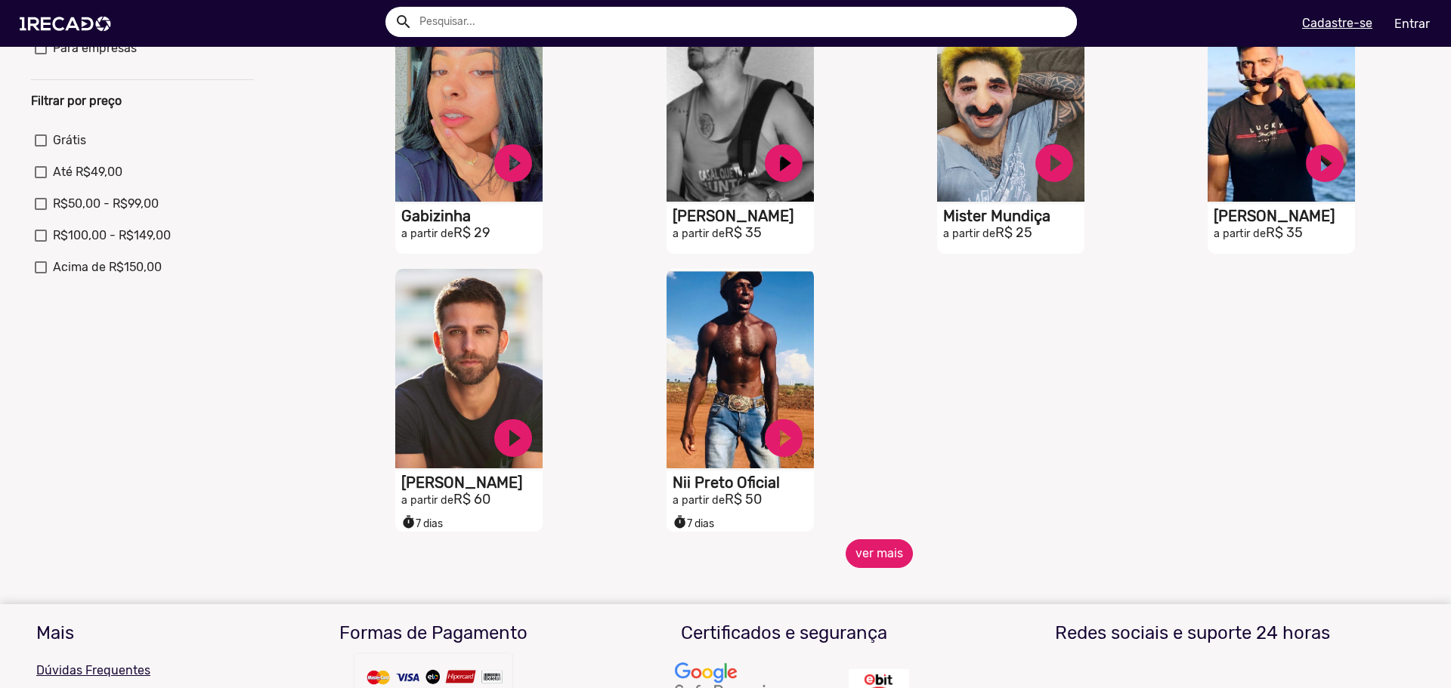
click at [888, 568] on button "ver mais" at bounding box center [878, 553] width 67 height 29
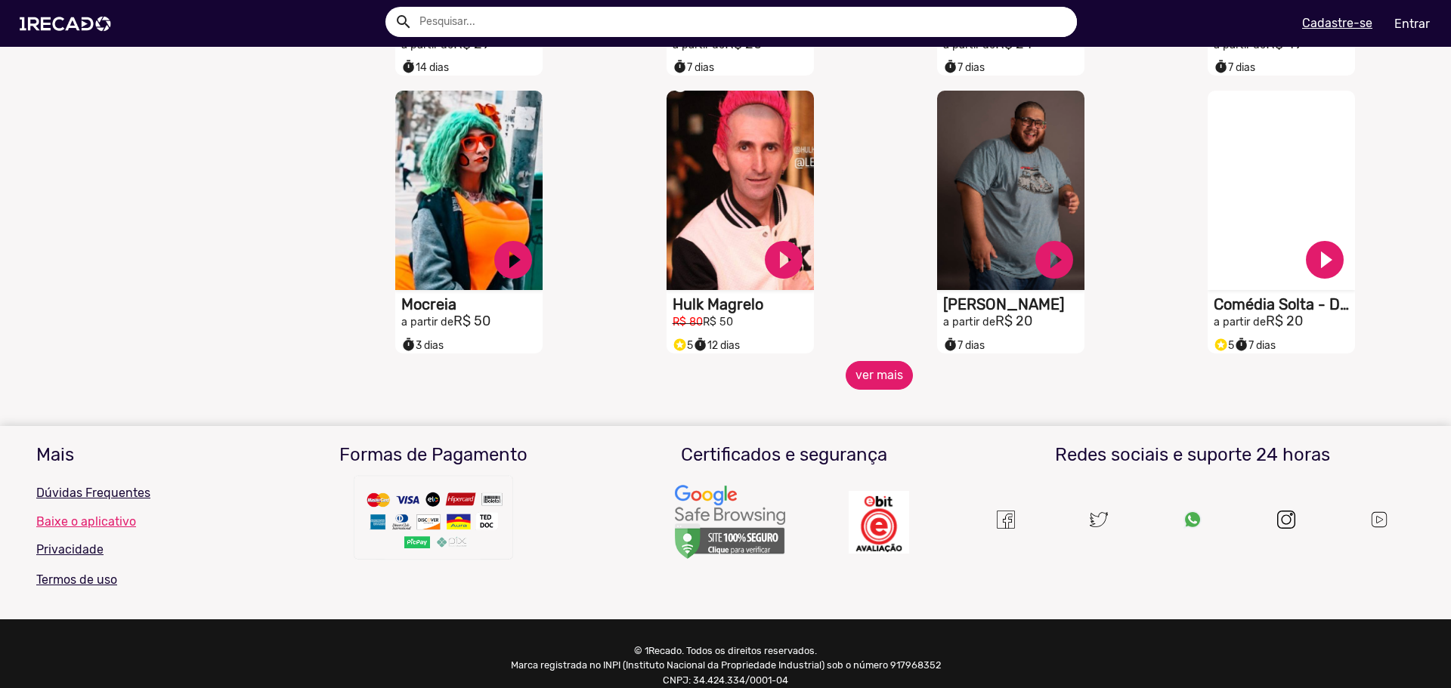
scroll to position [1209, 0]
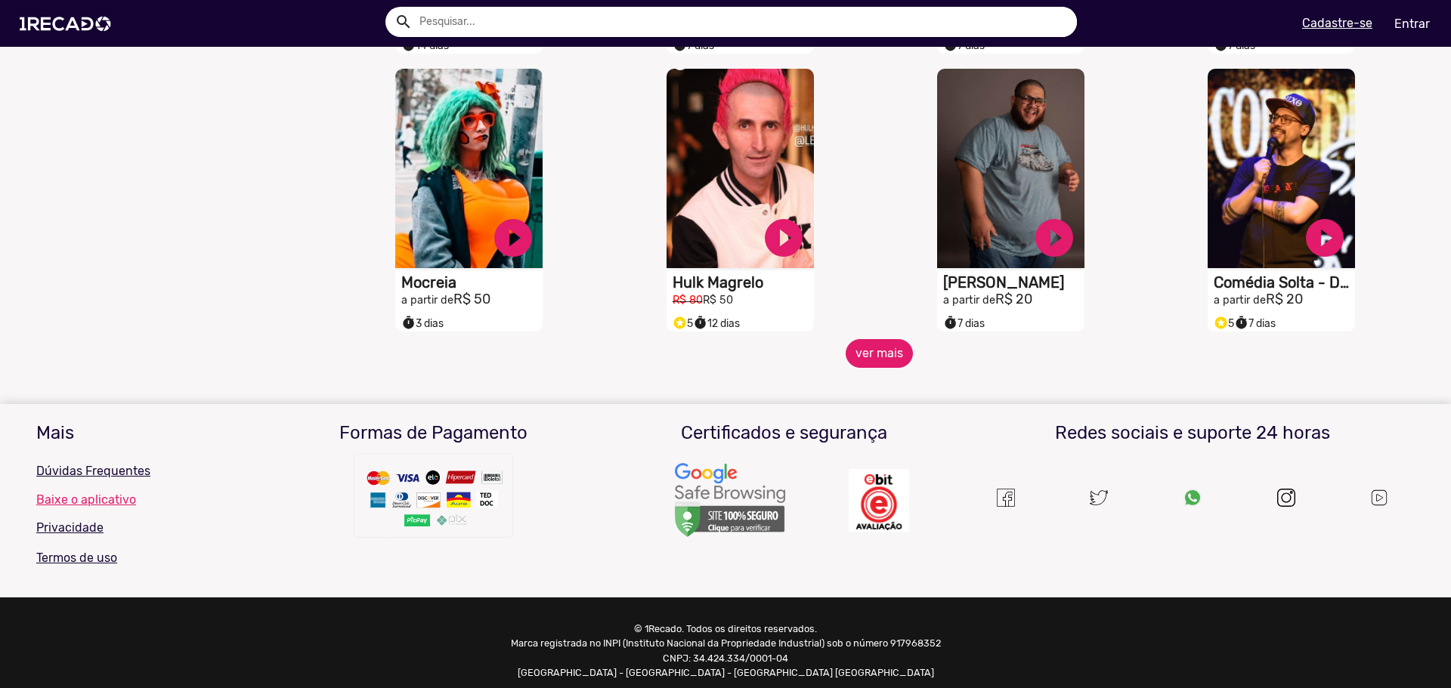
click at [869, 357] on button "ver mais" at bounding box center [878, 353] width 67 height 29
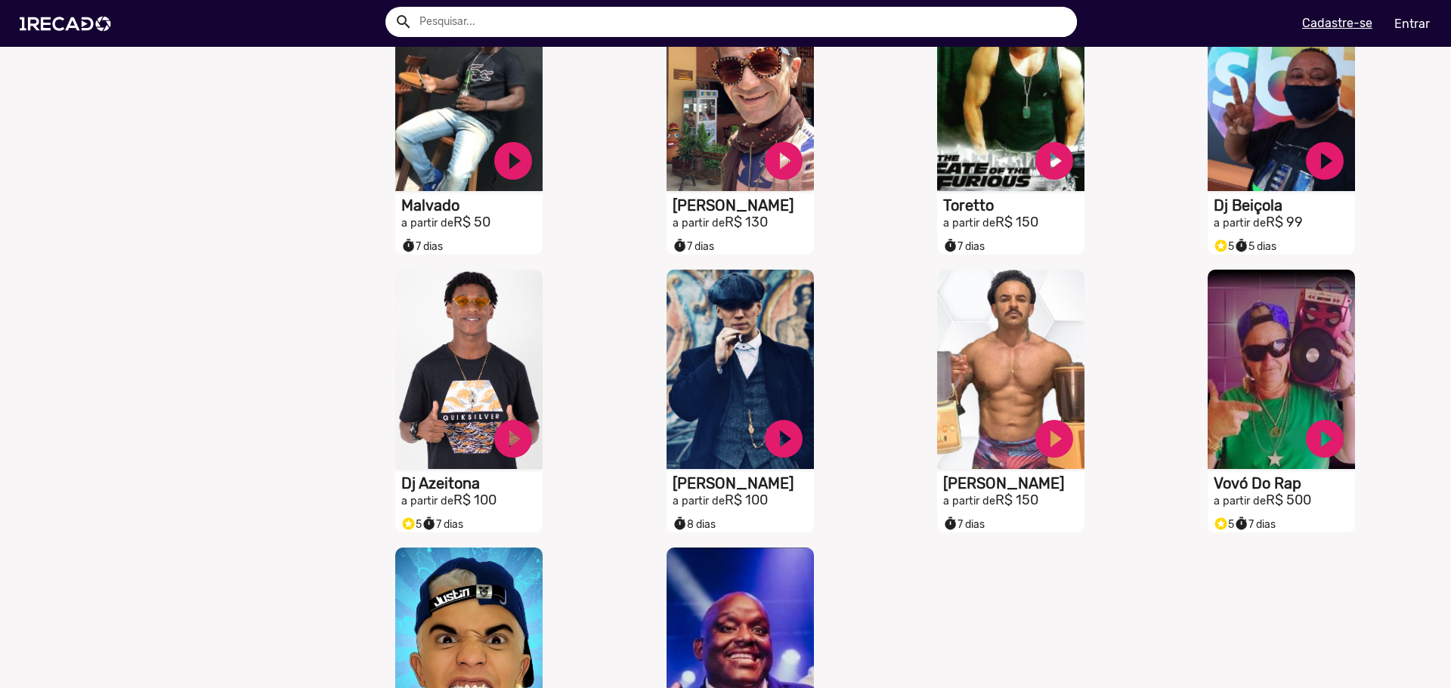
scroll to position [1587, 0]
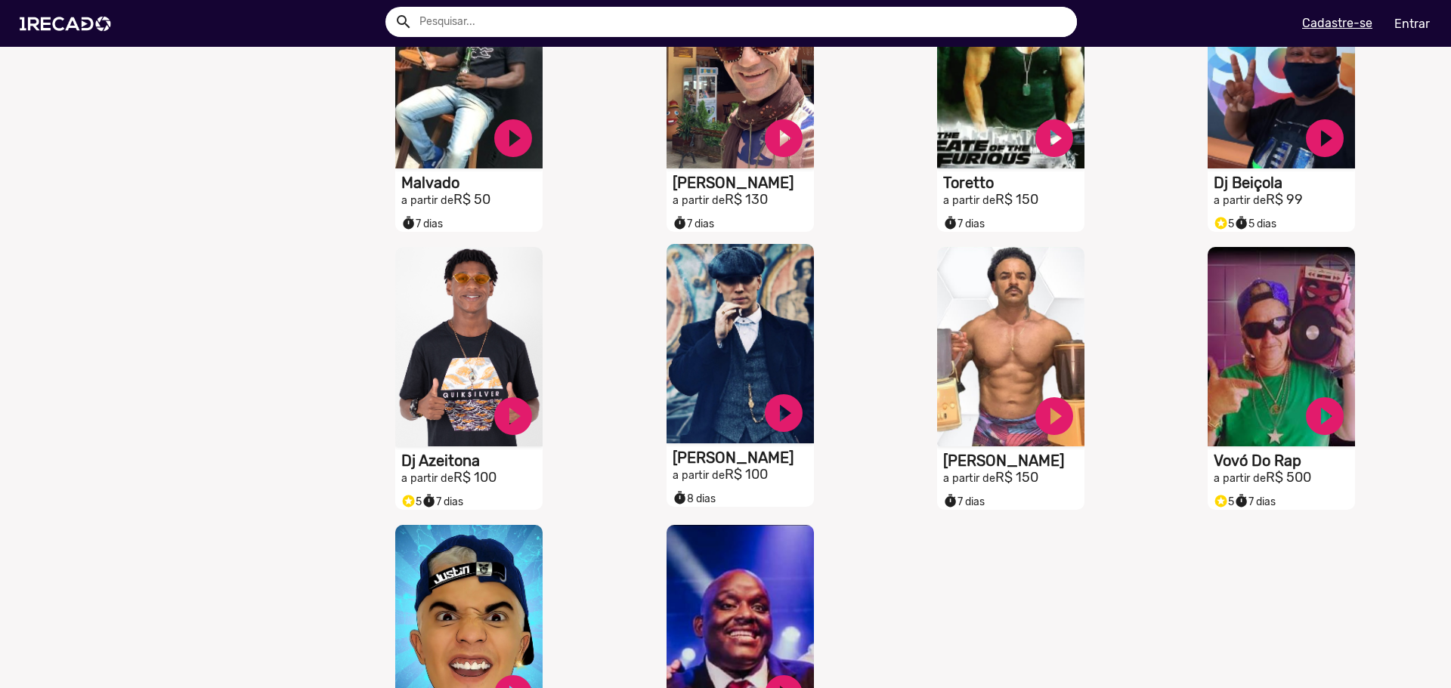
click at [710, 467] on h1 "[PERSON_NAME]" at bounding box center [742, 458] width 141 height 18
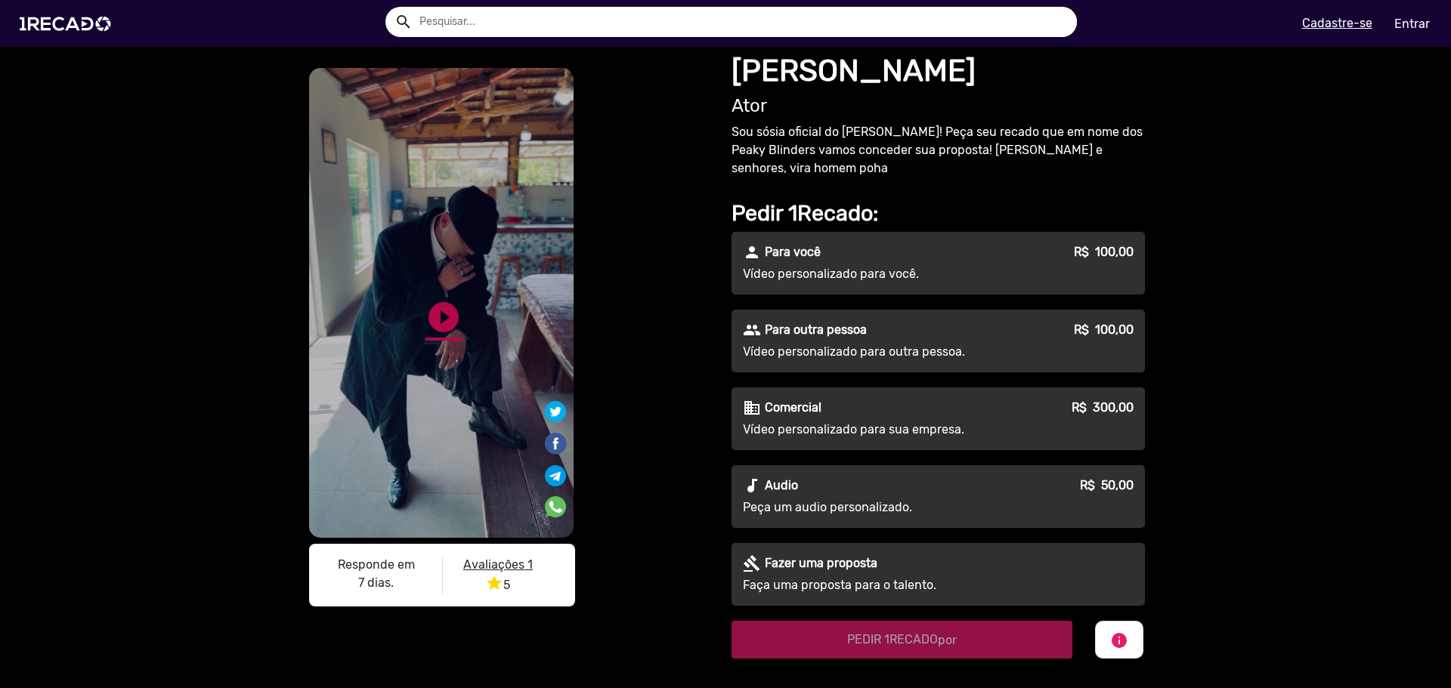
click at [429, 320] on link "play_circle_filled" at bounding box center [443, 317] width 36 height 36
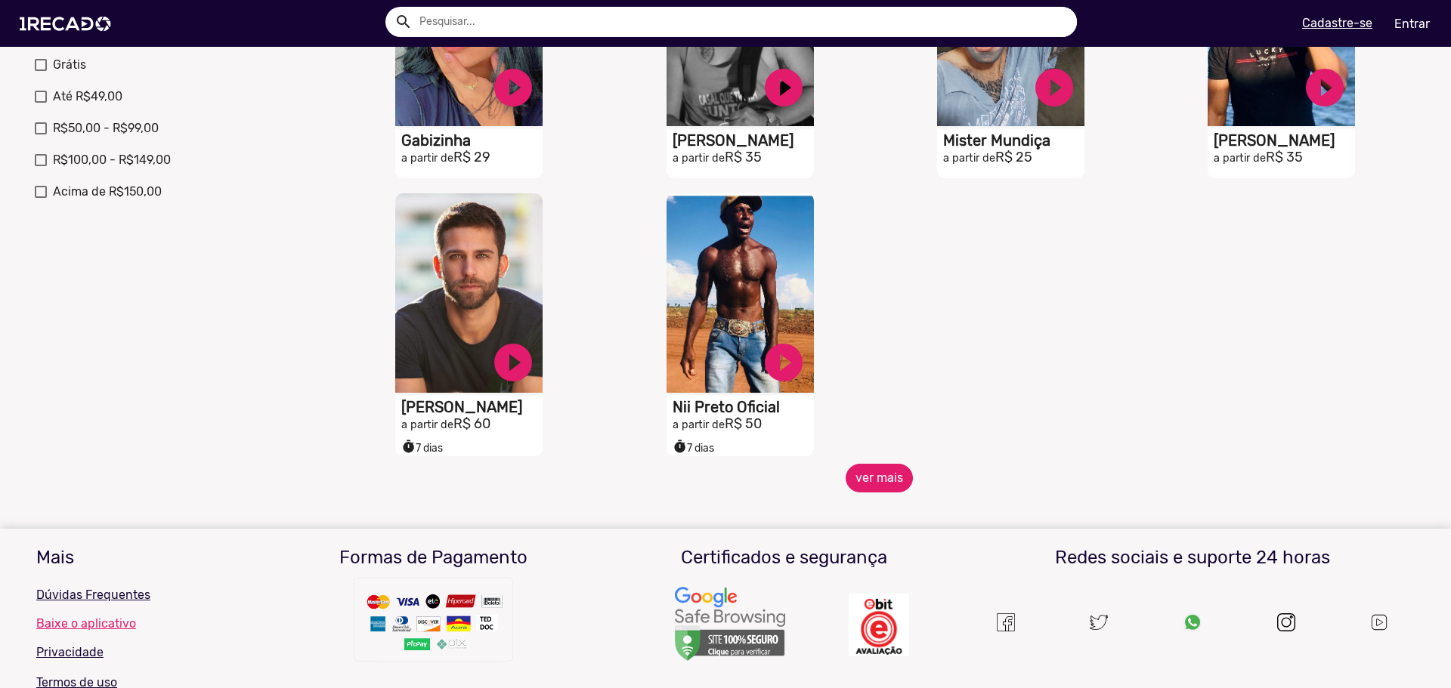
click at [898, 493] on button "ver mais" at bounding box center [878, 478] width 67 height 29
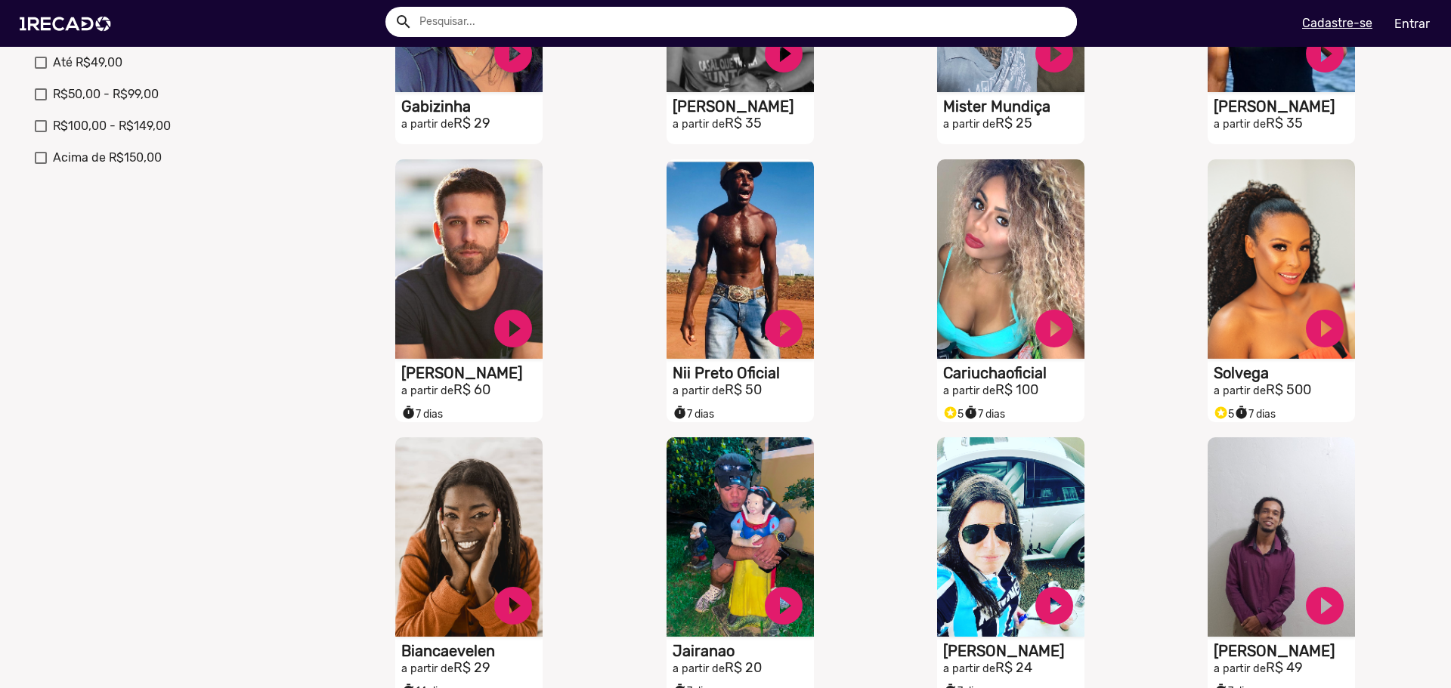
scroll to position [982, 0]
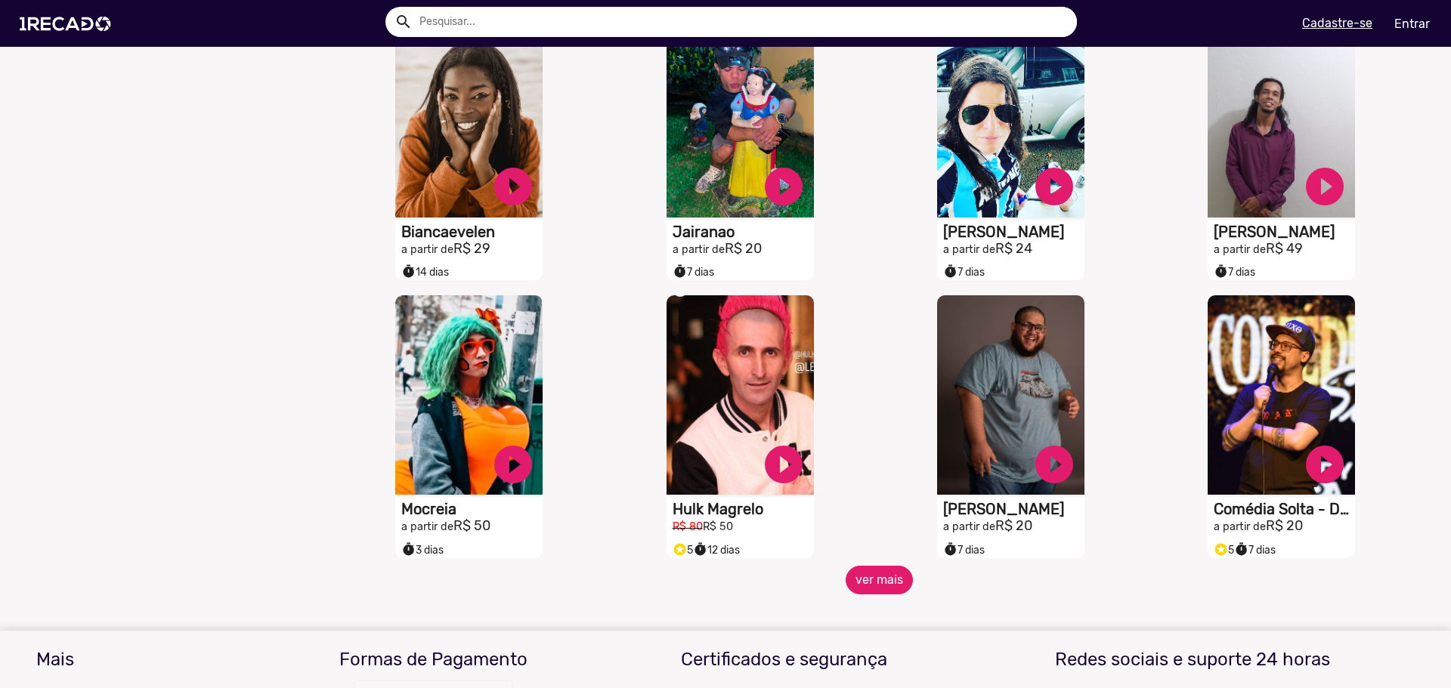
click at [880, 586] on button "ver mais" at bounding box center [878, 580] width 67 height 29
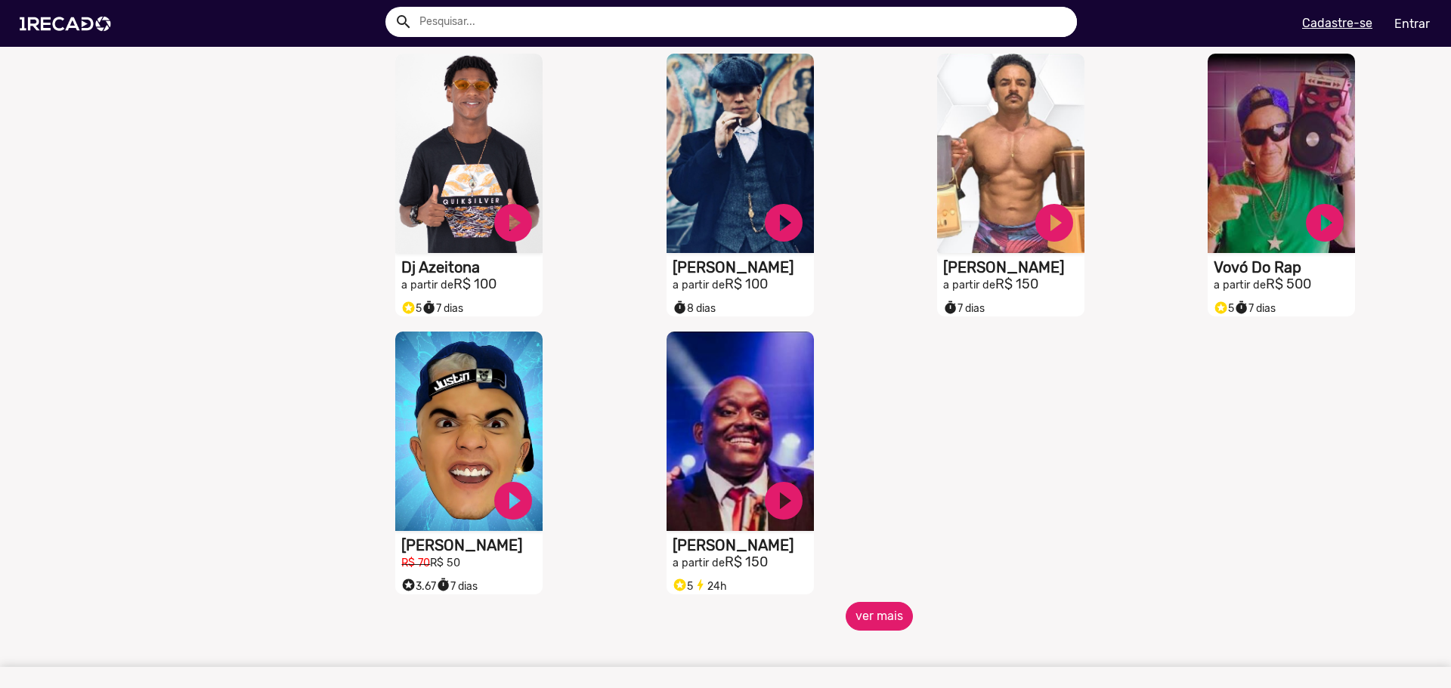
scroll to position [1813, 0]
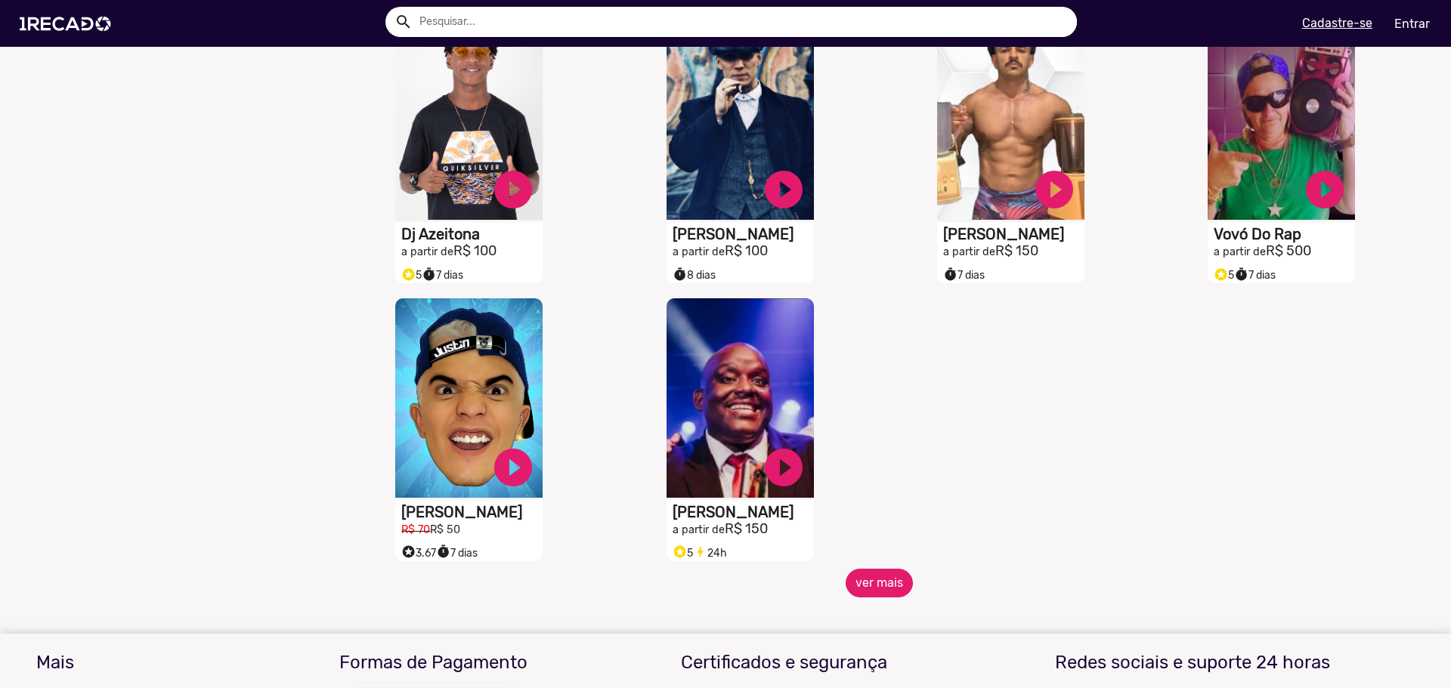
click at [885, 598] on button "ver mais" at bounding box center [878, 583] width 67 height 29
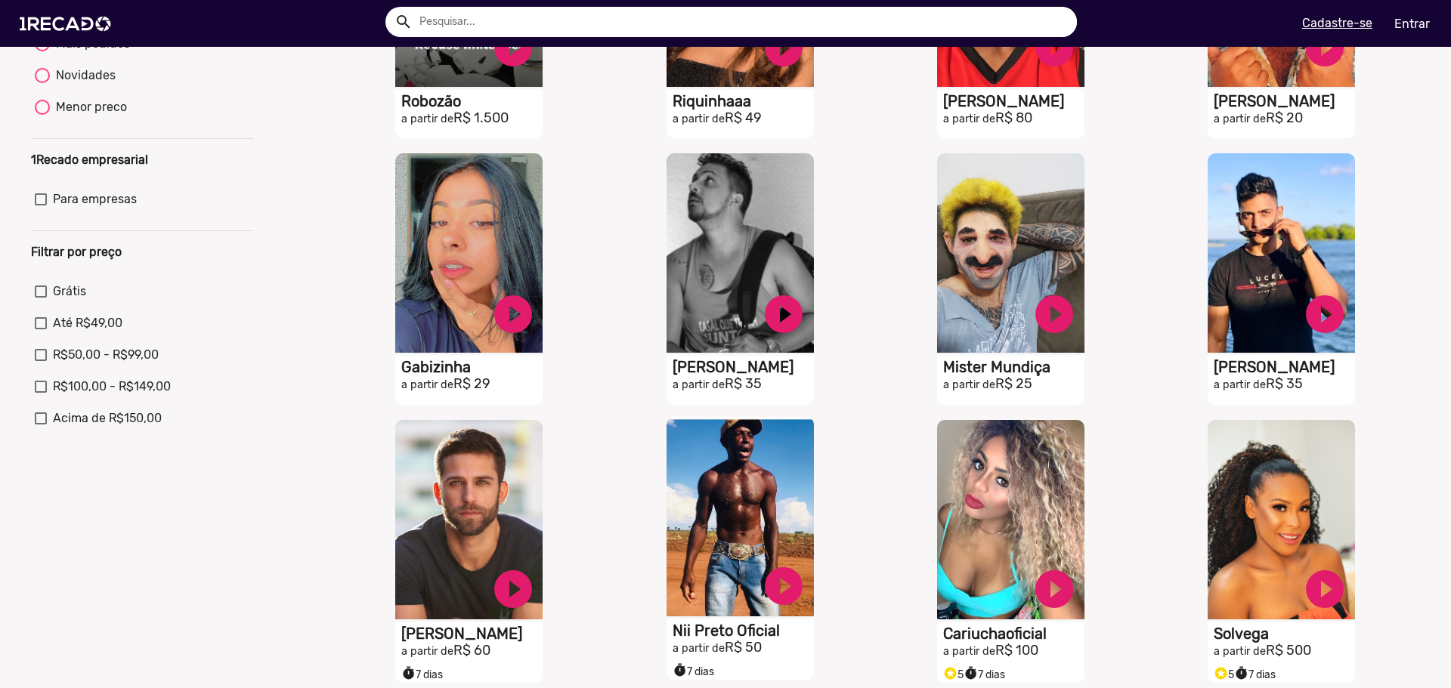
scroll to position [0, 0]
